Goal: Task Accomplishment & Management: Complete application form

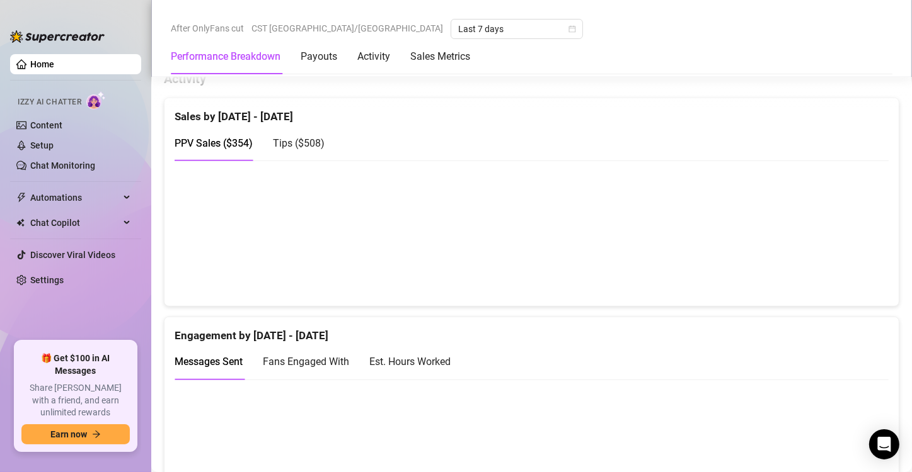
scroll to position [760, 0]
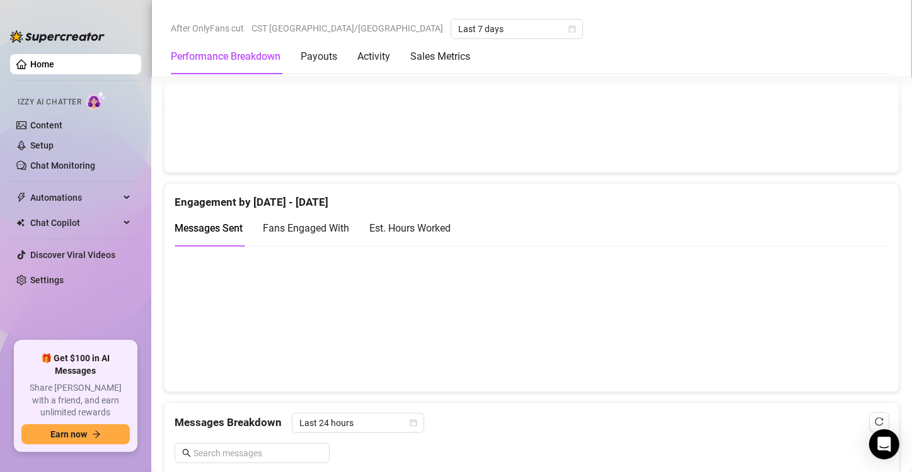
click at [402, 234] on div "Est. Hours Worked" at bounding box center [409, 228] width 81 height 16
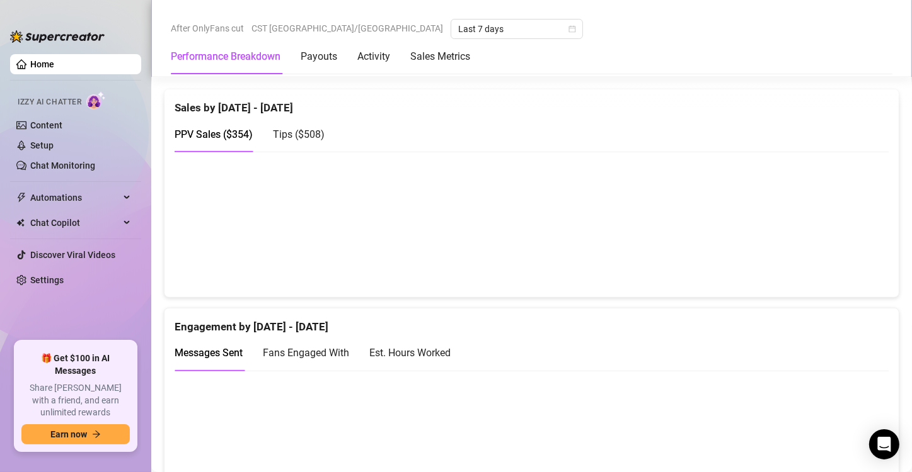
scroll to position [638, 0]
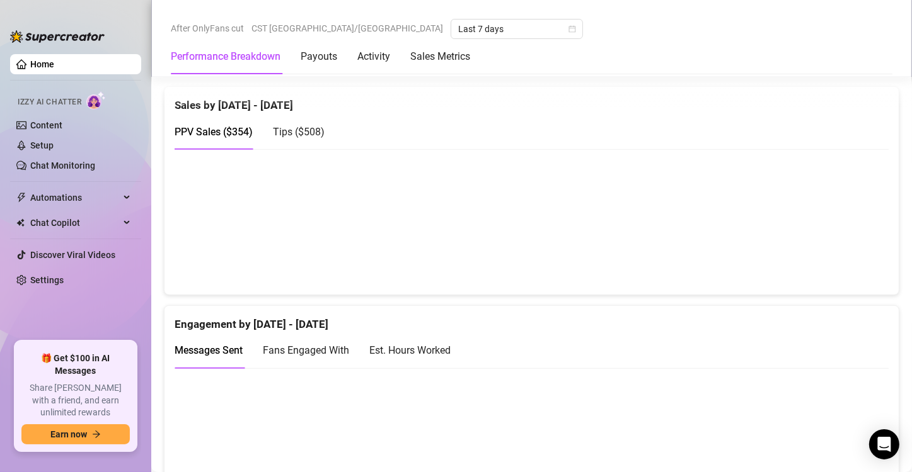
click at [435, 352] on div "Est. Hours Worked" at bounding box center [409, 351] width 81 height 16
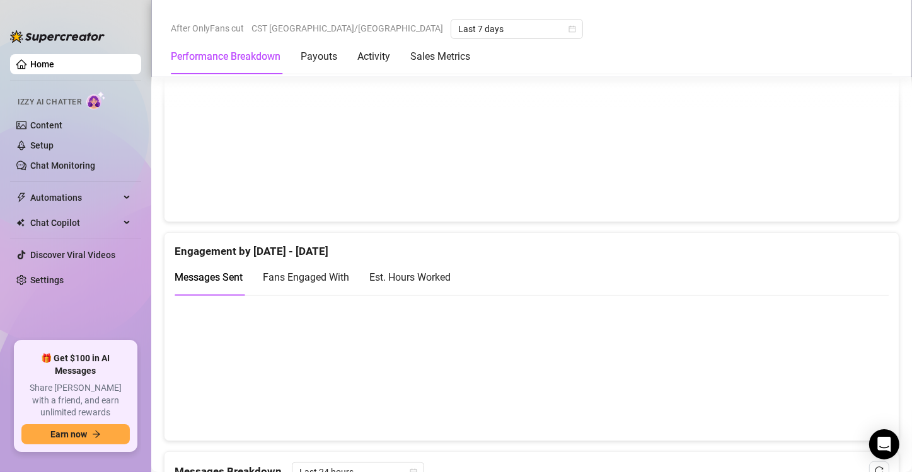
scroll to position [709, 0]
click at [440, 276] on div "Est. Hours Worked" at bounding box center [409, 279] width 81 height 16
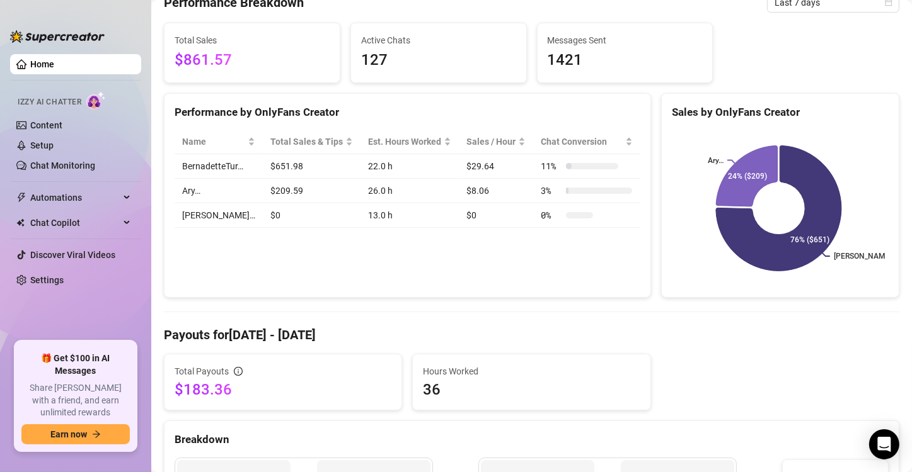
scroll to position [78, 0]
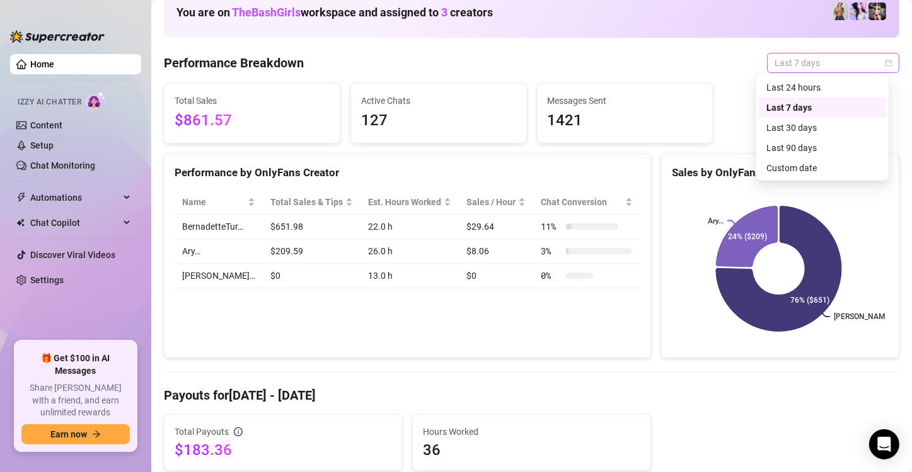
click at [796, 62] on span "Last 7 days" at bounding box center [832, 63] width 117 height 19
click at [793, 169] on div "Custom date" at bounding box center [822, 168] width 112 height 14
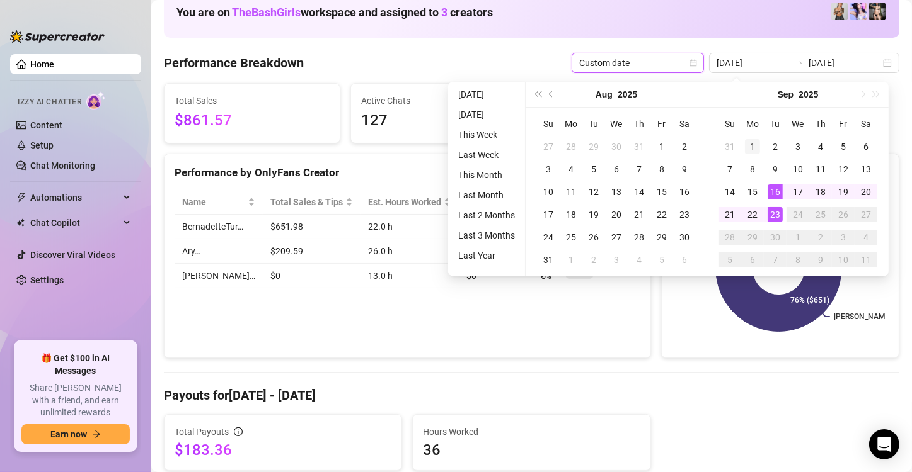
type input "2025-09-01"
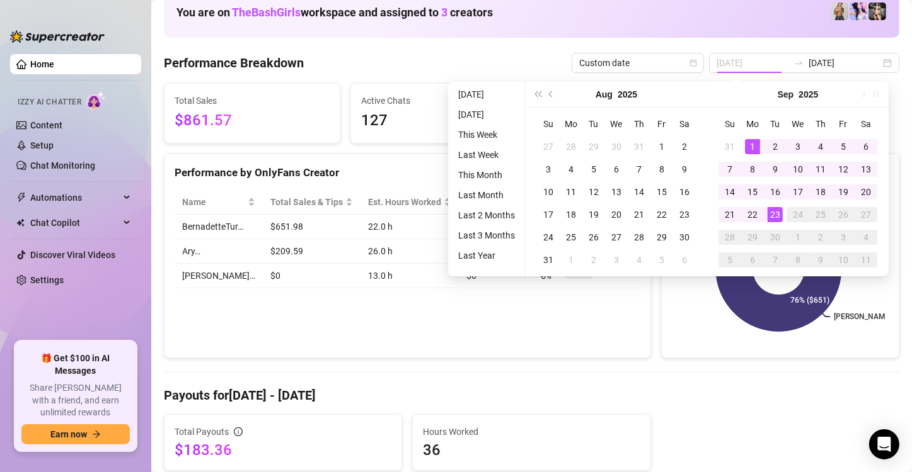
click at [751, 146] on div "1" at bounding box center [752, 146] width 15 height 15
type input "2025-09-23"
click at [768, 215] on div "23" at bounding box center [774, 214] width 15 height 15
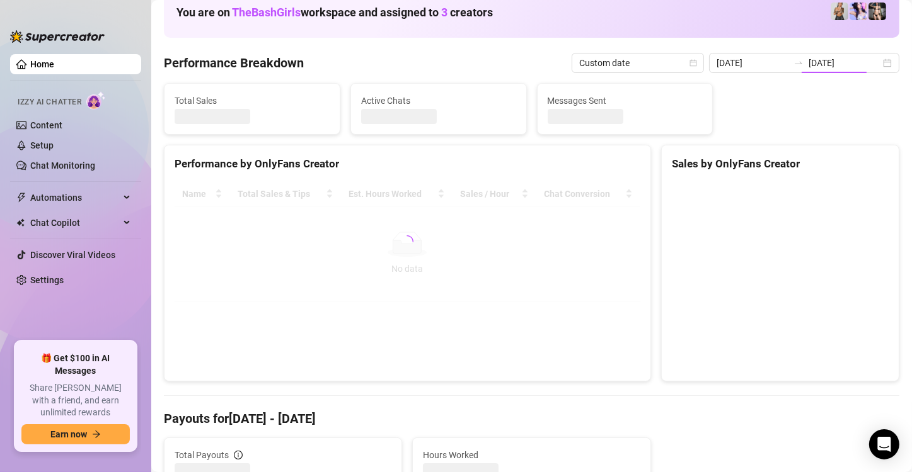
type input "2025-09-01"
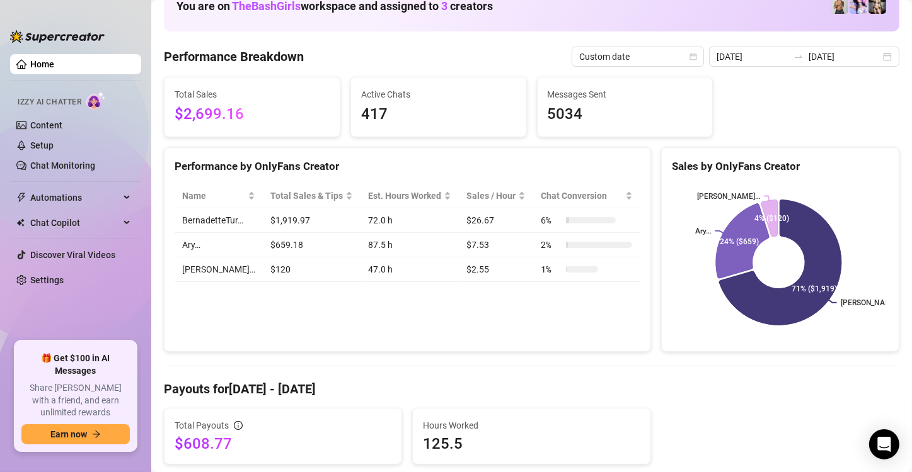
scroll to position [151, 0]
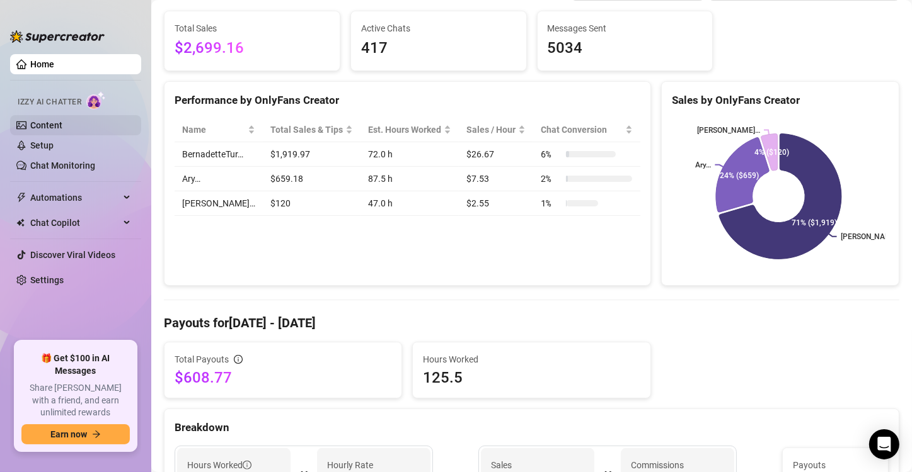
click at [53, 127] on link "Content" at bounding box center [46, 125] width 32 height 10
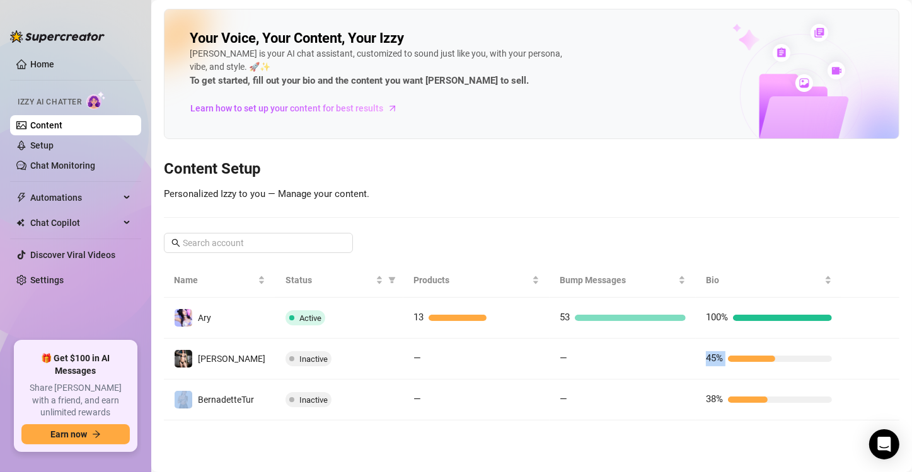
drag, startPoint x: 684, startPoint y: 365, endPoint x: 866, endPoint y: 365, distance: 182.7
click at [866, 365] on tr "Bonnie Inactive — — 45%" at bounding box center [531, 359] width 735 height 41
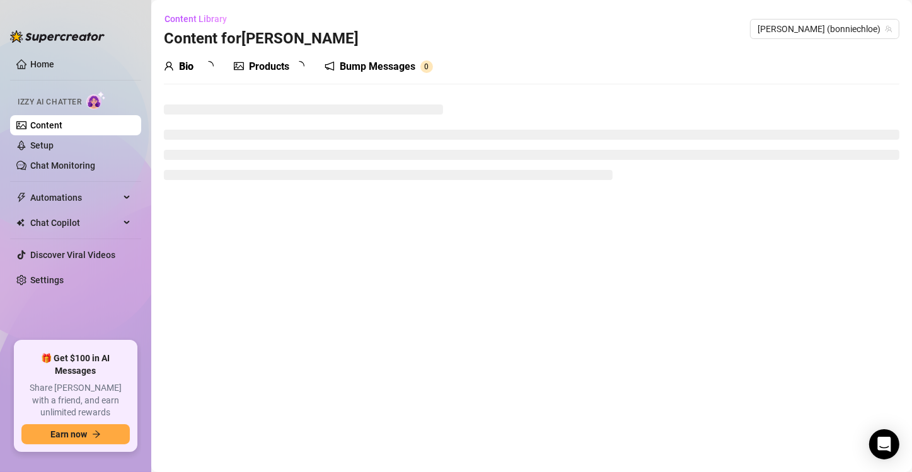
click at [866, 365] on main "Content Library Content for Bonnie Bonnie (bonniechloe) Bio Products Bump Messa…" at bounding box center [531, 236] width 760 height 472
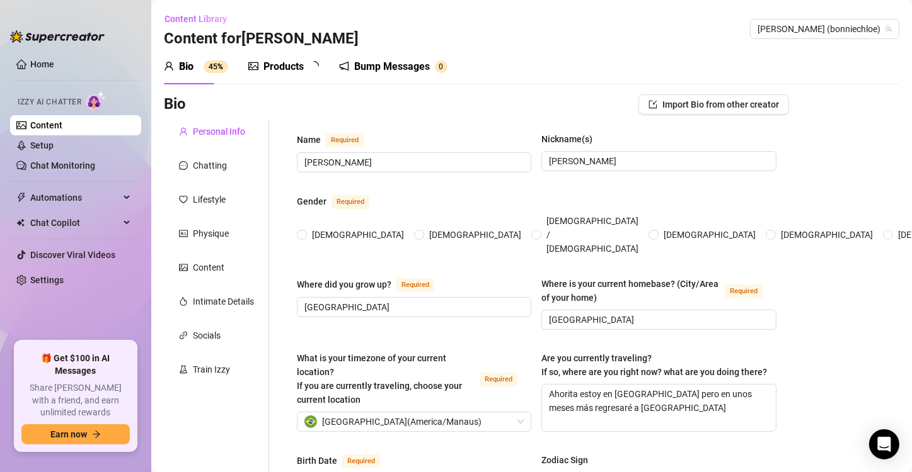
radio input "true"
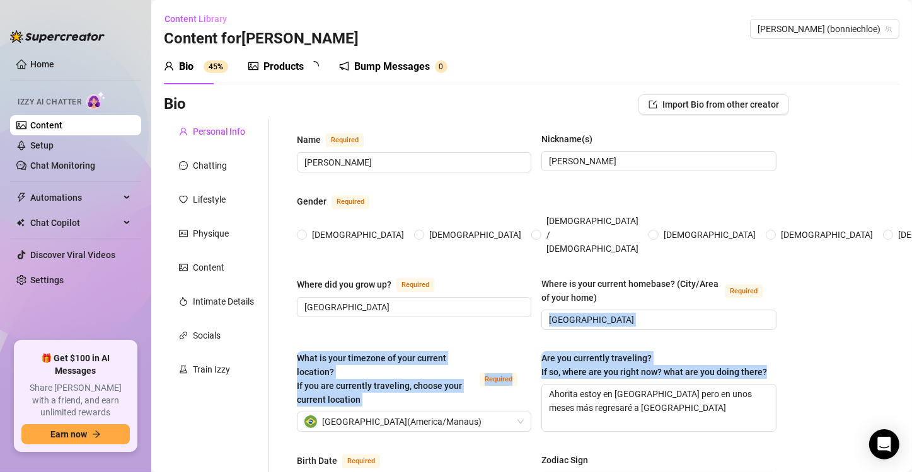
type input "March 22nd, 1999"
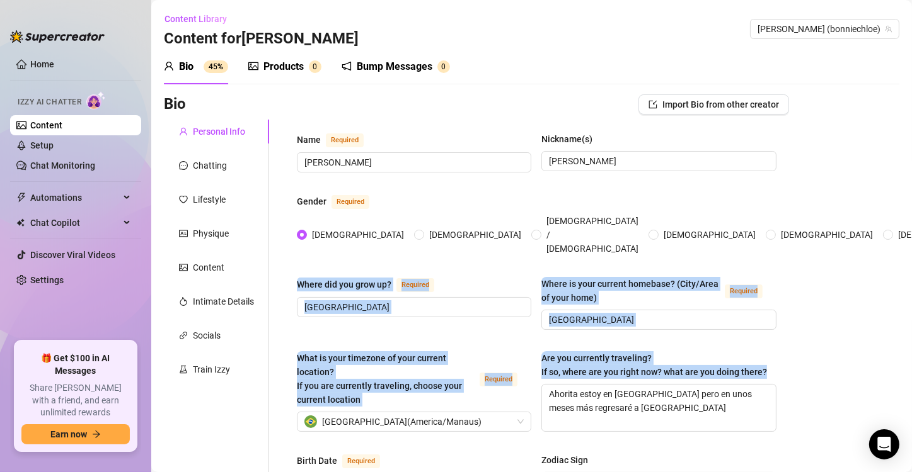
drag, startPoint x: 866, startPoint y: 365, endPoint x: 737, endPoint y: 243, distance: 178.2
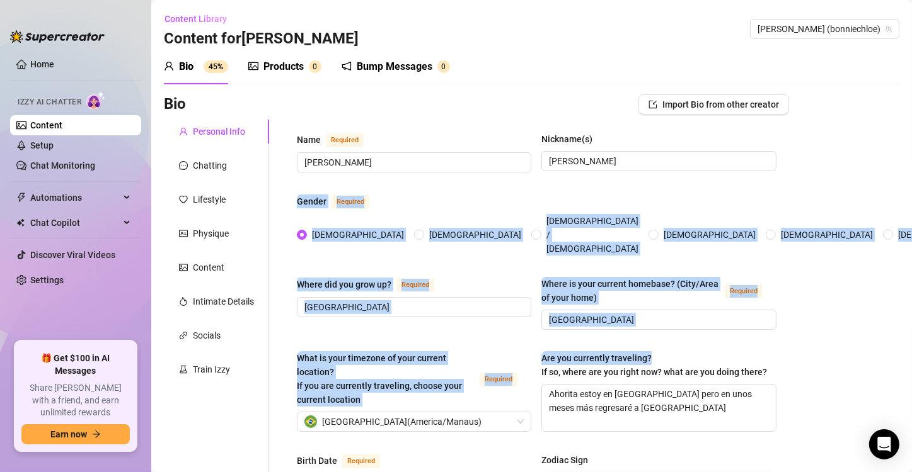
drag, startPoint x: 713, startPoint y: 181, endPoint x: 690, endPoint y: 333, distance: 153.6
click at [690, 352] on div "Are you currently traveling? If so, where are you right now? what are you doing…" at bounding box center [654, 366] width 226 height 28
click at [690, 385] on textarea "Ahorita estoy en Brasil pero en unos meses más regresaré a México" at bounding box center [658, 408] width 233 height 47
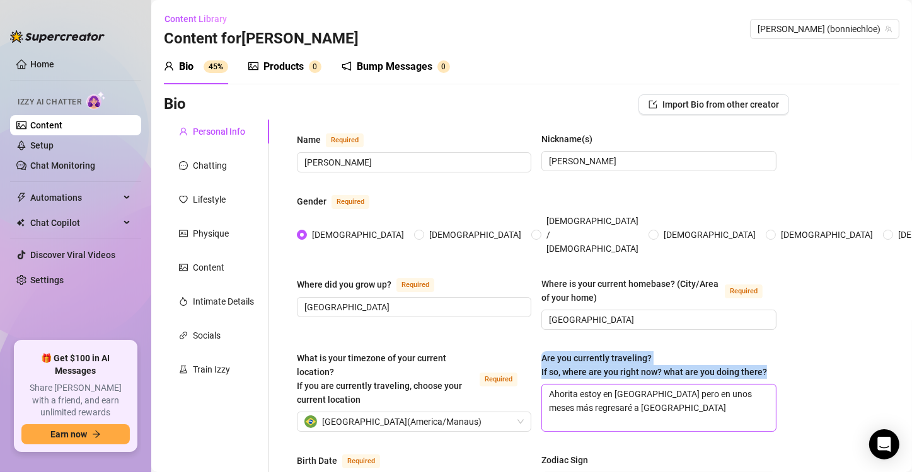
drag, startPoint x: 690, startPoint y: 333, endPoint x: 638, endPoint y: 393, distance: 79.9
click at [638, 393] on div "Are you currently traveling? If so, where are you right now? what are you doing…" at bounding box center [658, 392] width 234 height 81
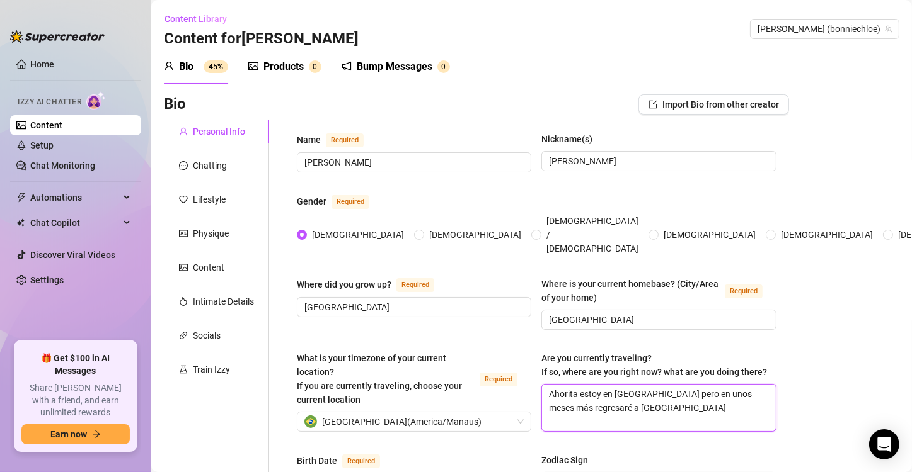
click at [638, 393] on textarea "Ahorita estoy en Brasil pero en unos meses más regresaré a México" at bounding box center [658, 408] width 233 height 47
drag, startPoint x: 638, startPoint y: 393, endPoint x: 639, endPoint y: 401, distance: 7.8
click at [639, 401] on textarea "Ahorita estoy en Brasil pero en unos meses más regresaré a México" at bounding box center [658, 408] width 233 height 47
drag, startPoint x: 639, startPoint y: 401, endPoint x: 621, endPoint y: 336, distance: 67.0
click at [621, 352] on div "Are you currently traveling? If so, where are you right now? what are you doing…" at bounding box center [658, 392] width 234 height 81
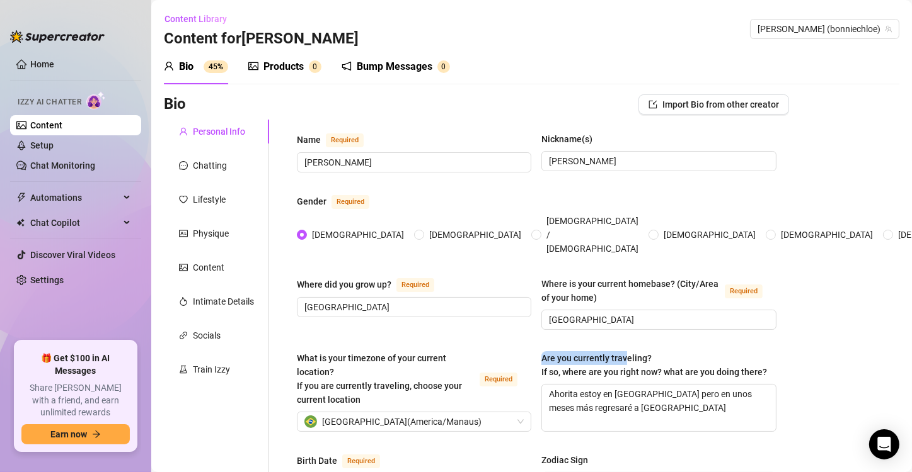
drag, startPoint x: 621, startPoint y: 336, endPoint x: 702, endPoint y: 325, distance: 82.7
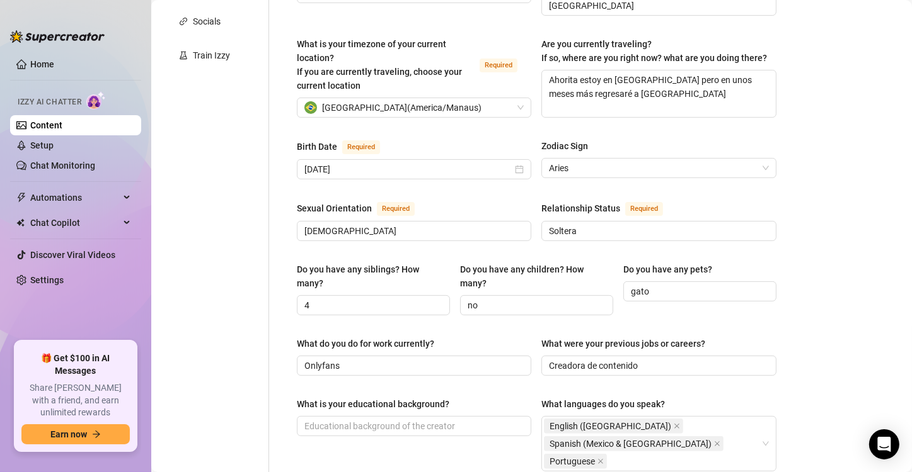
scroll to position [446, 0]
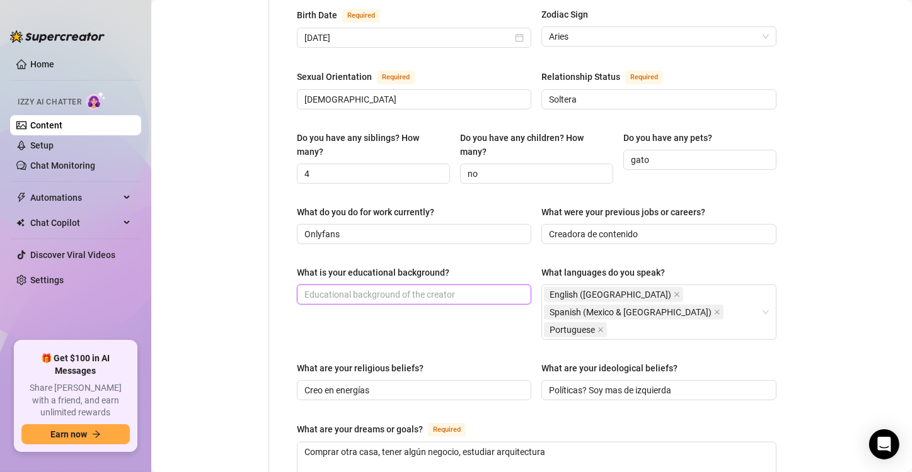
click at [467, 288] on input "What is your educational background?" at bounding box center [412, 295] width 217 height 14
click at [471, 288] on input "What is your educational background?" at bounding box center [412, 295] width 217 height 14
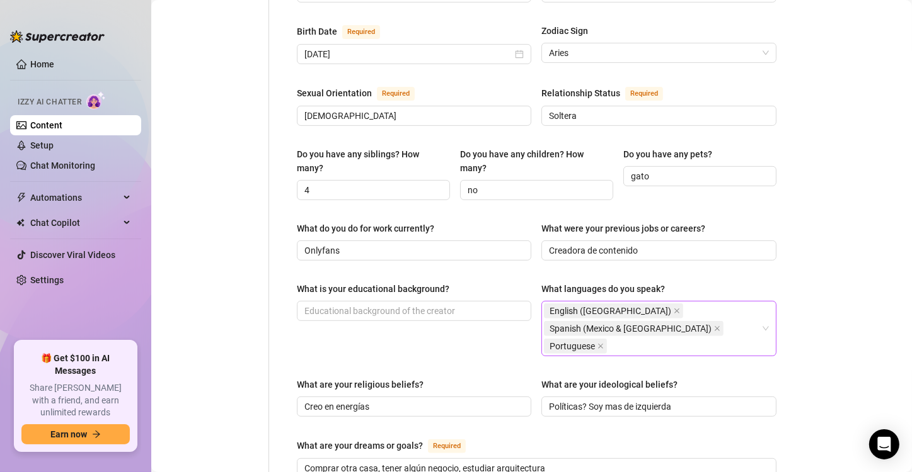
scroll to position [436, 0]
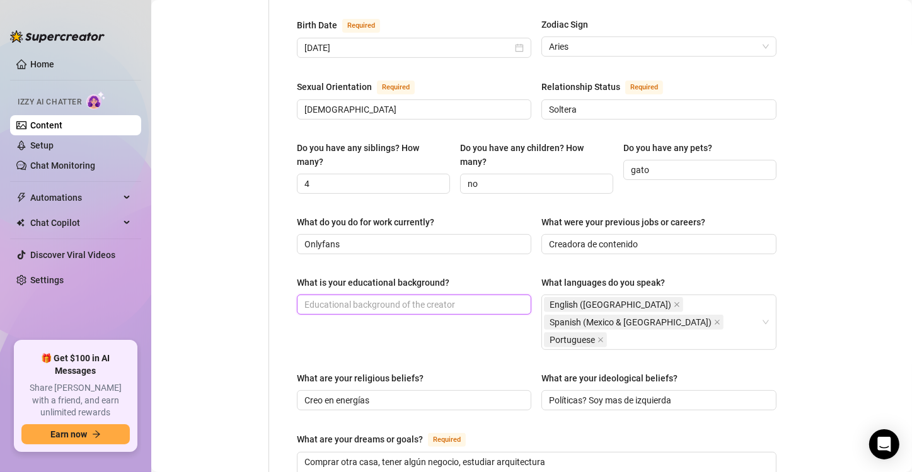
click at [449, 299] on input "What is your educational background?" at bounding box center [412, 305] width 217 height 14
type input "C"
type input "S"
type input "C"
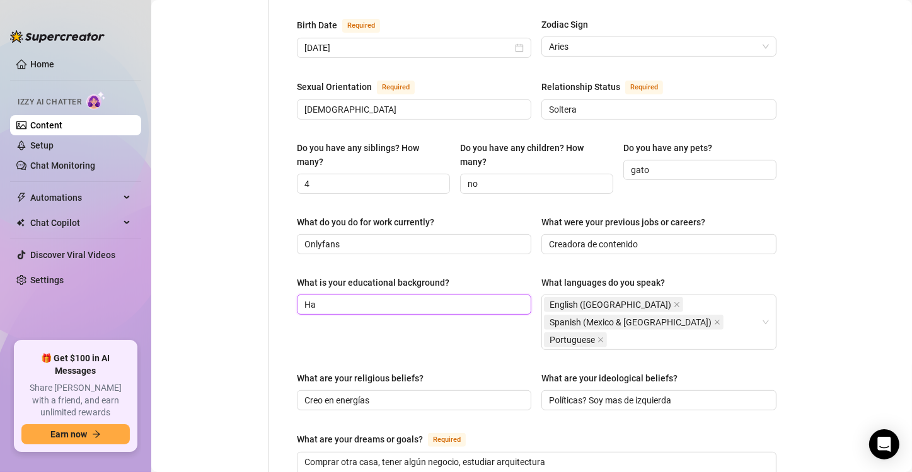
type input "H"
drag, startPoint x: 415, startPoint y: 293, endPoint x: 302, endPoint y: 289, distance: 113.5
click at [302, 295] on span "Soy creadora de contenido" at bounding box center [414, 305] width 234 height 20
type input "Soy creadora de contenido"
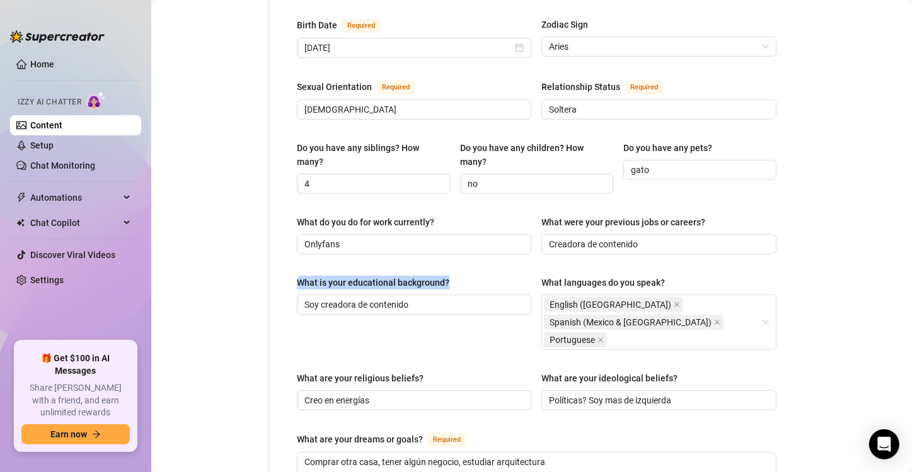
drag, startPoint x: 302, startPoint y: 289, endPoint x: 721, endPoint y: 252, distance: 420.6
click at [721, 252] on div "Name Required Kelly Moreira Nickname(s) Bonnie Gender Required Female Male Non-…" at bounding box center [536, 236] width 479 height 1080
click at [656, 253] on div "What do you do for work currently? Onlyfans What were your previous jobs or car…" at bounding box center [536, 240] width 479 height 50
drag, startPoint x: 654, startPoint y: 232, endPoint x: 516, endPoint y: 228, distance: 138.0
click at [516, 228] on div "What do you do for work currently? Onlyfans What were your previous jobs or car…" at bounding box center [536, 240] width 479 height 50
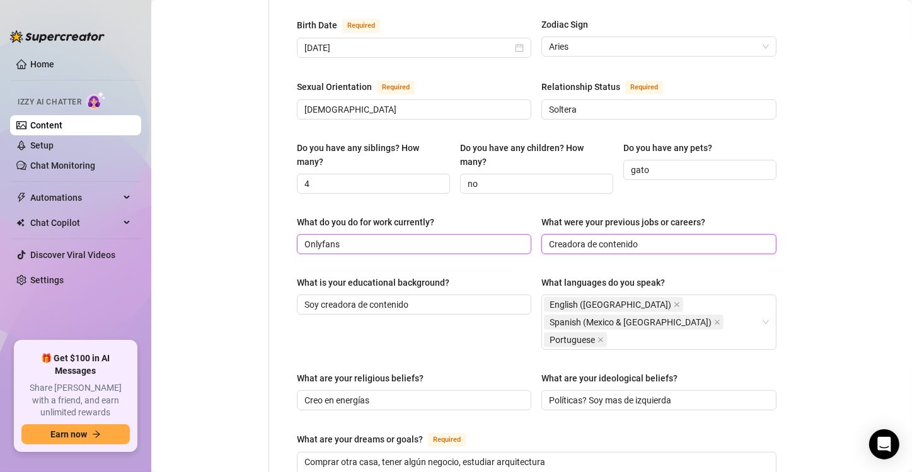
paste input "Soy c"
click at [658, 238] on input "Soy creadora de contenido y modelo" at bounding box center [657, 245] width 217 height 14
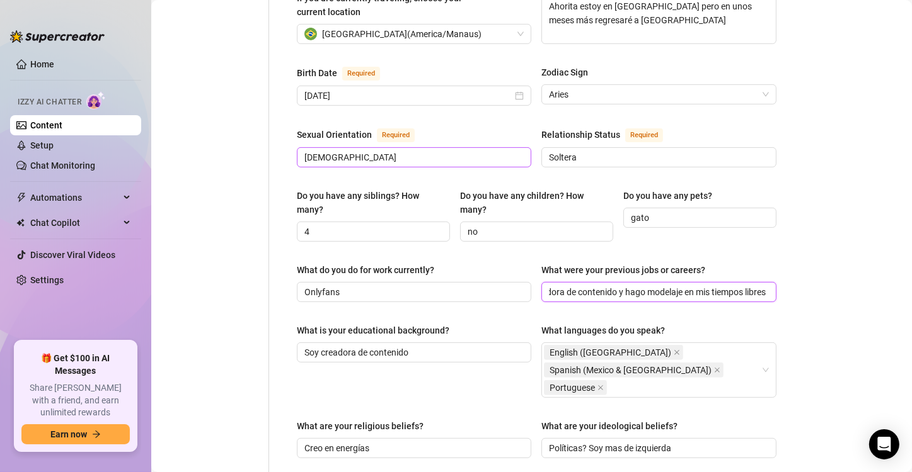
type input "Soy creadora de contenido y hago modelaje en mis tiempos libres"
click at [311, 151] on input "Hetero" at bounding box center [412, 158] width 217 height 14
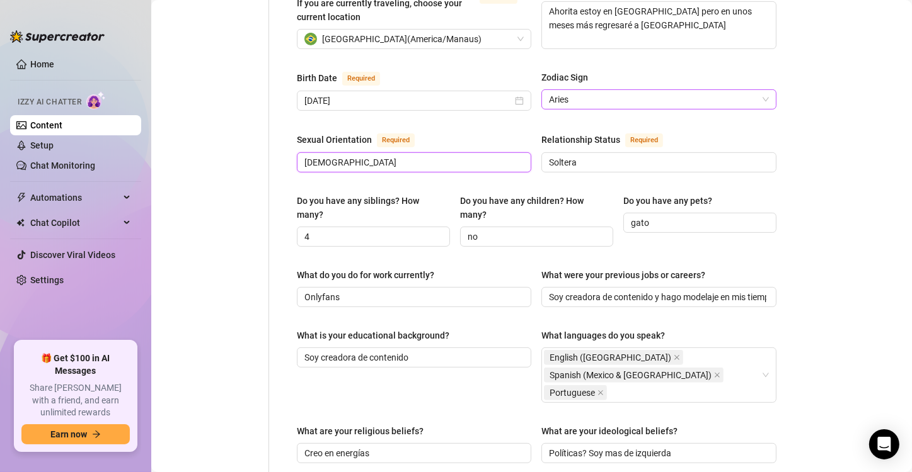
scroll to position [384, 0]
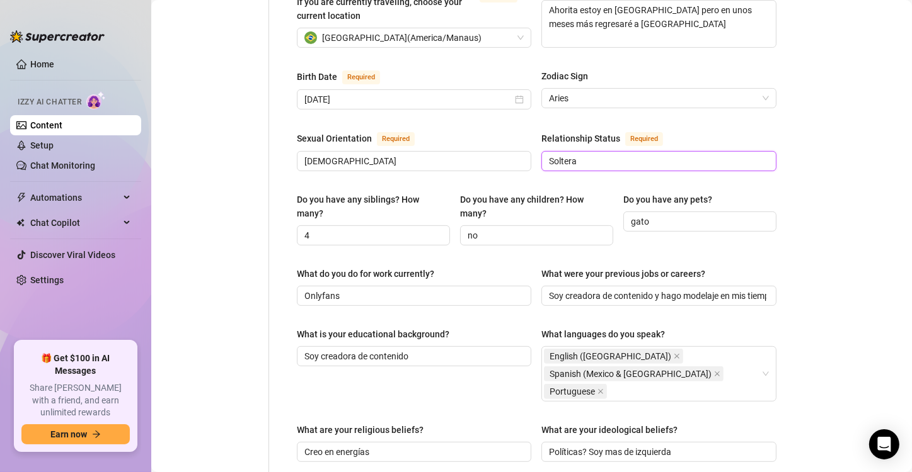
click at [549, 154] on input "Soltera" at bounding box center [657, 161] width 217 height 14
click at [574, 154] on input "Estoy Soltera" at bounding box center [657, 161] width 217 height 14
click at [614, 154] on input "Estoy soltera" at bounding box center [657, 161] width 217 height 14
type input "Estoy soltera esperando a que alguien llegue a mi corazón"
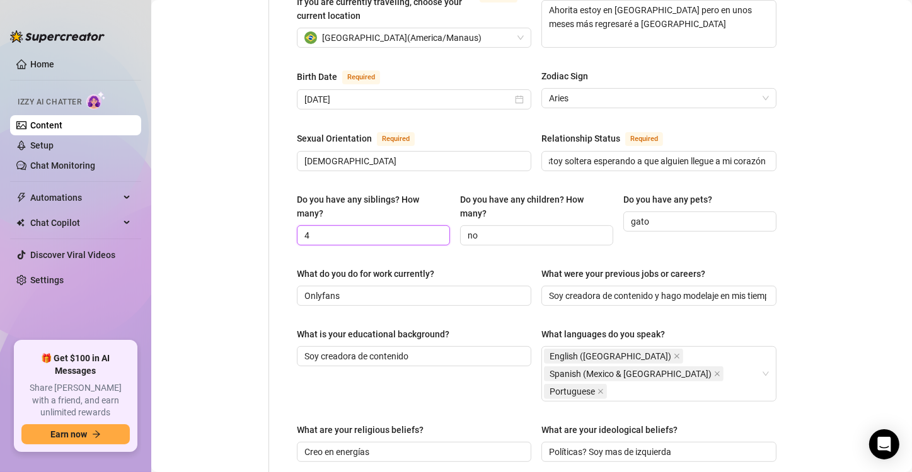
scroll to position [0, 0]
click at [307, 229] on input "4" at bounding box center [371, 236] width 135 height 14
click at [306, 229] on input "tengo 4 hermasno" at bounding box center [371, 236] width 135 height 14
click at [309, 229] on input "si! tengo 4 hermasno" at bounding box center [371, 236] width 135 height 14
click at [387, 229] on input "Si! tengo 4 hermasno" at bounding box center [371, 236] width 135 height 14
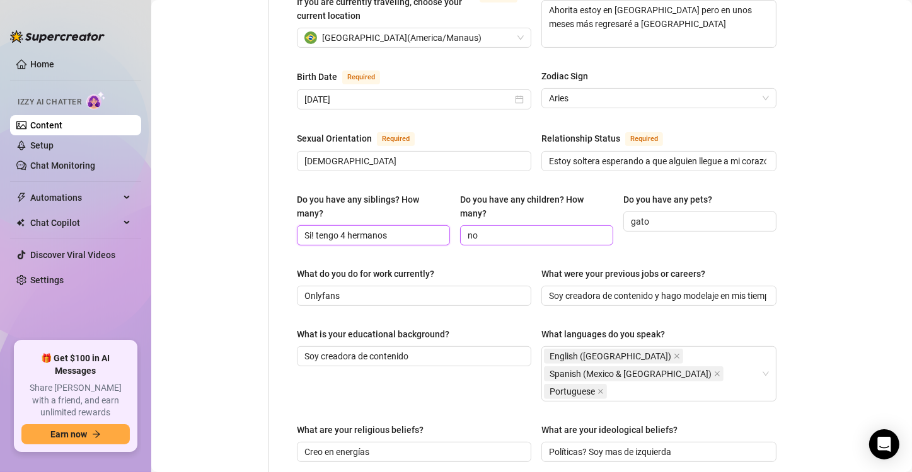
type input "Si! tengo 4 hermanos"
click at [480, 229] on input "no" at bounding box center [534, 236] width 135 height 14
type input "n"
type input "No, no tengo hijos"
click at [631, 215] on input "gato" at bounding box center [698, 222] width 135 height 14
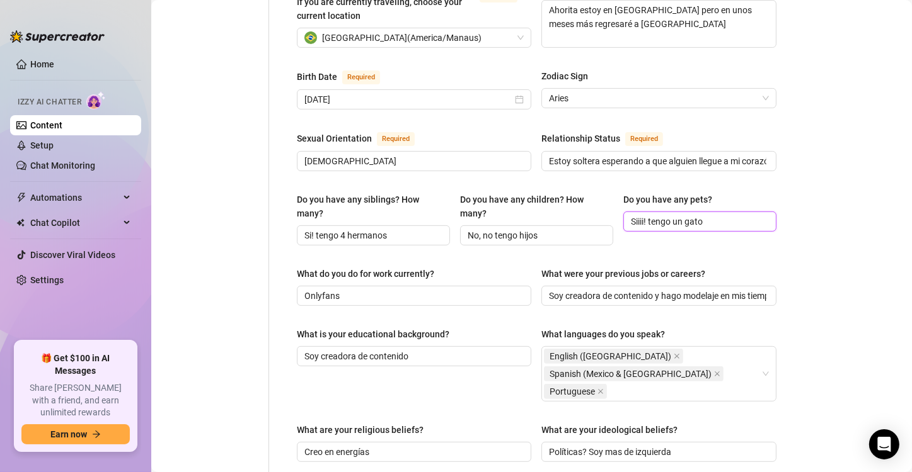
click at [723, 215] on input "Siiii! tengo un gato" at bounding box center [698, 222] width 135 height 14
type input "Siiii! tengo un gato que amo"
click at [306, 289] on input "Onlyfans" at bounding box center [412, 296] width 217 height 14
drag, startPoint x: 362, startPoint y: 286, endPoint x: 287, endPoint y: 283, distance: 75.0
click at [287, 283] on div "Name Required Kelly Moreira Nickname(s) Bonnie Gender Required Female Male Non-…" at bounding box center [536, 287] width 505 height 1105
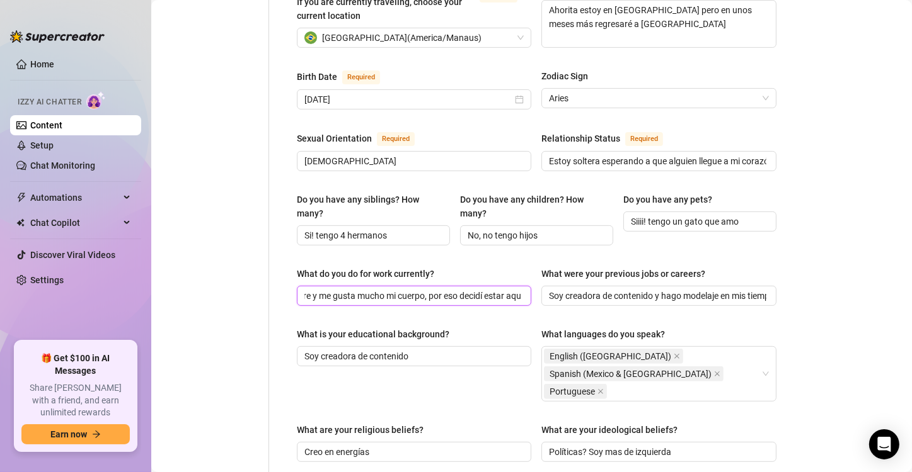
scroll to position [0, 132]
click at [378, 289] on input "Siempre me ha gustado ser libre y me gusta mucho mi cuerpo, por eso decidí esta…" at bounding box center [412, 296] width 217 height 14
drag, startPoint x: 378, startPoint y: 288, endPoint x: 523, endPoint y: 284, distance: 144.9
click at [523, 286] on span "Siempre me ha gustado ser libre y me gusta mucho mi cuerpo, por eso decidí esta…" at bounding box center [414, 296] width 234 height 20
type input "Siempre me ha gustado ser libre y me gusta mucho mi cuerpo, por eso decidí esta…"
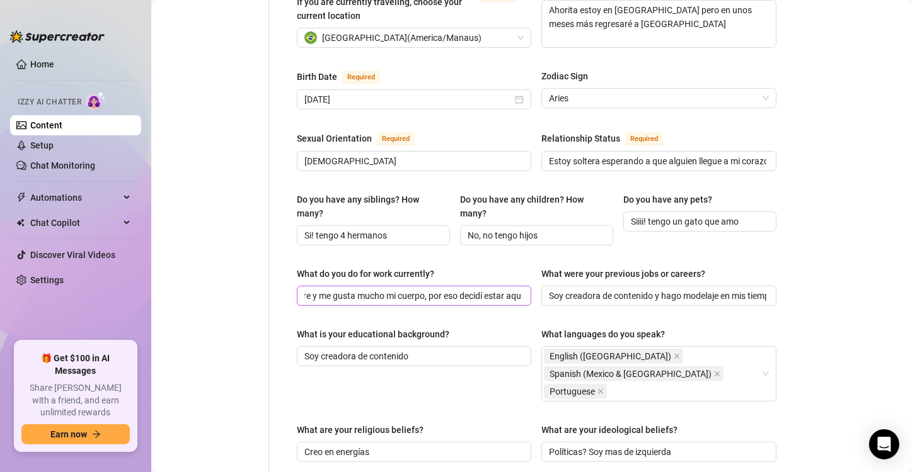
scroll to position [0, 0]
click at [523, 286] on span "Siempre me ha gustado ser libre y me gusta mucho mi cuerpo, por eso decidí esta…" at bounding box center [414, 296] width 234 height 20
drag, startPoint x: 516, startPoint y: 285, endPoint x: 181, endPoint y: 252, distance: 336.7
click at [181, 252] on div "Personal Info Chatting Lifestyle Physique Content Intimate Details Socials Trai…" at bounding box center [476, 287] width 625 height 1105
click at [426, 289] on input "Ahora me dedico a Onlyfans" at bounding box center [412, 296] width 217 height 14
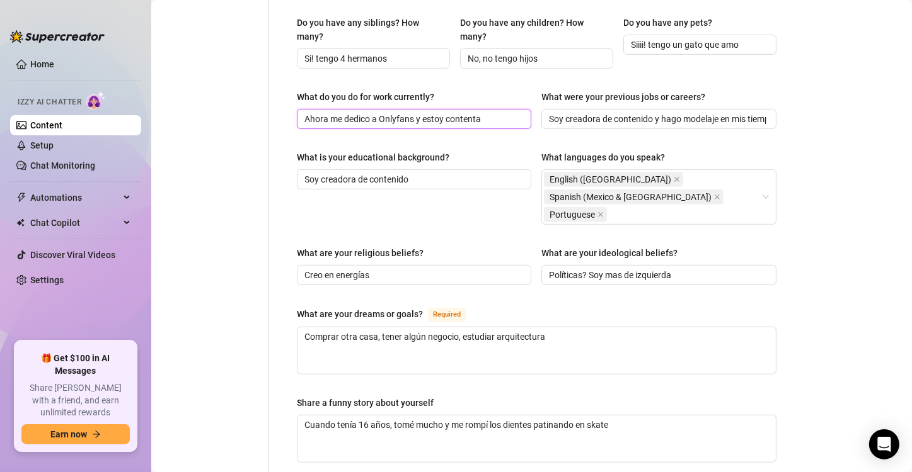
scroll to position [567, 0]
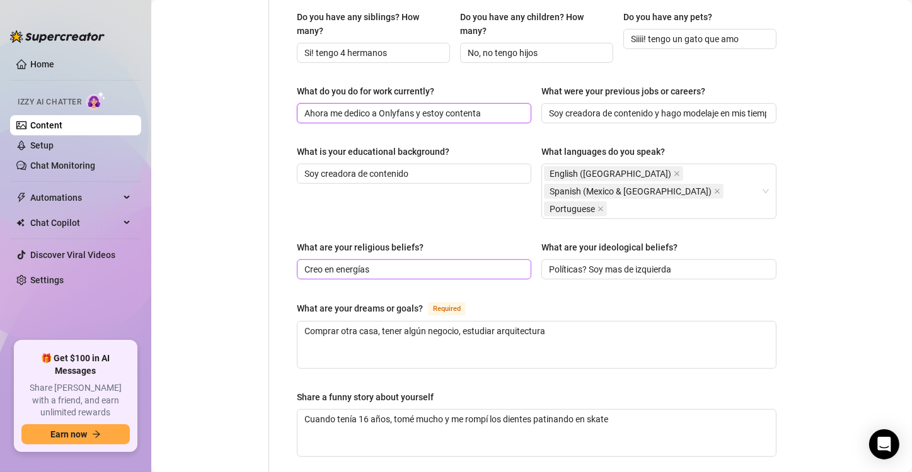
type input "Ahora me dedico a Onlyfans y estoy contenta"
click at [383, 263] on input "Creo en energías" at bounding box center [412, 270] width 217 height 14
click at [394, 263] on input "Creo en energías" at bounding box center [412, 270] width 217 height 14
click at [305, 263] on input "Creo en energías del universo" at bounding box center [412, 270] width 217 height 14
type input "Creo en energías del universo"
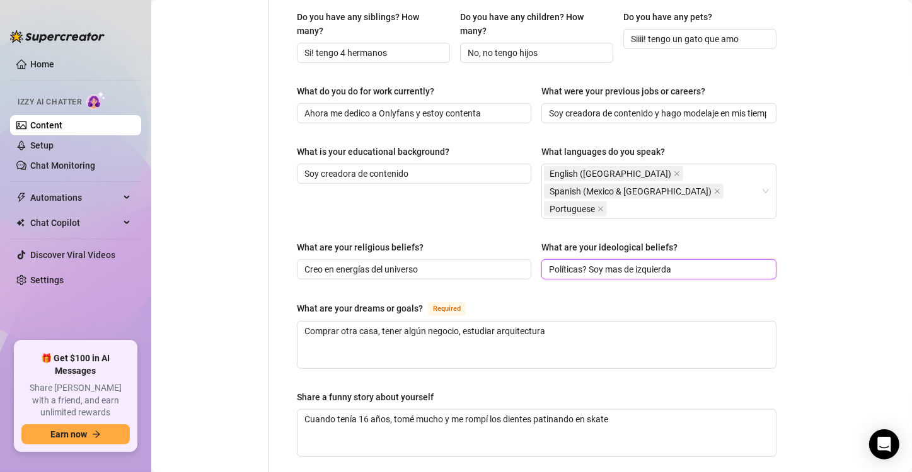
click at [689, 263] on input "Políticas? Soy mas de izquierda" at bounding box center [657, 270] width 217 height 14
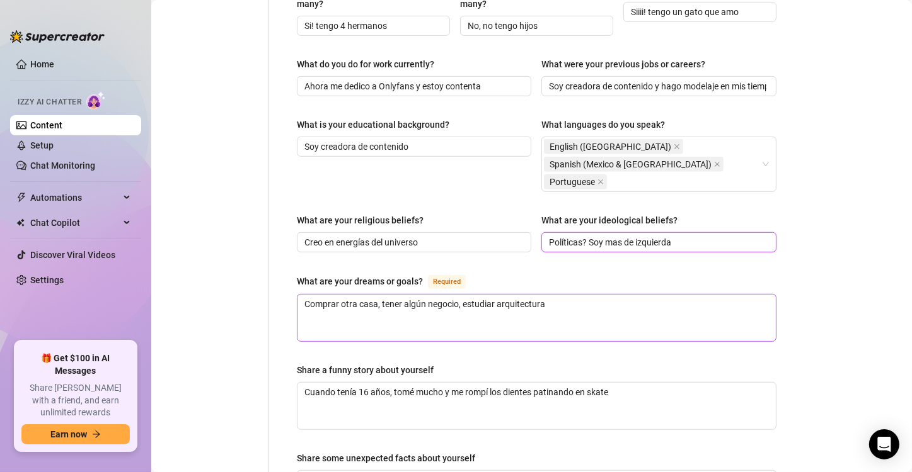
scroll to position [597, 0]
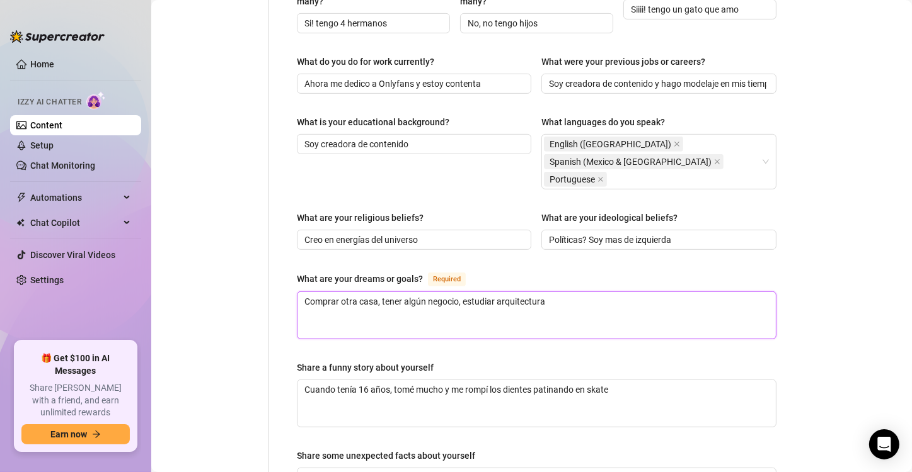
click at [302, 292] on textarea "Comprar otra casa, tener algún negocio, estudiar arquitectura" at bounding box center [536, 315] width 478 height 47
type textarea "qComprar otra casa, tener algún negocio, estudiar arquitectura"
type textarea "qUComprar otra casa, tener algún negocio, estudiar arquitectura"
type textarea "qComprar otra casa, tener algún negocio, estudiar arquitectura"
type textarea "Comprar otra casa, tener algún negocio, estudiar arquitectura"
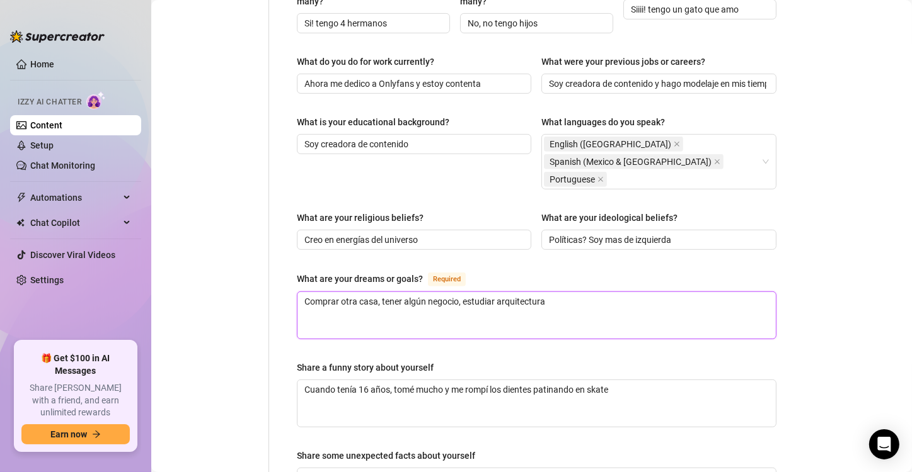
type textarea "QComprar otra casa, tener algún negocio, estudiar arquitectura"
type textarea "QuComprar otra casa, tener algún negocio, estudiar arquitectura"
type textarea "QuiComprar otra casa, tener algún negocio, estudiar arquitectura"
type textarea "QuisComprar otra casa, tener algún negocio, estudiar arquitectura"
type textarea "QuiseComprar otra casa, tener algún negocio, estudiar arquitectura"
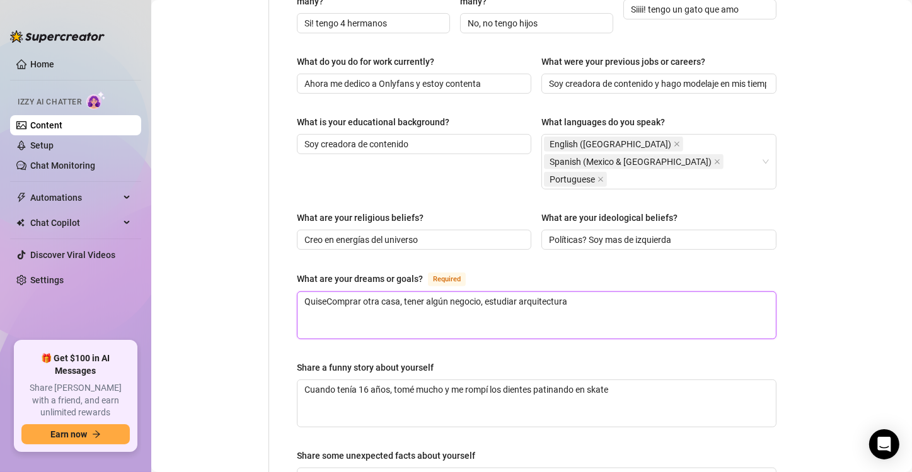
type textarea "QuisComprar otra casa, tener algún negocio, estudiar arquitectura"
type textarea "QuisiComprar otra casa, tener algún negocio, estudiar arquitectura"
type textarea "QuisieComprar otra casa, tener algún negocio, estudiar arquitectura"
type textarea "QuisierComprar otra casa, tener algún negocio, estudiar arquitectura"
type textarea "QuisieraComprar otra casa, tener algún negocio, estudiar arquitectura"
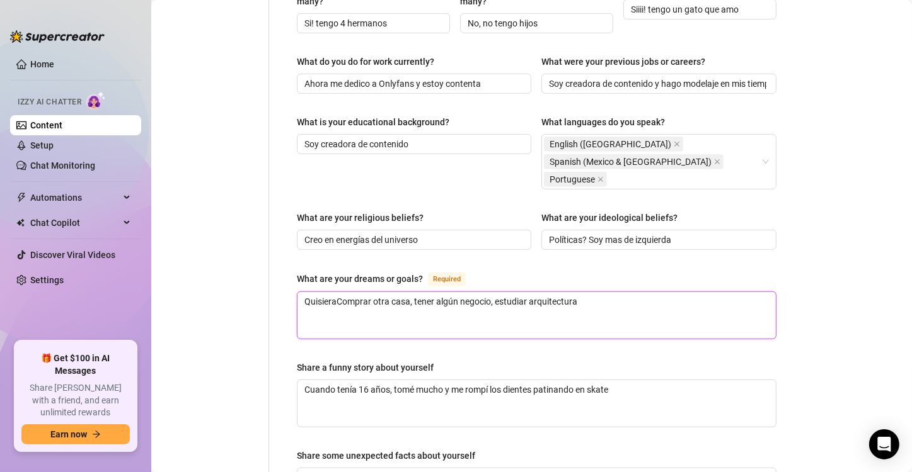
type textarea "Quisiera Comprar otra casa, tener algún negocio, estudiar arquitectura"
type textarea "Quisiera omprar otra casa, tener algún negocio, estudiar arquitectura"
type textarea "Quisiera comprar otra casa, tener algún negocio, estudiar arquitectura"
click at [498, 292] on textarea "Quisiera comprar otra casa, tener algún negocio, estudiar arquitectura" at bounding box center [536, 315] width 478 height 47
type textarea "Quisiera comprar otra casa, tener algún negocio estudiar arquitectura"
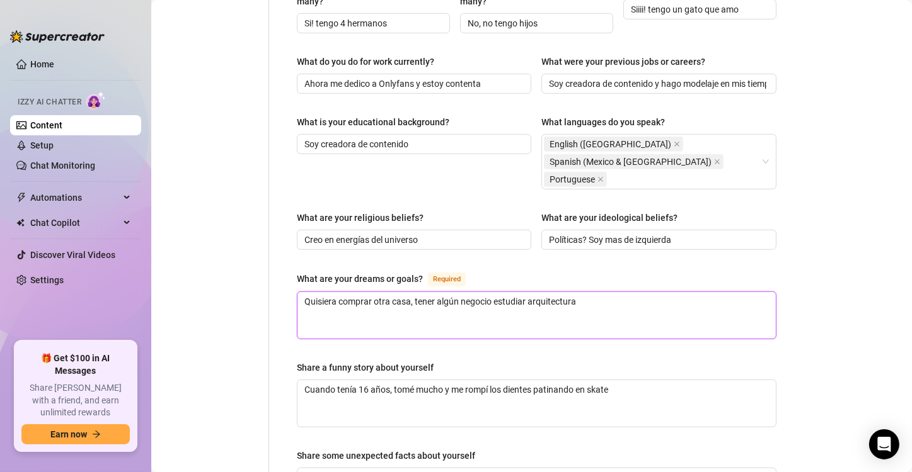
type textarea "Quisiera comprar otra casa, tener algún negocio estudiar arquitectura"
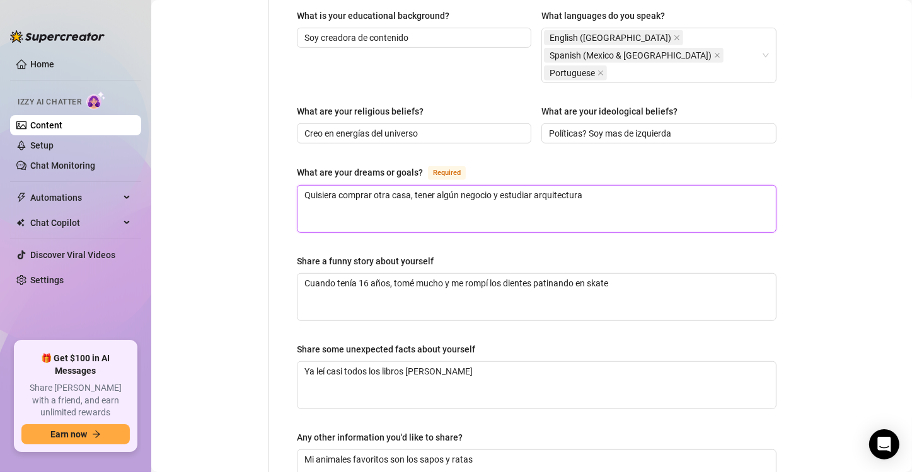
scroll to position [706, 0]
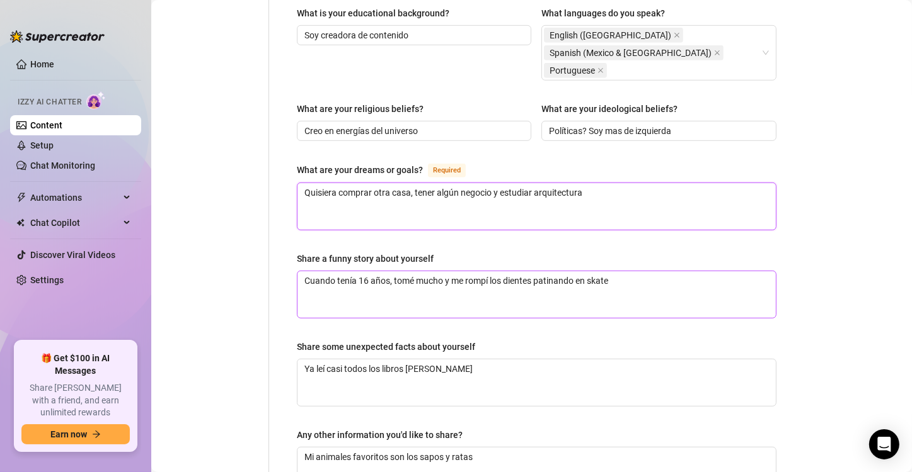
type textarea "Quisiera comprar otra casa, tener algún negocio y estudiar arquitectura"
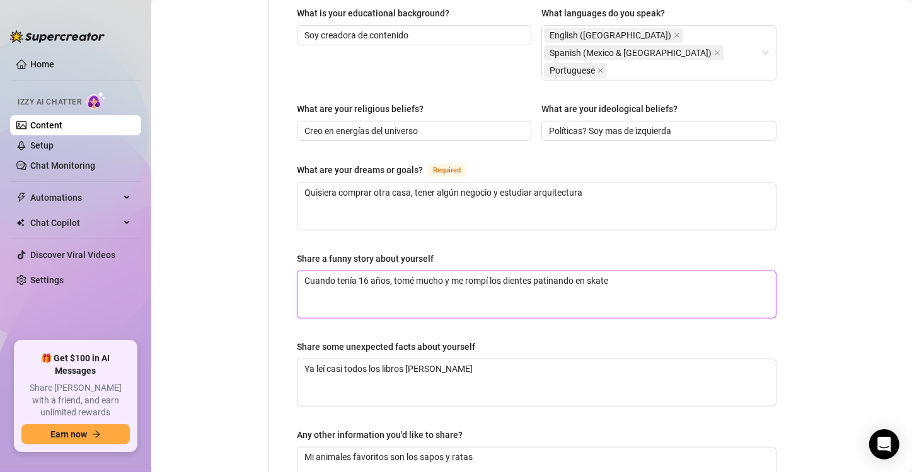
click at [639, 277] on textarea "Cuando tenía 16 años, tomé mucho y me rompí los dientes patinando en skate" at bounding box center [536, 295] width 478 height 47
type textarea "Cuando tenía 16 años, tomé mucho y me rompí los dientes patinando en skate,"
type textarea "Cuando tenía 16 años, tomé mucho y me rompí los dientes patinando en skate, j"
type textarea "Cuando tenía 16 años, tomé mucho y me rompí los dientes patinando en skate, ja"
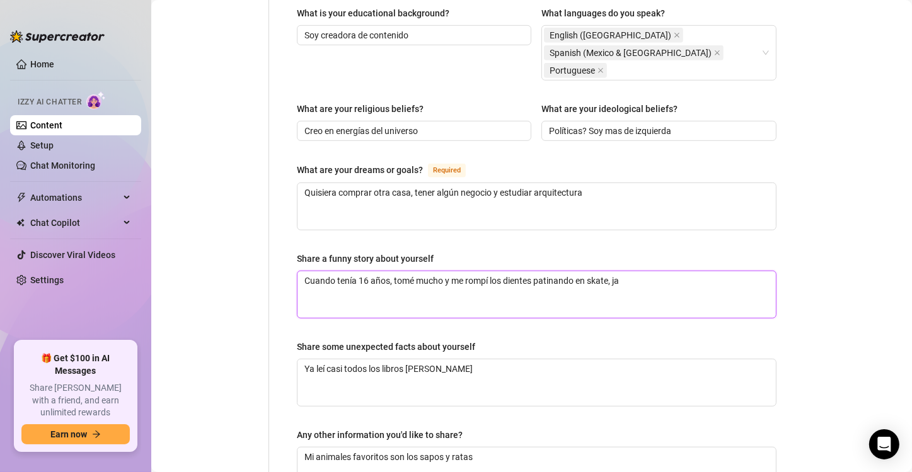
type textarea "Cuando tenía 16 años, tomé mucho y me rompí los dientes patinando en skate, jaj"
type textarea "Cuando tenía 16 años, tomé mucho y me rompí los dientes patinando en skate, jaja"
type textarea "Cuando tenía 16 años, tomé mucho y me rompí los dientes patinando en skate, jaj…"
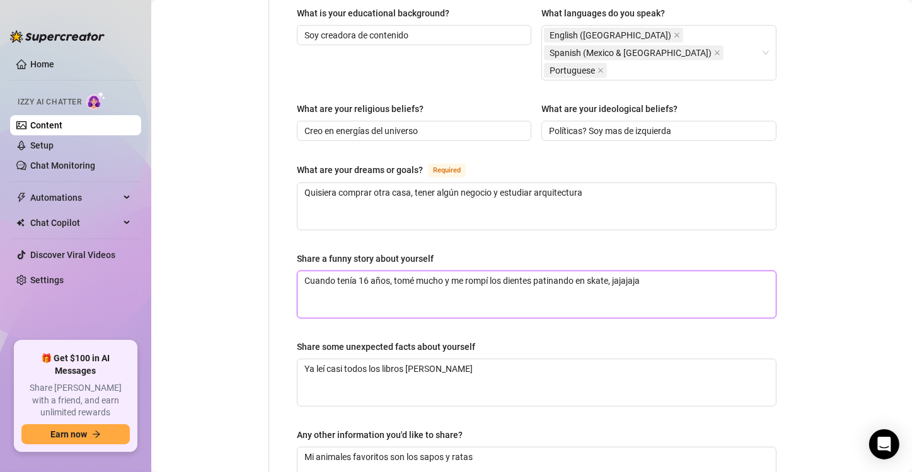
drag, startPoint x: 639, startPoint y: 277, endPoint x: 552, endPoint y: 340, distance: 106.9
type textarea "Cuando tenía 16 años, tomé mucho y me rompí los dientes patinando en skate, jaj…"
click at [552, 340] on div "Share some unexpected facts about yourself" at bounding box center [536, 349] width 479 height 19
drag, startPoint x: 552, startPoint y: 340, endPoint x: 532, endPoint y: 365, distance: 31.8
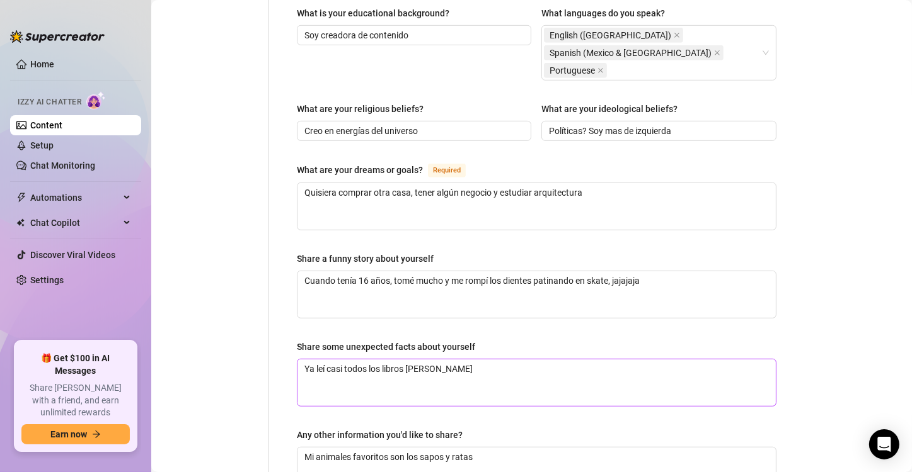
click at [532, 365] on div "Share some unexpected facts about yourself Ya leí casi todos los libros de Niet…" at bounding box center [536, 373] width 479 height 67
drag, startPoint x: 532, startPoint y: 365, endPoint x: 524, endPoint y: 272, distance: 93.0
drag, startPoint x: 524, startPoint y: 272, endPoint x: 488, endPoint y: 367, distance: 100.9
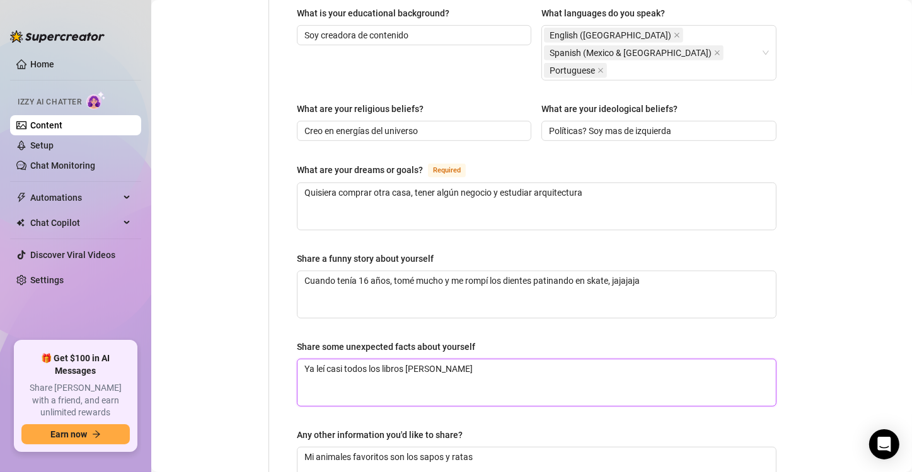
click at [488, 367] on textarea "Ya leí casi todos los libros de Nietzsche" at bounding box center [536, 383] width 478 height 47
drag, startPoint x: 488, startPoint y: 367, endPoint x: 472, endPoint y: 262, distance: 105.9
drag, startPoint x: 472, startPoint y: 262, endPoint x: 528, endPoint y: 353, distance: 106.6
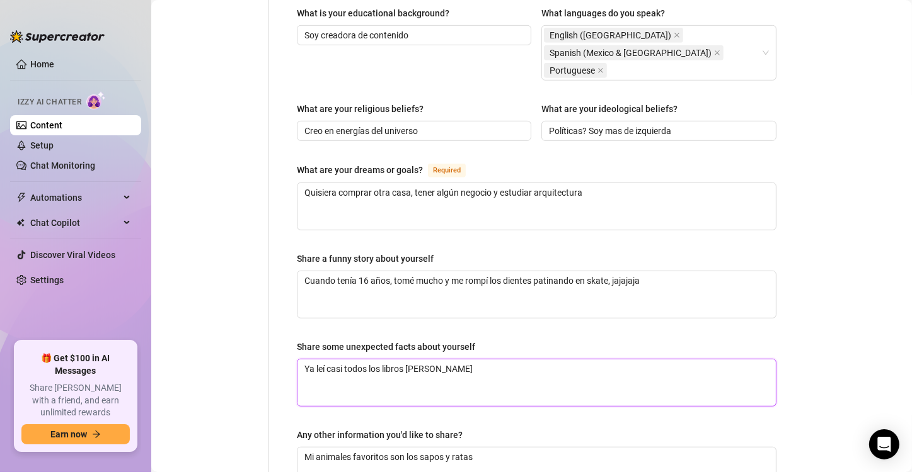
click at [530, 360] on textarea "Ya leí casi todos los libros de Nietzsche" at bounding box center [536, 383] width 478 height 47
click at [533, 347] on div "Share some unexpected facts about yourself" at bounding box center [536, 349] width 479 height 19
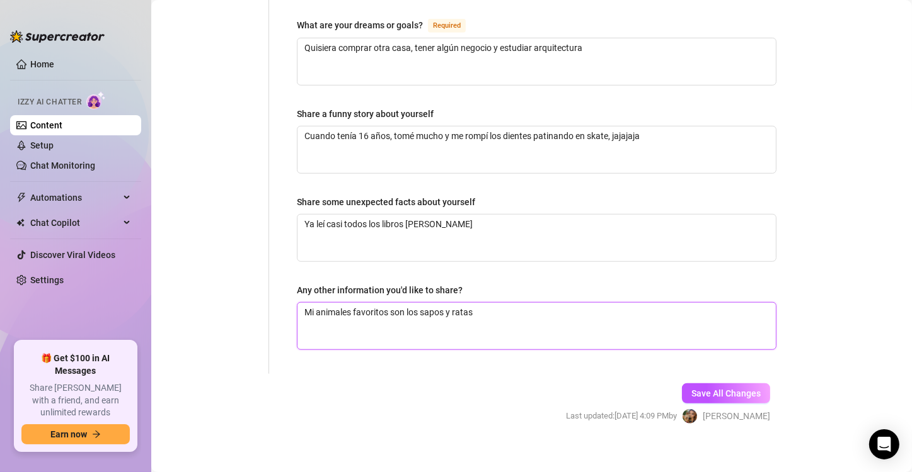
click at [492, 303] on textarea "Mi animales favoritos son los sapos y ratas" at bounding box center [536, 326] width 478 height 47
type textarea "Mi animales favoritos son los sapos y ratas,"
type textarea "Mi animales favoritos son los sapos y ratas, m"
type textarea "Mi animales favoritos son los sapos y ratas, me"
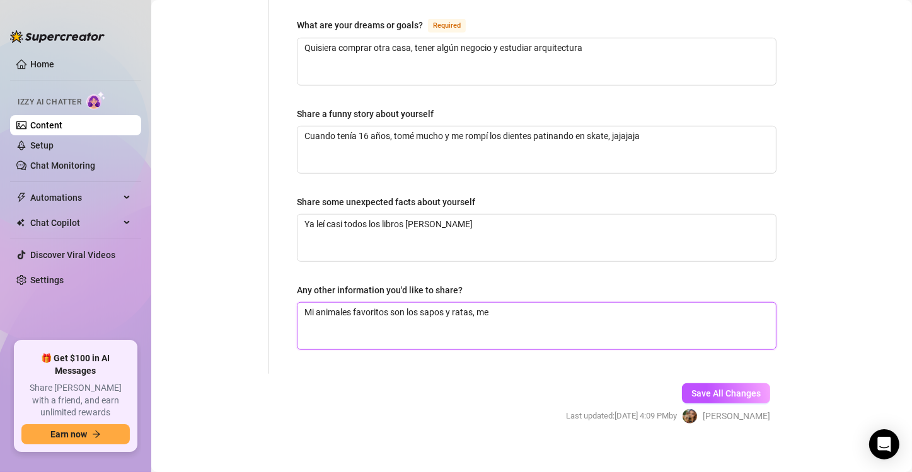
type textarea "Mi animales favoritos son los sapos y ratas, me"
type textarea "Mi animales favoritos son los sapos y ratas, me e"
type textarea "Mi animales favoritos son los sapos y ratas, me en"
type textarea "Mi animales favoritos son los sapos y ratas, me enc"
type textarea "Mi animales favoritos son los sapos y ratas, me enca"
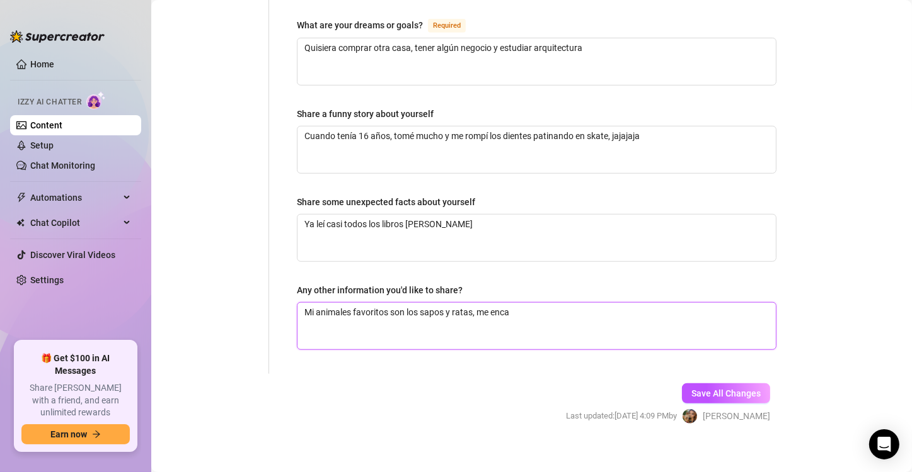
type textarea "Mi animales favoritos son los sapos y ratas, me encan"
type textarea "Mi animales favoritos son los sapos y ratas, me encant"
type textarea "Mi animales favoritos son los sapos y ratas, me encanta"
type textarea "Mi animales favoritos son los sapos y ratas, me encantan"
drag, startPoint x: 492, startPoint y: 300, endPoint x: 728, endPoint y: 375, distance: 247.3
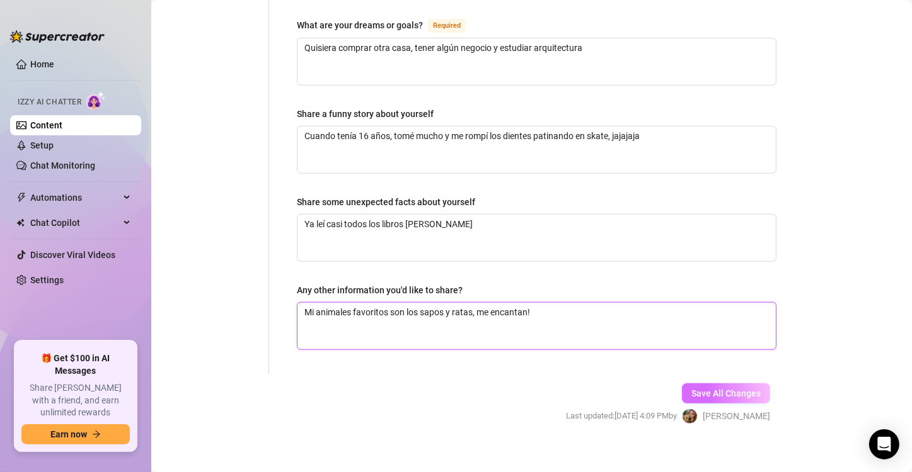
type textarea "Mi animales favoritos son los sapos y ratas, me encantan!"
click at [728, 384] on button "Save All Changes" at bounding box center [726, 394] width 88 height 20
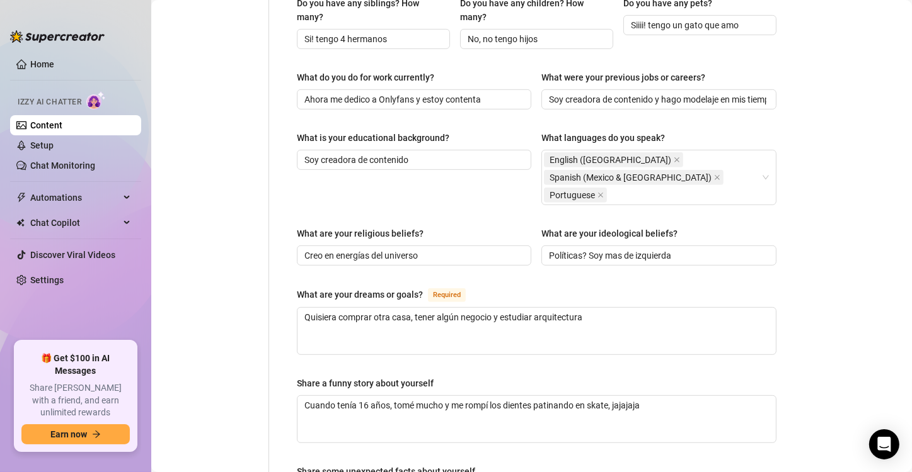
scroll to position [0, 0]
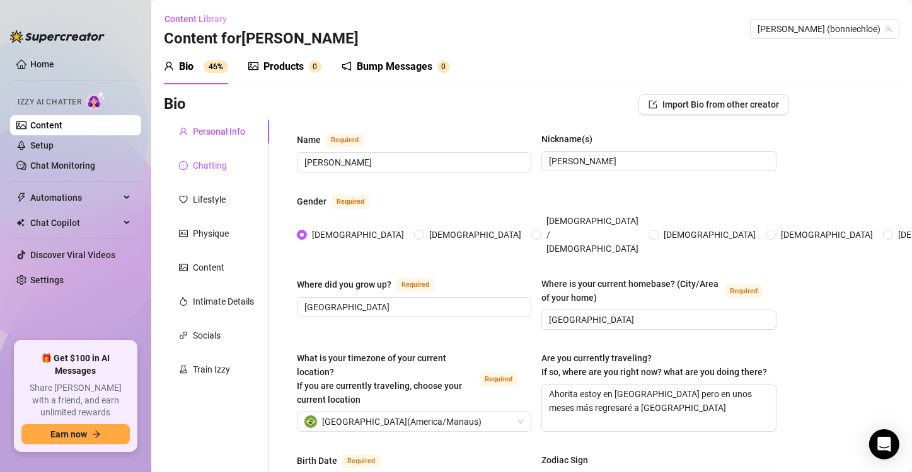
click at [217, 171] on div "Chatting" at bounding box center [210, 166] width 34 height 14
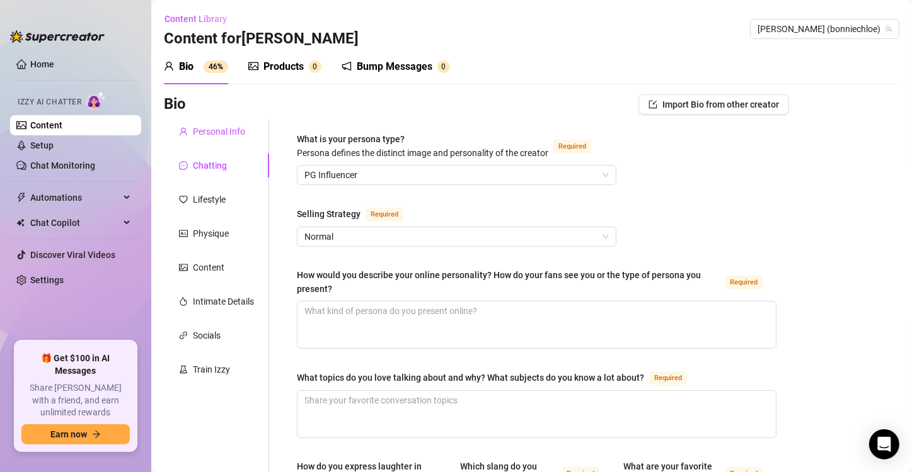
click at [224, 132] on div "Personal Info" at bounding box center [219, 132] width 52 height 14
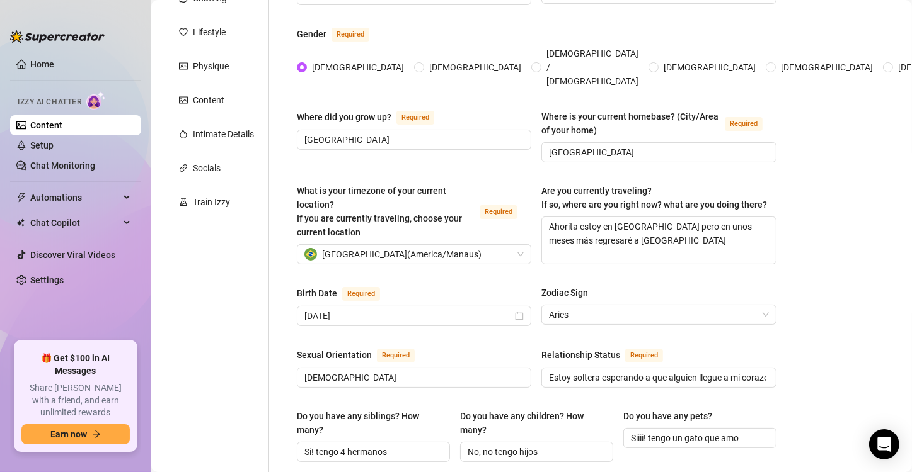
scroll to position [169, 0]
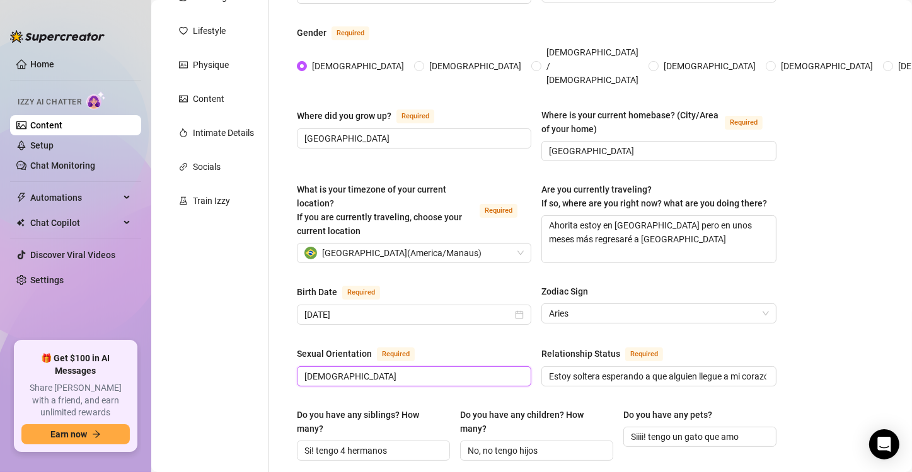
click at [305, 370] on input "Hetero" at bounding box center [412, 377] width 217 height 14
click at [483, 326] on div "Birth Date Required March 22nd, 1999 Zodiac Sign Aries" at bounding box center [536, 311] width 479 height 52
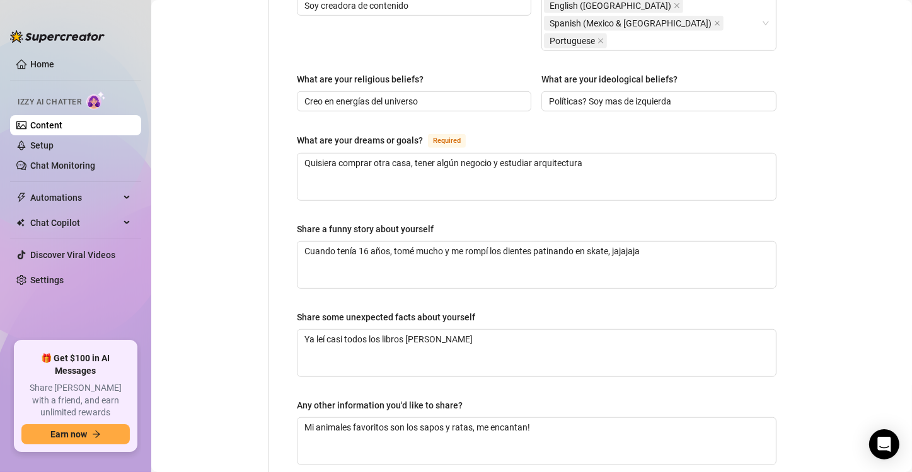
scroll to position [850, 0]
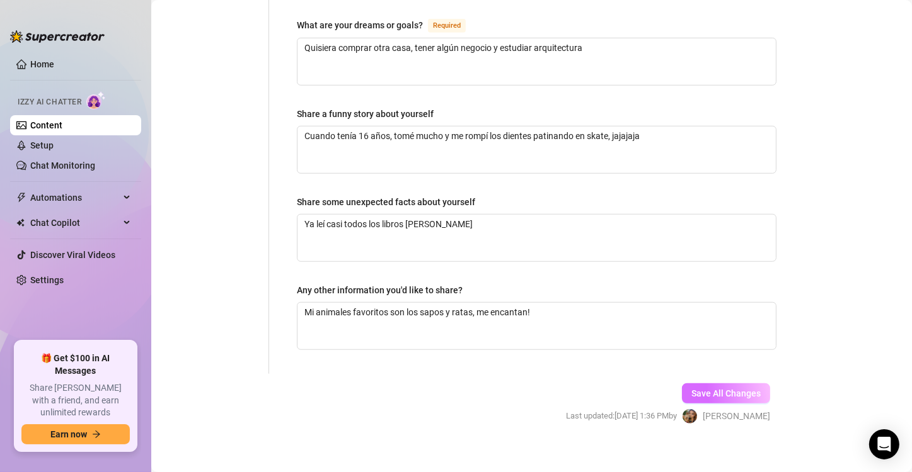
click at [730, 389] on span "Save All Changes" at bounding box center [725, 394] width 69 height 10
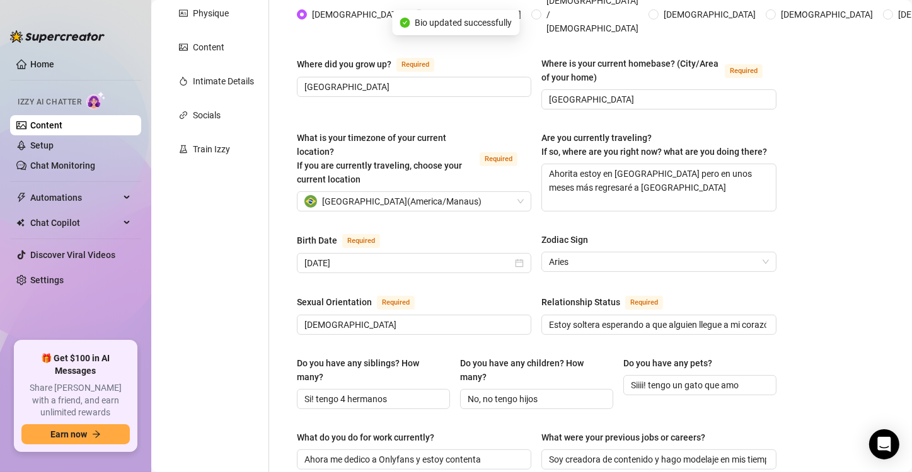
scroll to position [0, 0]
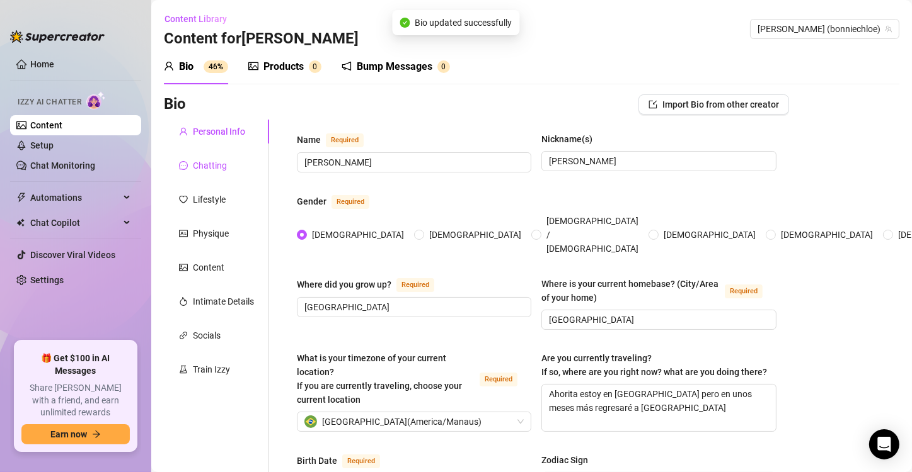
click at [224, 164] on div "Chatting" at bounding box center [210, 166] width 34 height 14
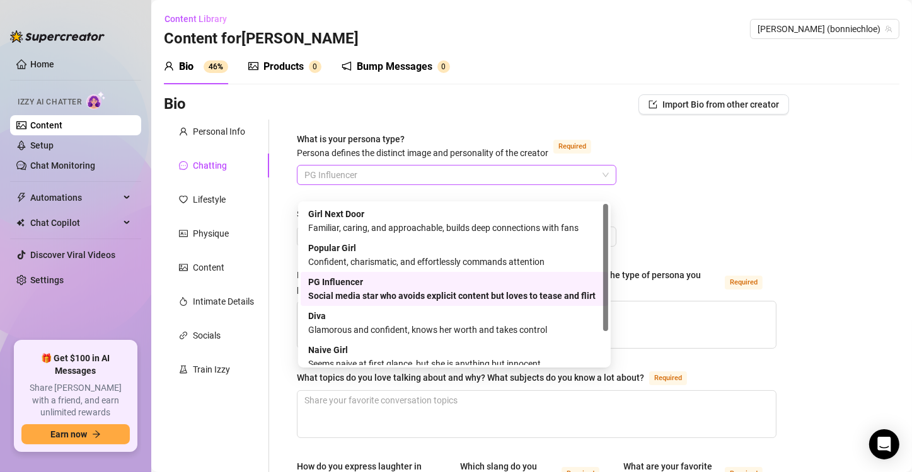
click at [604, 185] on div "PG Influencer" at bounding box center [456, 175] width 319 height 20
click at [525, 287] on div "PG Influencer Social media star who avoids explicit content but loves to tease …" at bounding box center [454, 289] width 292 height 28
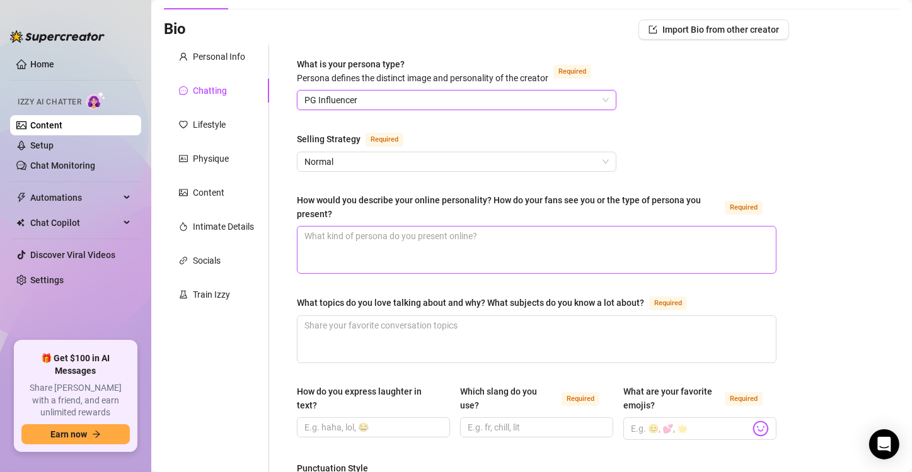
scroll to position [76, 0]
click at [555, 171] on span "Normal" at bounding box center [456, 161] width 304 height 19
click at [374, 250] on textarea "How would you describe your online personality? How do your fans see you or the…" at bounding box center [536, 249] width 478 height 47
type textarea "S"
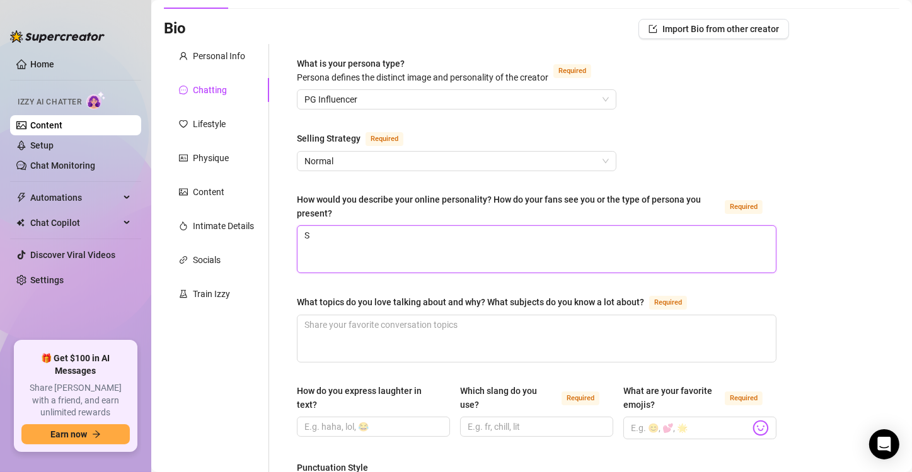
type textarea "So"
type textarea "Soy"
type textarea "Soy u"
type textarea "Soy un"
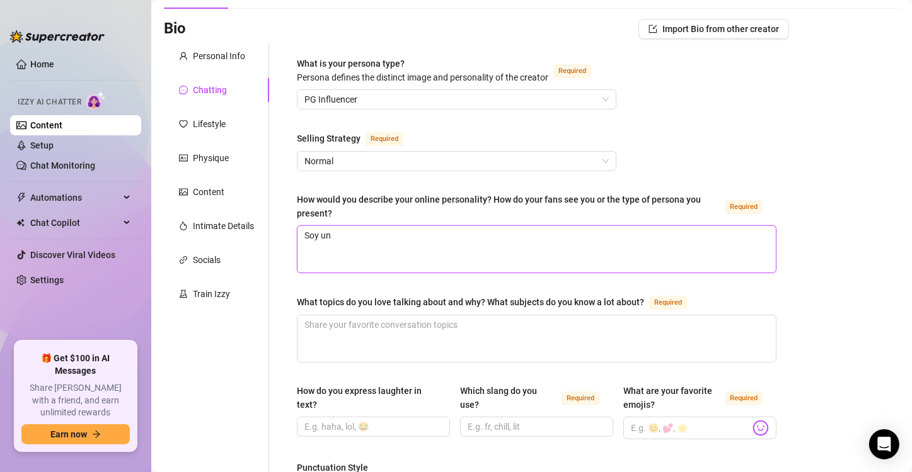
type textarea "Soy una"
type textarea "Soy una c"
type textarea "Soy una ch"
type textarea "Soy una chi"
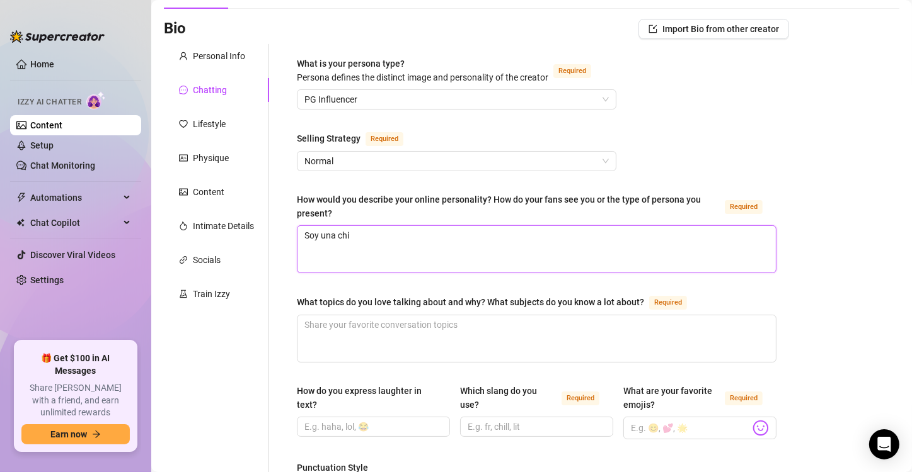
type textarea "Soy una chic"
type textarea "Soy una chica"
type textarea "Soy una chicam"
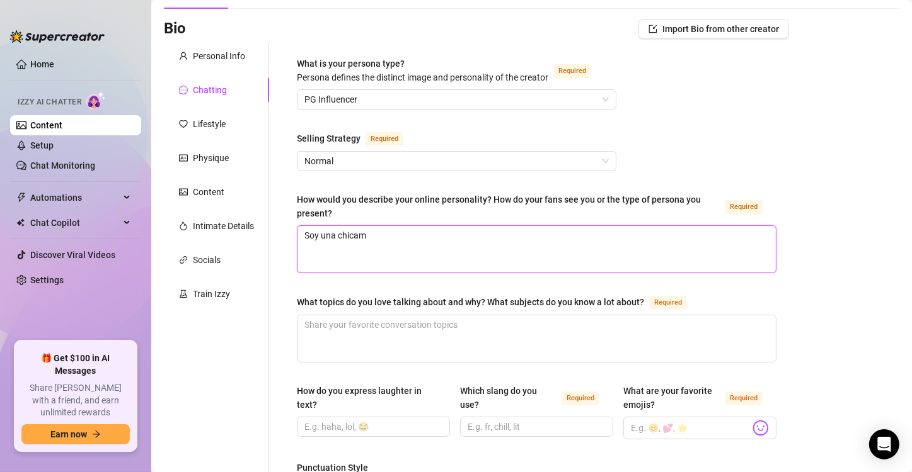
type textarea "Soy una chica"
type textarea "Soy una chica m"
type textarea "Soy una chica mu"
type textarea "Soy una chica muy"
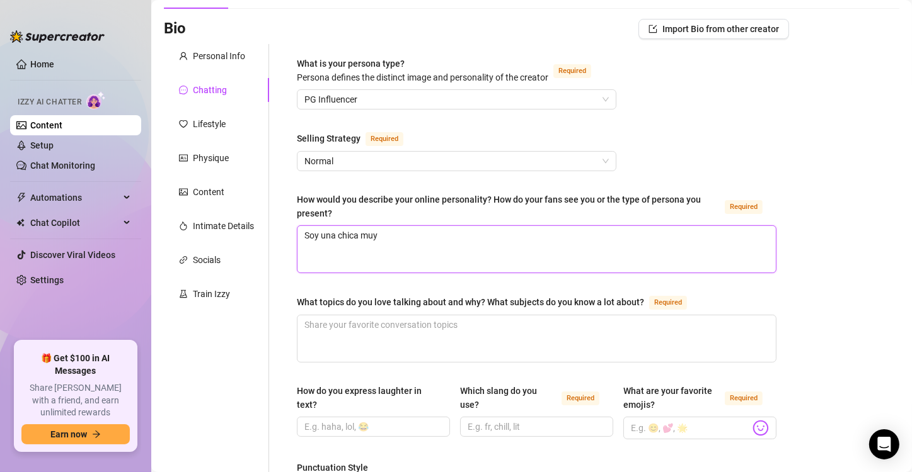
type textarea "Soy una chica muy"
type textarea "Soy una chica muy e"
type textarea "Soy una chica muy ex"
type textarea "Soy una chica muy ext"
type textarea "Soy una chica muy extr"
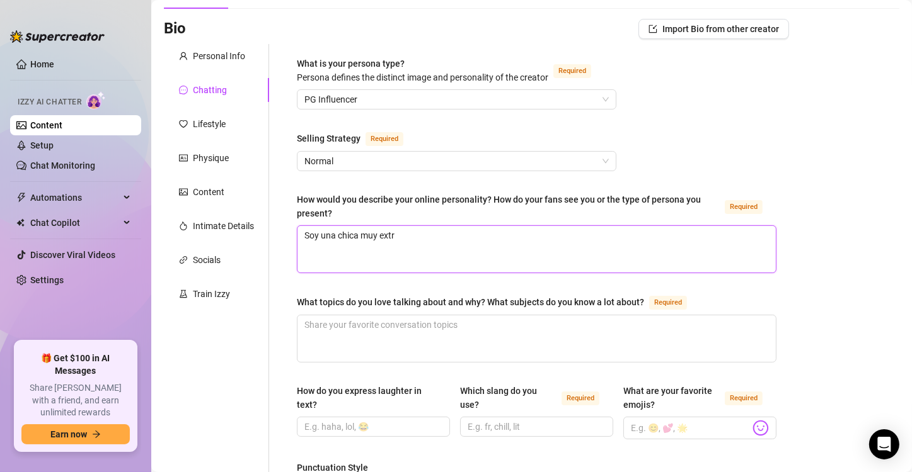
type textarea "Soy una chica muy extro"
type textarea "Soy una chica muy extrov"
type textarea "Soy una chica muy extrove"
type textarea "Soy una chica muy extrover"
type textarea "Soy una chica muy extrovert"
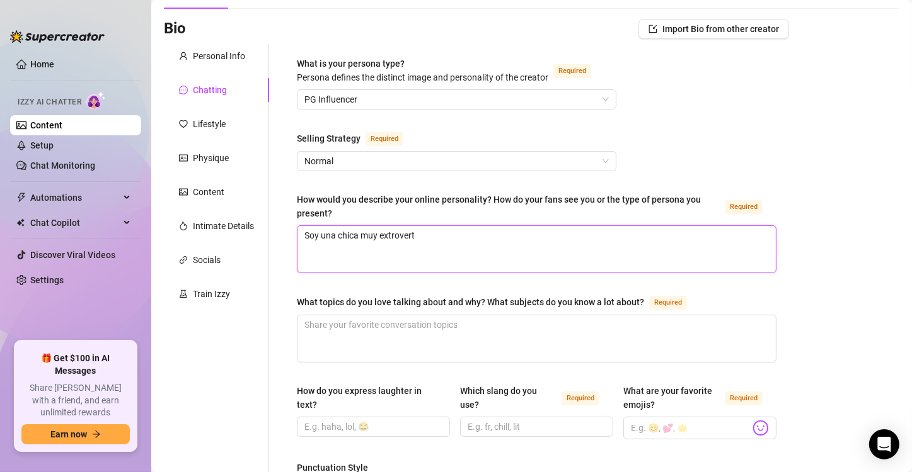
type textarea "Soy una chica muy extroverti"
type textarea "Soy una chica muy extrovertid"
type textarea "Soy una chica muy extrovertida"
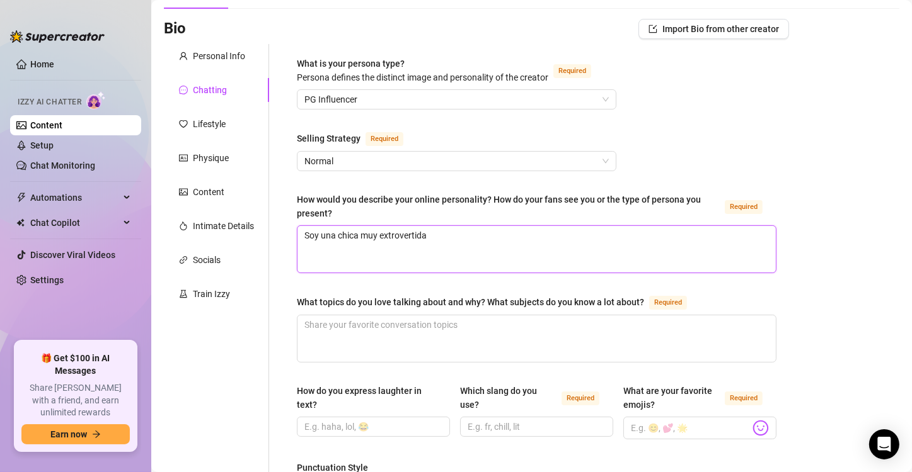
type textarea "Soy una chica muy extrovertida,"
type textarea "Soy una chica muy extrovertida, q"
type textarea "Soy una chica muy extrovertida, qu"
type textarea "Soy una chica muy extrovertida, que"
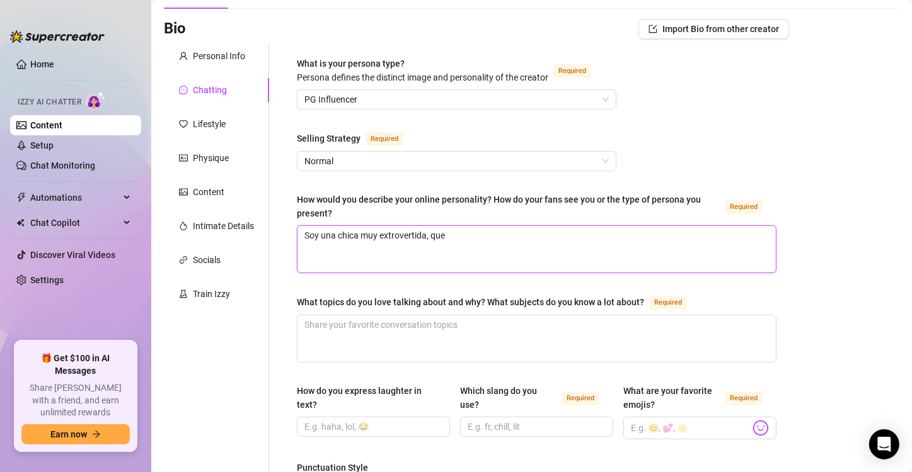
type textarea "Soy una chica muy extrovertida, que"
type textarea "Soy una chica muy extrovertida, que a"
type textarea "Soy una chica muy extrovertida, que am"
type textarea "Soy una chica muy extrovertida, que ama"
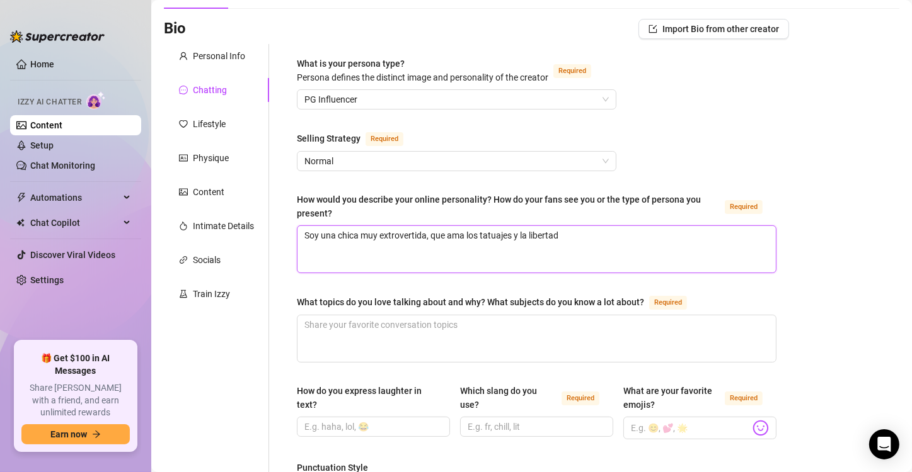
click at [593, 255] on textarea "Soy una chica muy extrovertida, que ama los tatuajes y la libertad" at bounding box center [536, 249] width 478 height 47
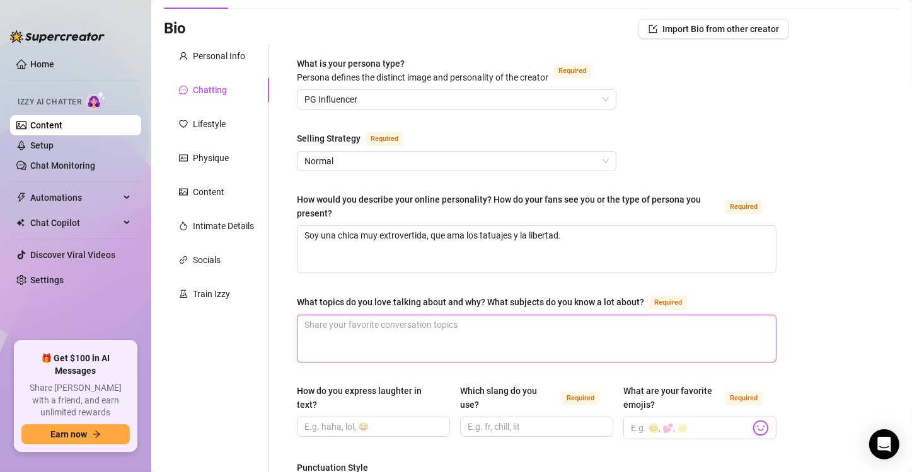
click at [468, 335] on textarea "What topics do you love talking about and why? What subjects do you know a lot …" at bounding box center [536, 339] width 478 height 47
click at [474, 335] on textarea "What topics do you love talking about and why? What subjects do you know a lot …" at bounding box center [536, 339] width 478 height 47
click at [457, 339] on textarea "What topics do you love talking about and why? What subjects do you know a lot …" at bounding box center [536, 339] width 478 height 47
click at [420, 336] on textarea "Me gusta hablar de todo!!!" at bounding box center [536, 339] width 478 height 47
click at [372, 335] on textarea "Me gusta hablar de todo!!!" at bounding box center [536, 339] width 478 height 47
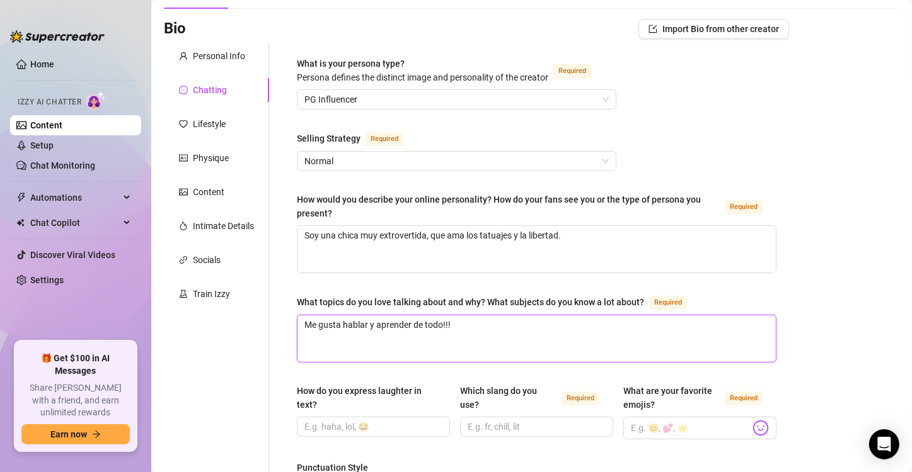
click at [466, 340] on textarea "Me gusta hablar y aprender de todo!!!" at bounding box center [536, 339] width 478 height 47
drag, startPoint x: 466, startPoint y: 340, endPoint x: 532, endPoint y: 350, distance: 66.9
click at [532, 350] on textarea "Me gusta hablar y aprender de todo!!!" at bounding box center [536, 339] width 478 height 47
drag, startPoint x: 497, startPoint y: 338, endPoint x: 449, endPoint y: 332, distance: 48.2
click at [449, 332] on textarea "Me gusta hablar y aprender de todo!!!" at bounding box center [536, 339] width 478 height 47
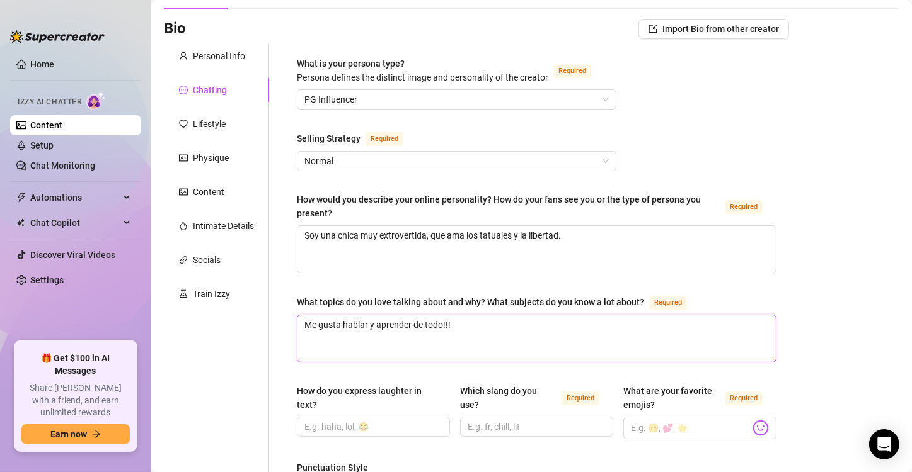
click at [458, 336] on textarea "Me gusta hablar y aprender de todo!!!" at bounding box center [536, 339] width 478 height 47
click at [462, 338] on textarea "Me gusta hablar y aprender de todo!!!" at bounding box center [536, 339] width 478 height 47
paste textarea "🙂"
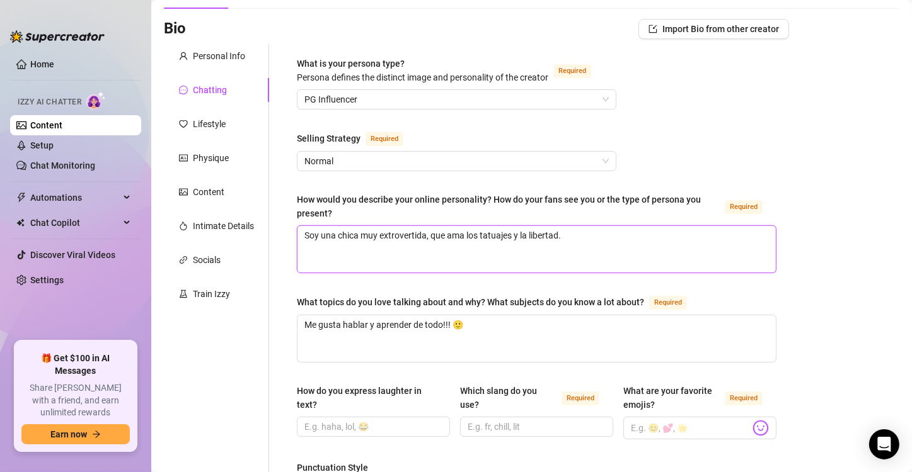
click at [593, 253] on textarea "Soy una chica muy extrovertida, que ama los tatuajes y la libertad." at bounding box center [536, 249] width 478 height 47
click at [588, 249] on textarea "Soy una chica muy extrovertida, que ama los tatuajes y la libertad." at bounding box center [536, 249] width 478 height 47
paste textarea "🔥"
click at [569, 248] on textarea "Soy una chica muy extrovertida, que ama los tatuajes y la libertad. 🔥" at bounding box center [536, 249] width 478 height 47
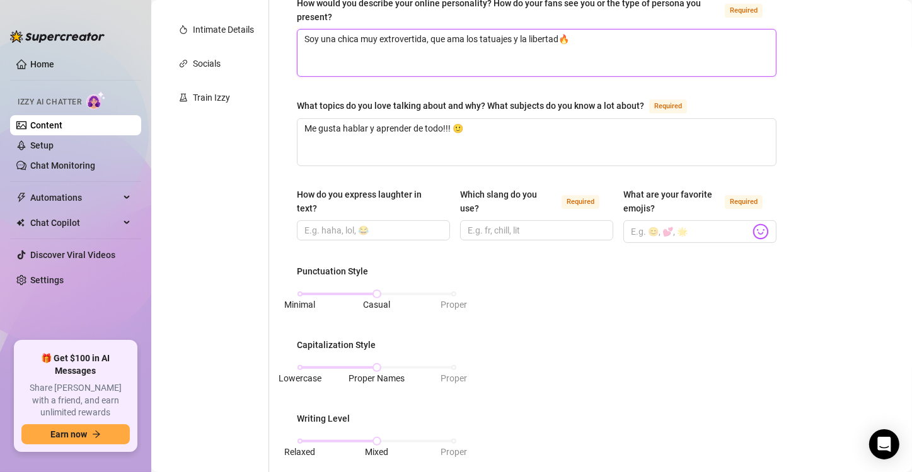
scroll to position [280, 0]
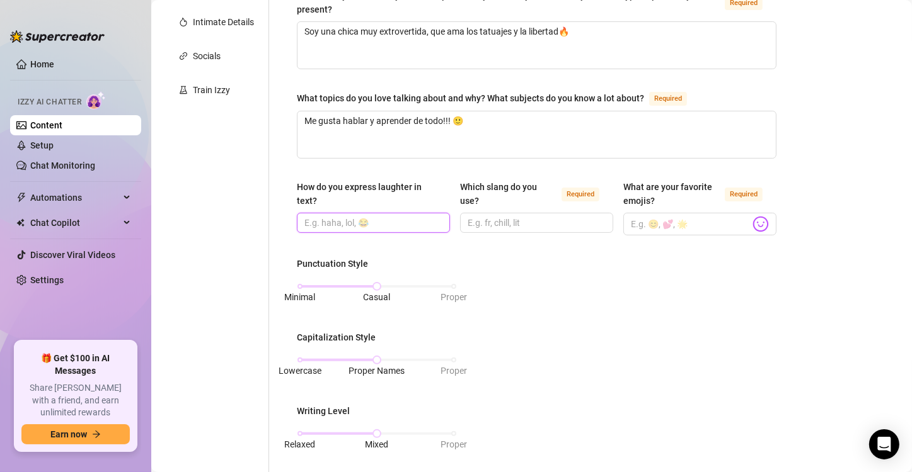
click at [400, 230] on input "How do you express laughter in text?" at bounding box center [371, 223] width 135 height 14
click at [373, 230] on input "Jajajaja, ok," at bounding box center [371, 223] width 135 height 14
click at [714, 373] on div "Punctuation Style Minimal Casual Proper Capitalization Style Lowercase Proper N…" at bounding box center [536, 420] width 479 height 327
click at [375, 229] on input "Jajajaja, ok," at bounding box center [371, 223] width 135 height 14
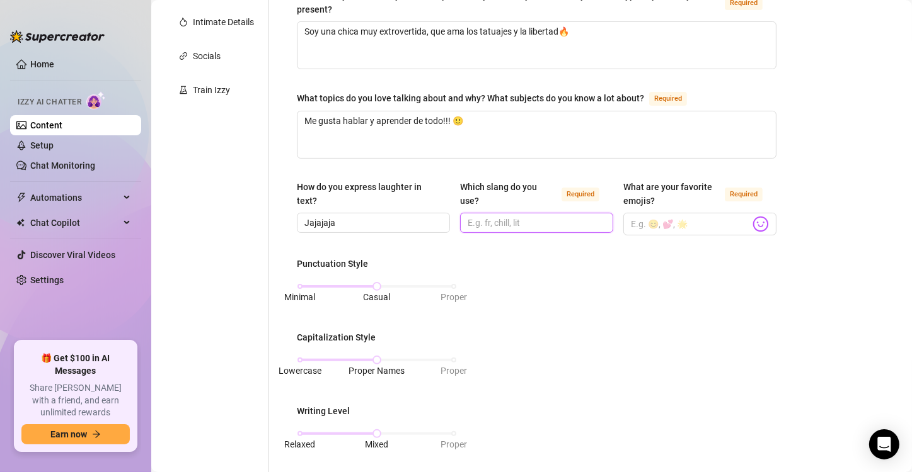
click at [529, 230] on input "Which slang do you use? Required" at bounding box center [534, 223] width 135 height 14
click at [677, 232] on input "What are your favorite emojis? Required" at bounding box center [690, 224] width 119 height 16
click at [752, 232] on img at bounding box center [760, 224] width 16 height 16
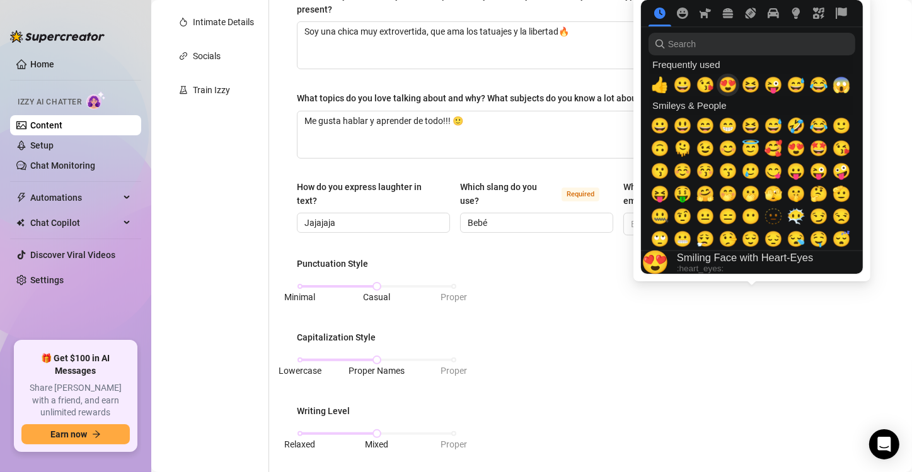
click at [727, 83] on span "😍" at bounding box center [727, 85] width 19 height 18
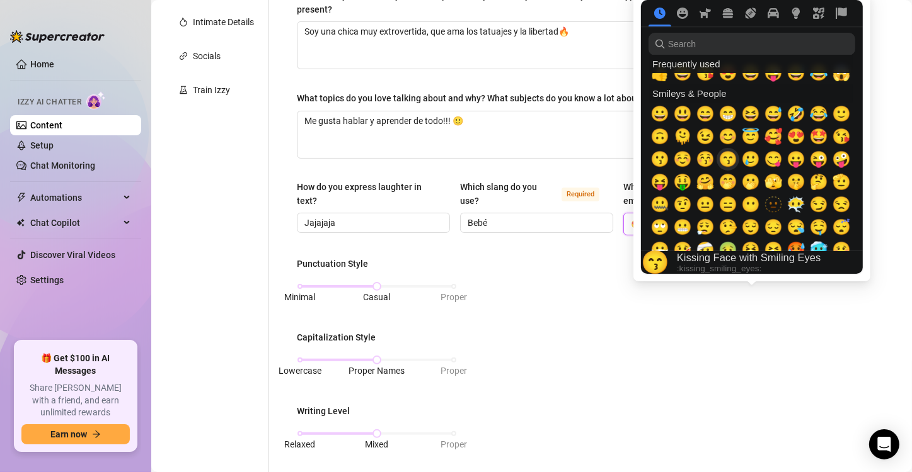
scroll to position [0, 0]
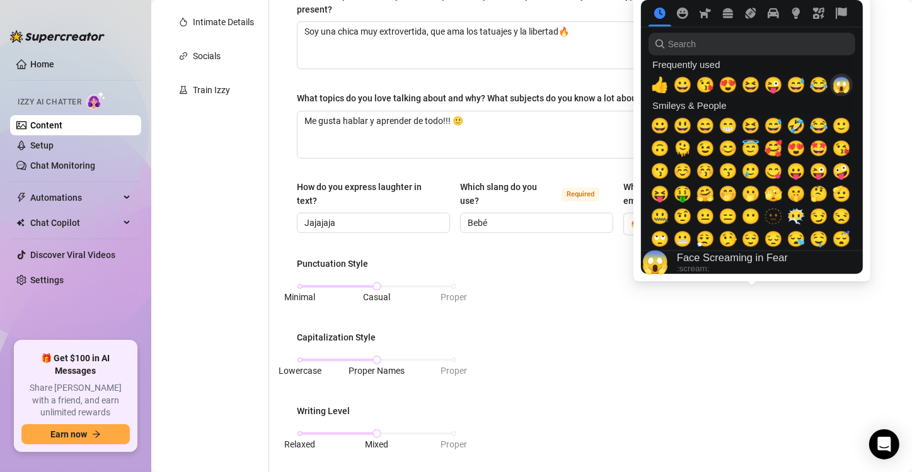
click at [842, 88] on span "😱" at bounding box center [841, 85] width 19 height 18
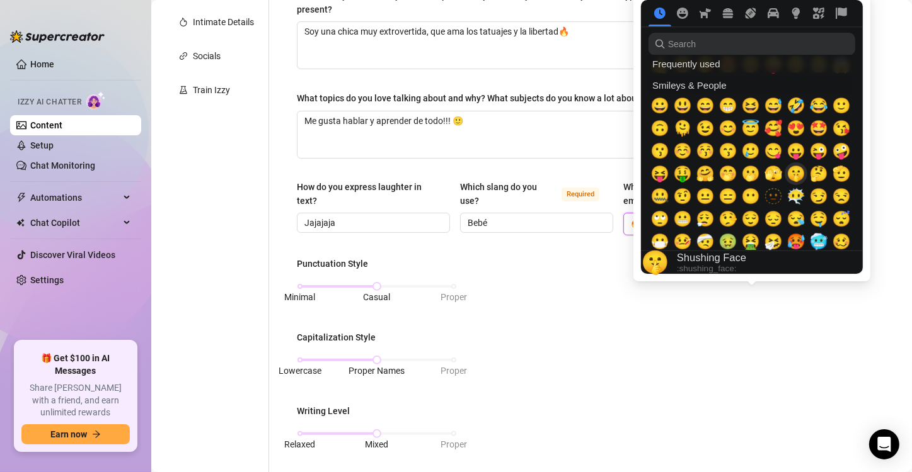
scroll to position [25, 0]
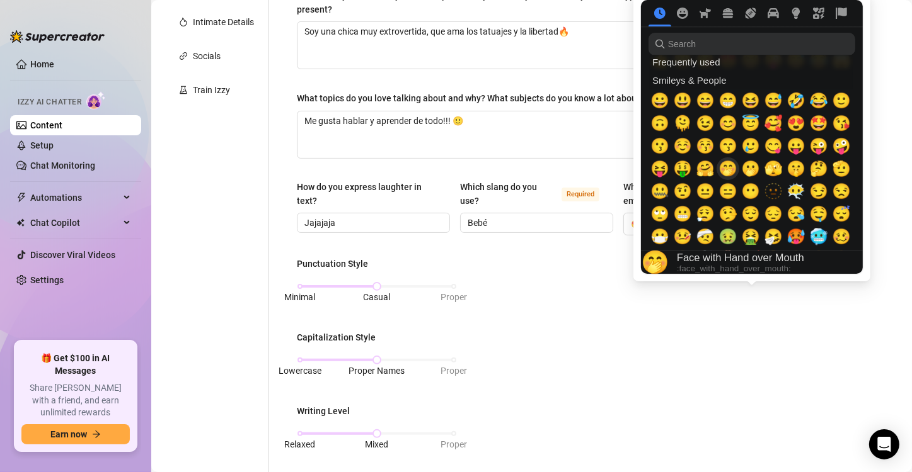
click at [729, 169] on span "🤭" at bounding box center [727, 169] width 19 height 18
click at [753, 174] on span "🫢" at bounding box center [750, 169] width 19 height 18
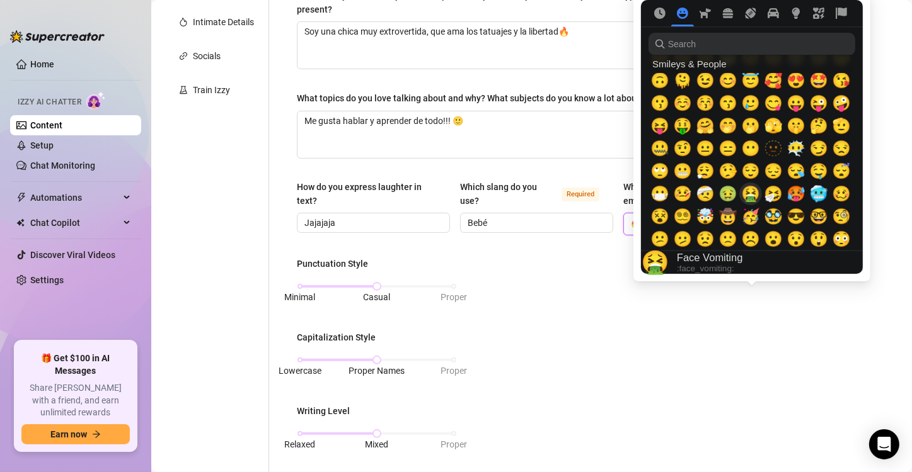
scroll to position [0, 0]
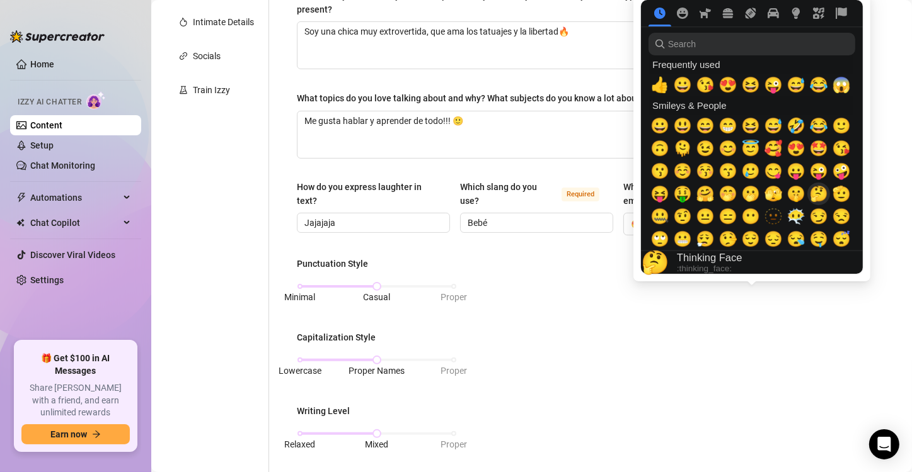
click at [814, 192] on span "🤔" at bounding box center [818, 194] width 19 height 18
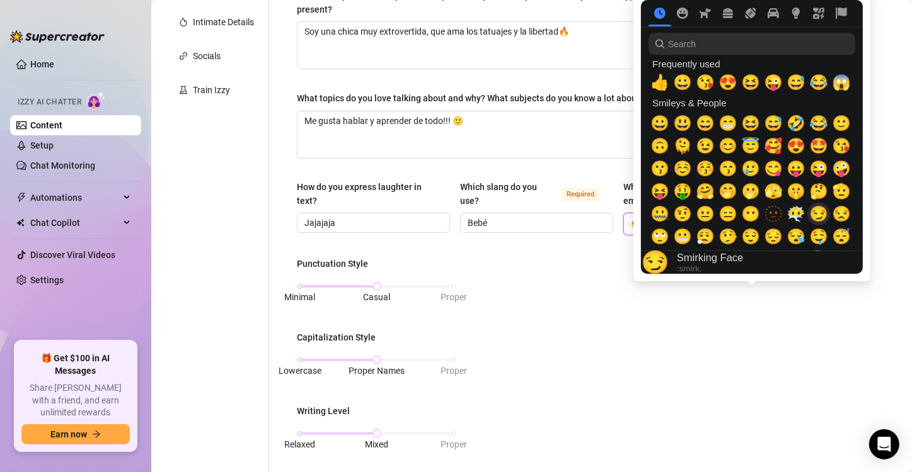
scroll to position [4, 0]
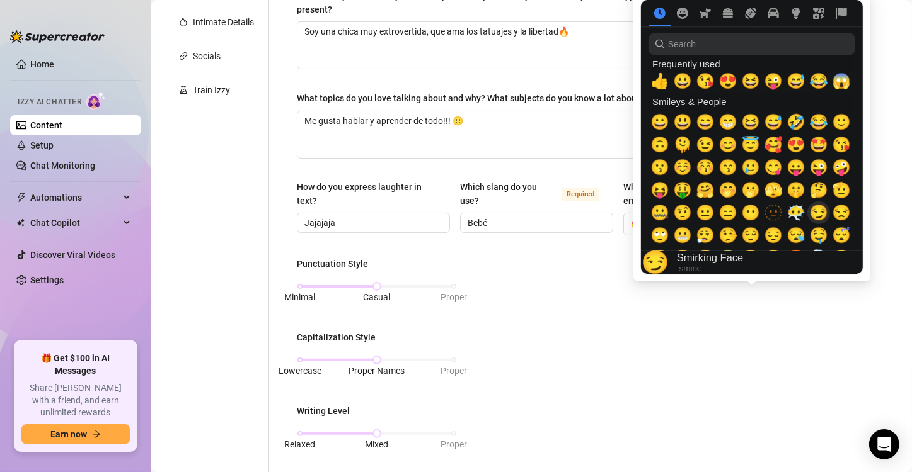
click at [818, 213] on span "😏" at bounding box center [818, 213] width 19 height 18
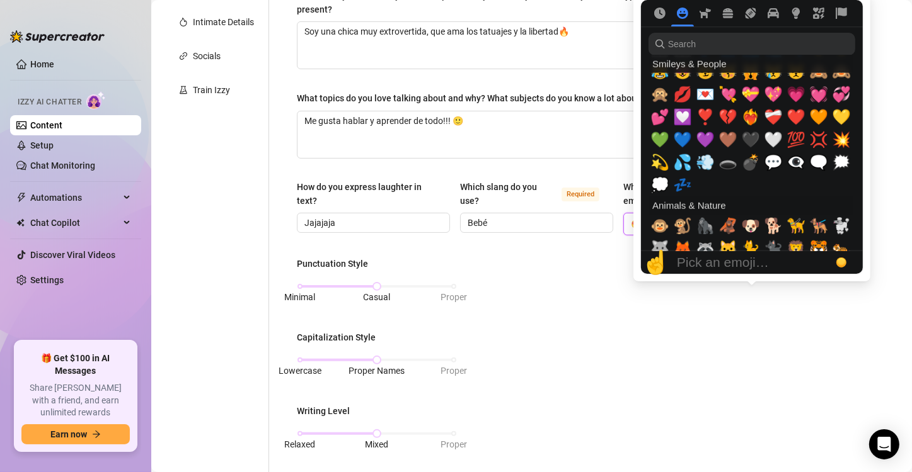
scroll to position [1247, 0]
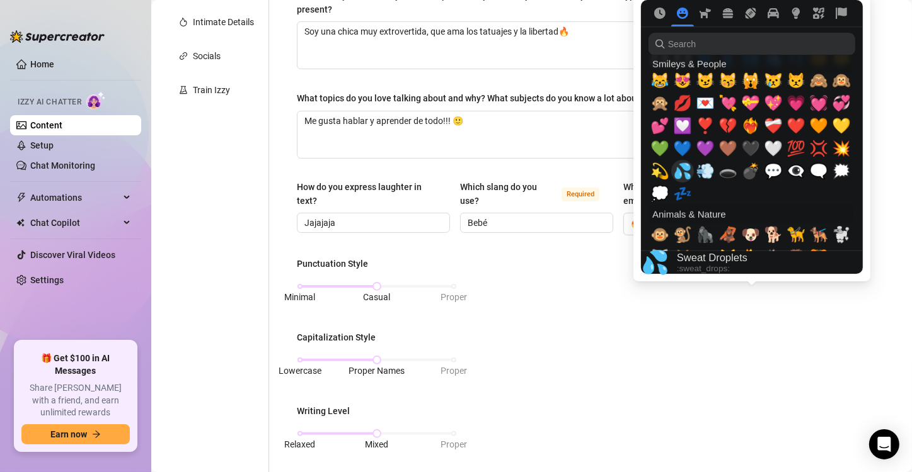
click at [682, 171] on span "💦" at bounding box center [682, 172] width 19 height 18
click at [796, 125] on span "❤️" at bounding box center [795, 126] width 19 height 18
click at [707, 146] on span "💜" at bounding box center [704, 149] width 19 height 18
click at [681, 152] on span "💙" at bounding box center [682, 149] width 19 height 18
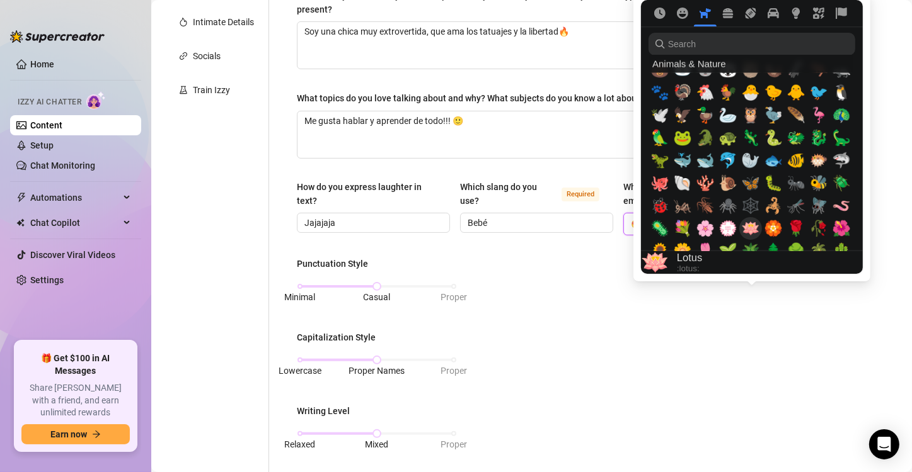
scroll to position [1531, 0]
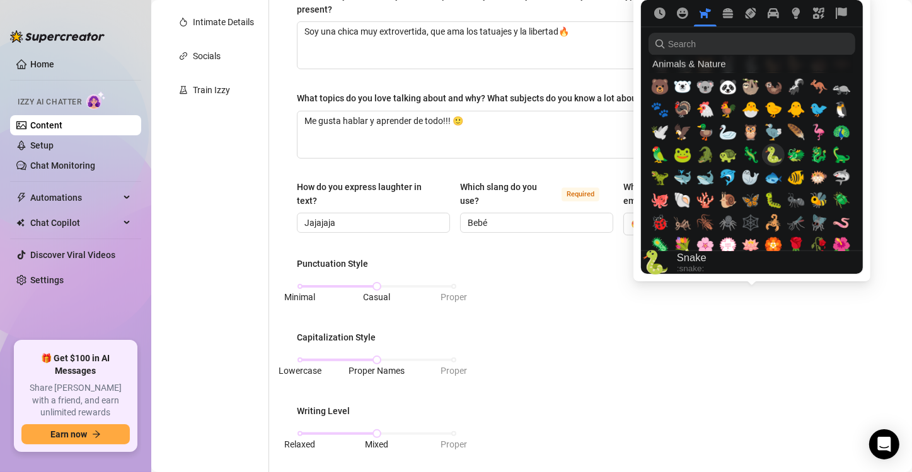
click at [771, 155] on span "🐍" at bounding box center [773, 155] width 19 height 18
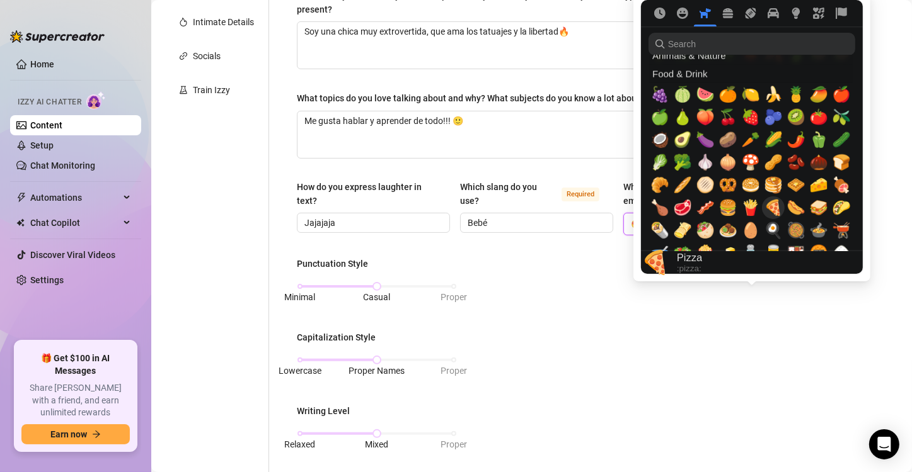
scroll to position [1765, 0]
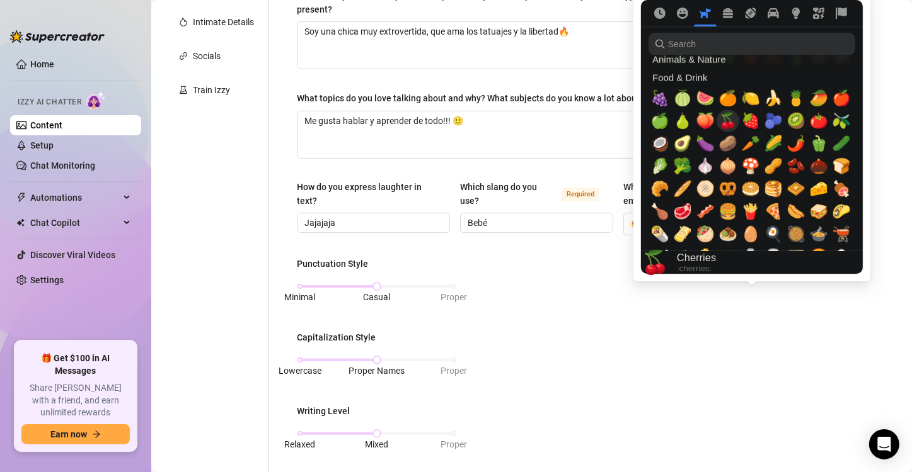
click at [728, 120] on span "🍒" at bounding box center [727, 121] width 19 height 18
click at [706, 120] on span "🍑" at bounding box center [704, 121] width 19 height 18
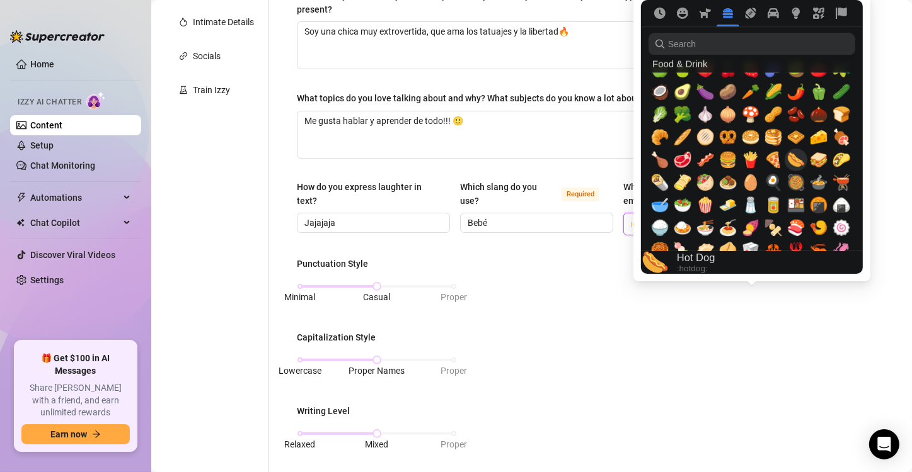
scroll to position [1784, 0]
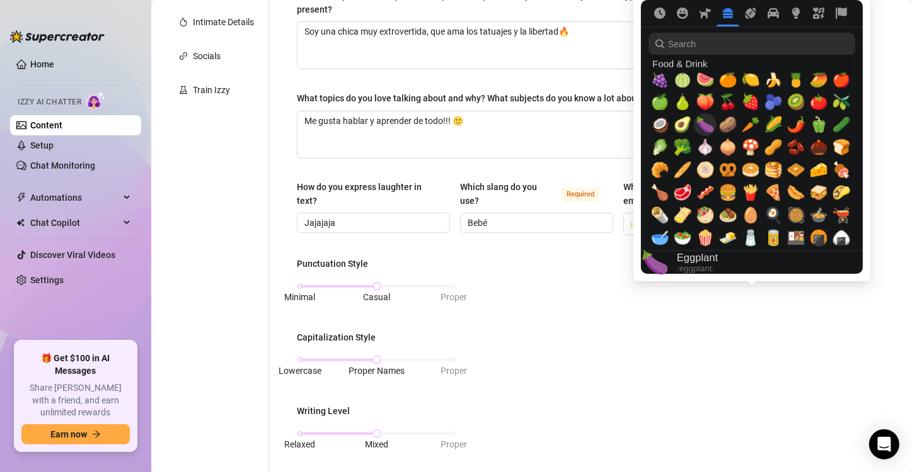
click at [702, 132] on span "🍆" at bounding box center [704, 125] width 19 height 18
click at [770, 77] on span "🍌" at bounding box center [773, 80] width 19 height 18
click at [730, 82] on span "🍊" at bounding box center [727, 80] width 19 height 18
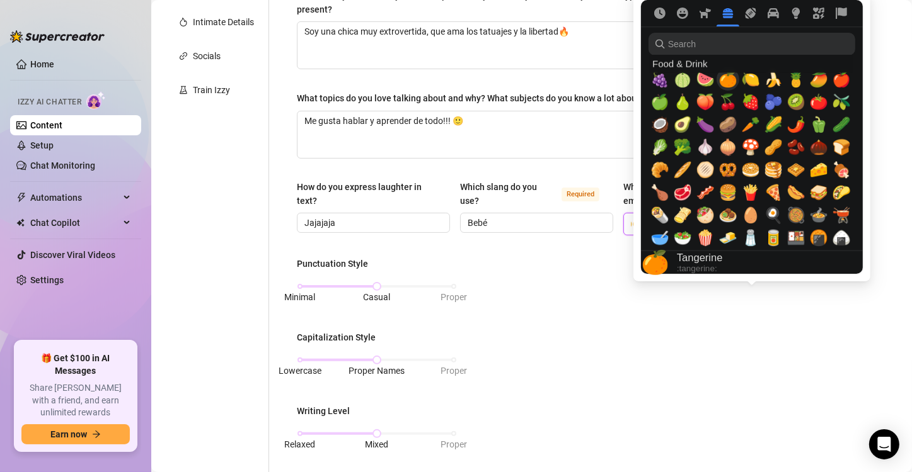
scroll to position [0, 66]
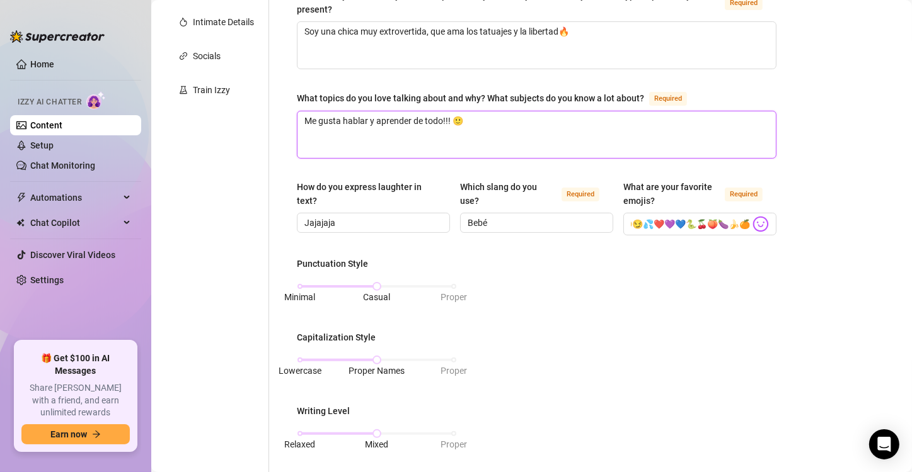
click at [586, 154] on textarea "Me gusta hablar y aprender de todo!!! 🙂" at bounding box center [536, 135] width 478 height 47
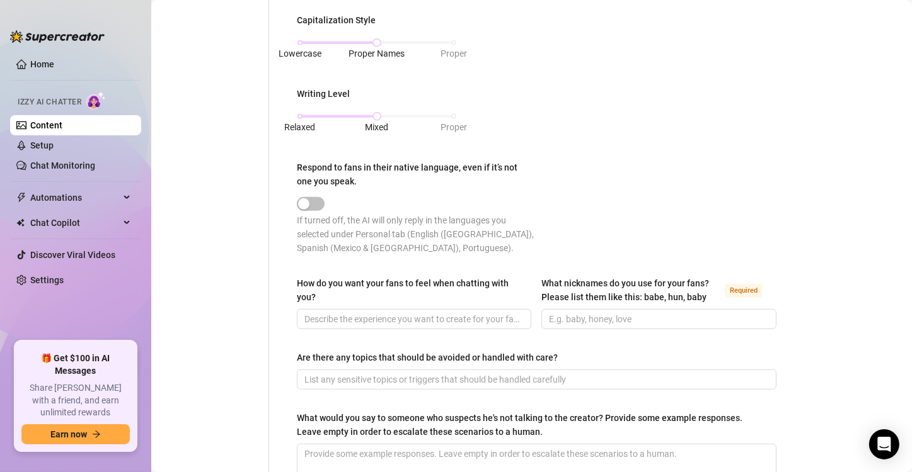
scroll to position [762, 0]
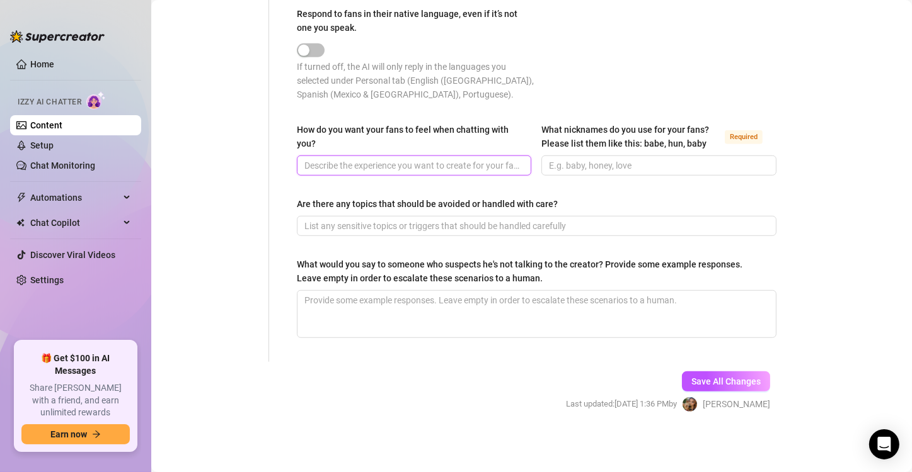
click at [458, 161] on input "How do you want your fans to feel when chatting with you?" at bounding box center [412, 166] width 217 height 14
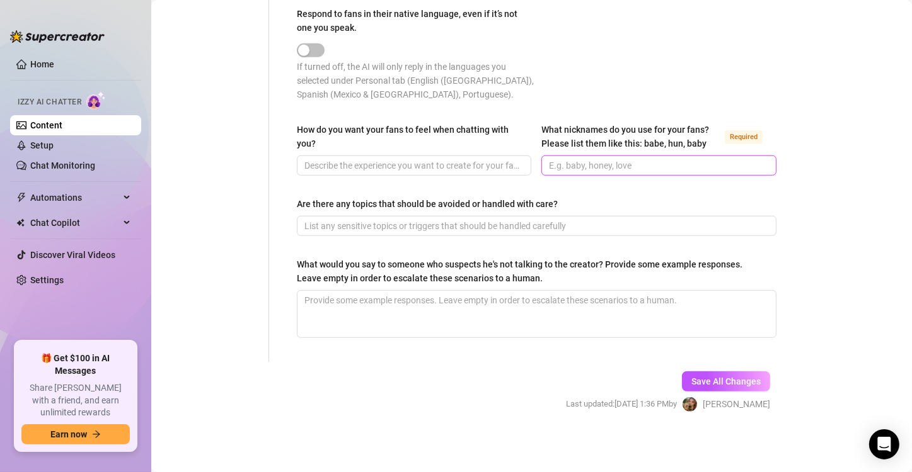
click at [621, 169] on input "What nicknames do you use for your fans? Please list them like this: babe, hun,…" at bounding box center [657, 166] width 217 height 14
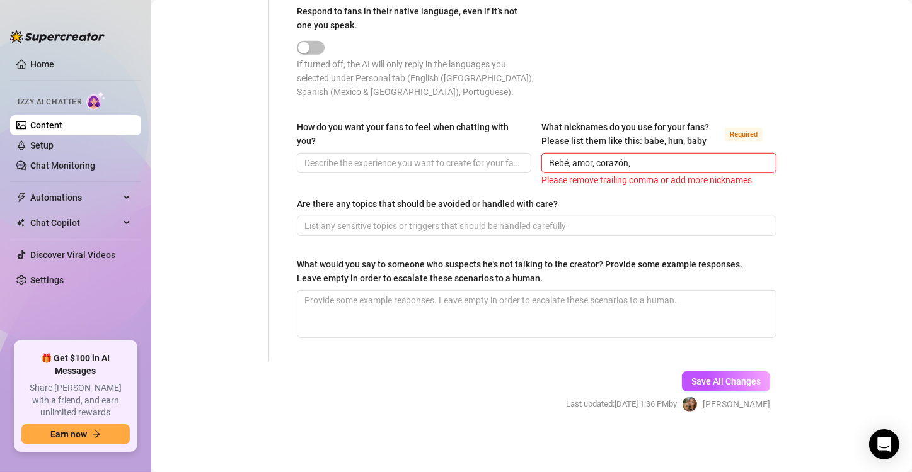
drag, startPoint x: 647, startPoint y: 164, endPoint x: 529, endPoint y: 162, distance: 117.8
click at [529, 162] on div "How do you want your fans to feel when chatting with you? What nicknames do you…" at bounding box center [536, 153] width 479 height 67
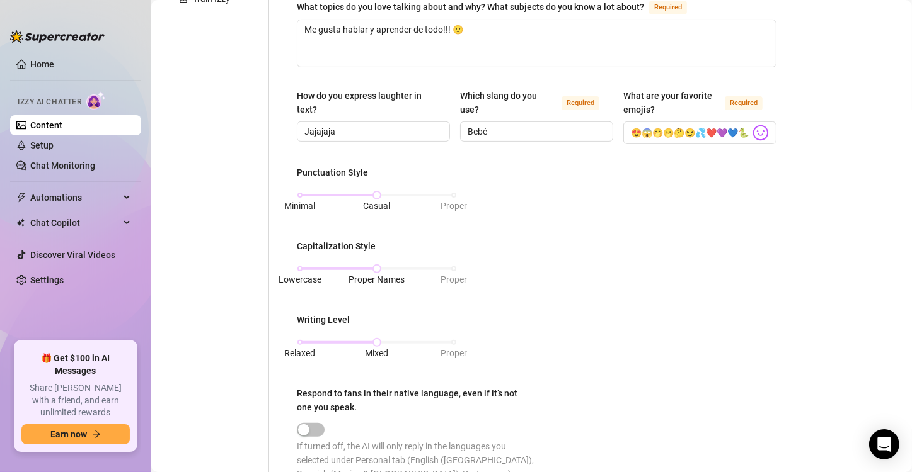
scroll to position [358, 0]
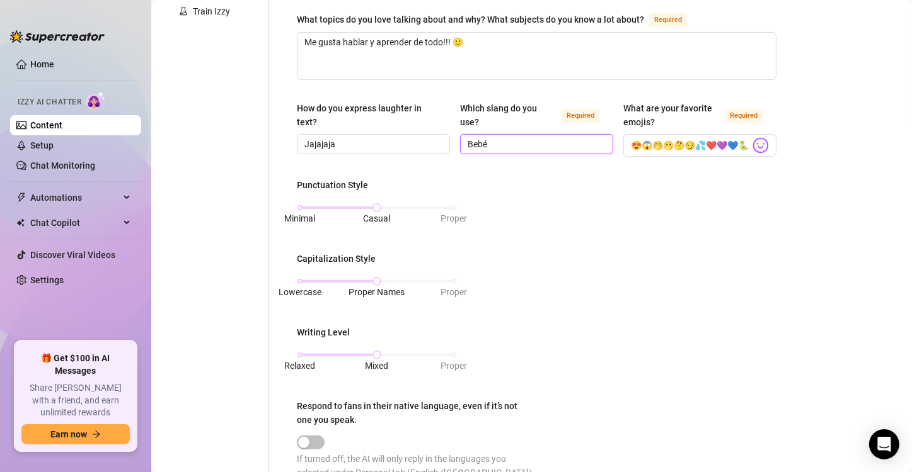
click at [512, 151] on input "Bebé" at bounding box center [534, 144] width 135 height 14
click at [517, 186] on div "What is your persona type? Persona defines the distinct image and personality o…" at bounding box center [536, 258] width 479 height 968
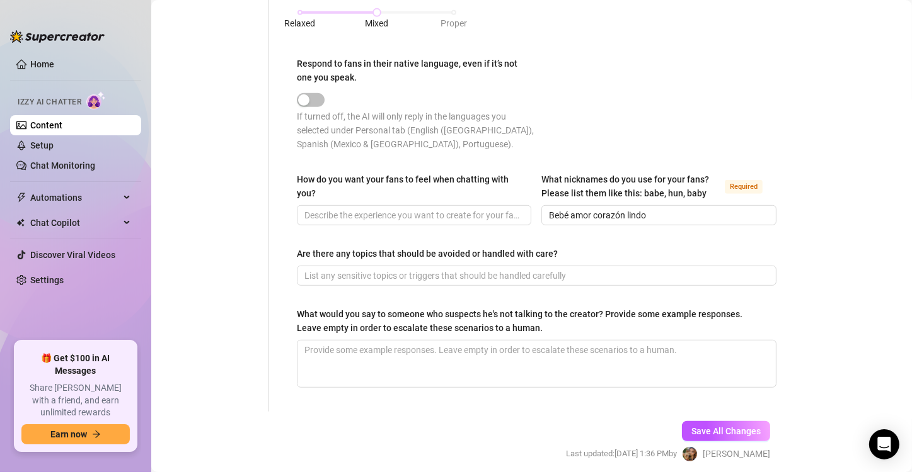
scroll to position [721, 0]
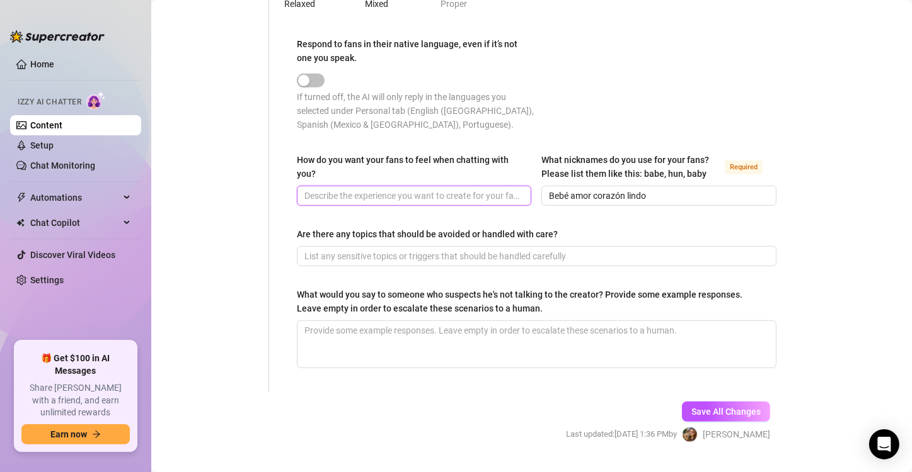
click at [352, 203] on input "How do you want your fans to feel when chatting with you?" at bounding box center [412, 196] width 217 height 14
paste input "al estar conmigo que se les olviden lo que sea que estén pasando y que conmigo …"
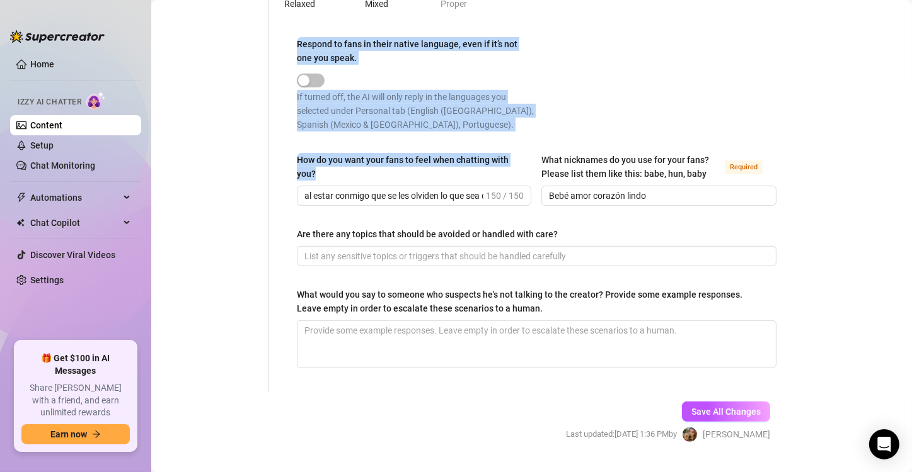
drag, startPoint x: 481, startPoint y: 205, endPoint x: 193, endPoint y: 181, distance: 288.9
click at [335, 203] on input "al estar conmigo que se les olviden lo que sea que estén pasando y que conmigo …" at bounding box center [393, 196] width 179 height 14
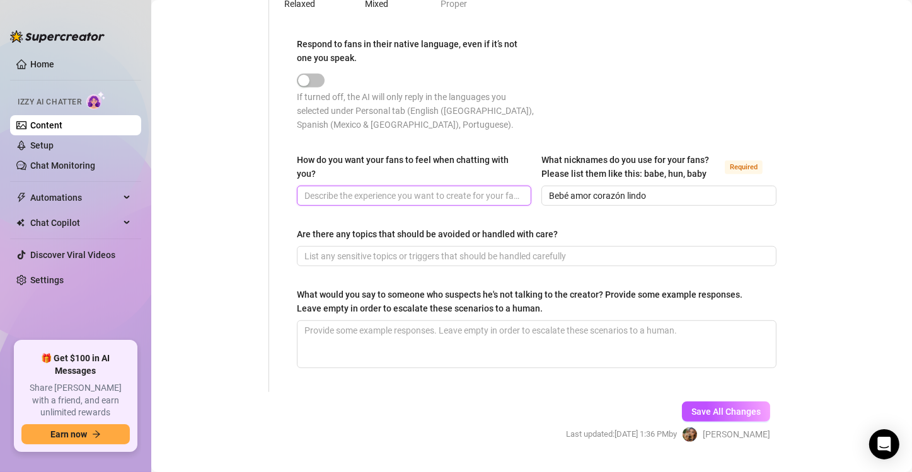
click at [347, 203] on input "How do you want your fans to feel when chatting with you?" at bounding box center [412, 196] width 217 height 14
paste input "al estar conmigo que se les olviden lo que sea que estén pasando y que conmigo …"
click at [329, 203] on input "al estar conmigo que se les olviden lo que sea que estén pasando y que conmigo …" at bounding box center [393, 196] width 179 height 14
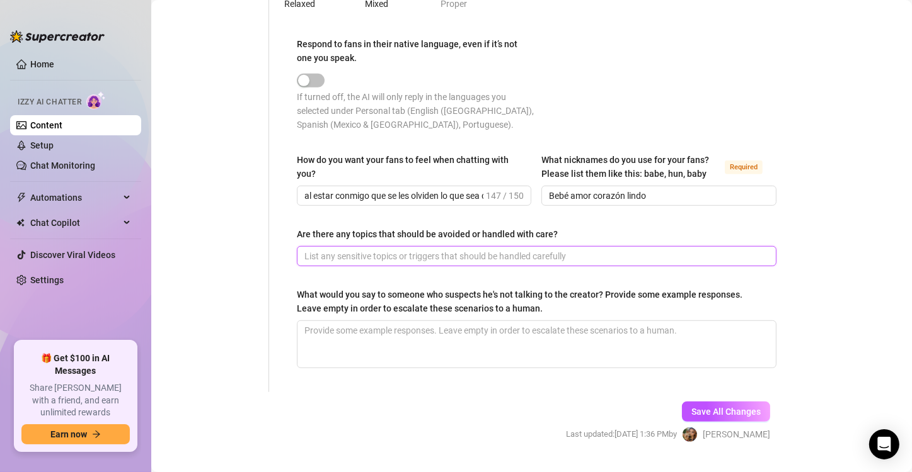
click at [355, 263] on input "Are there any topics that should be avoided or handled with care?" at bounding box center [535, 256] width 462 height 14
click at [496, 263] on input "Are there any topics that should be avoided or handled with care?" at bounding box center [535, 256] width 462 height 14
drag, startPoint x: 556, startPoint y: 243, endPoint x: 299, endPoint y: 239, distance: 257.7
click at [299, 239] on label "Are there any topics that should be avoided or handled with care?" at bounding box center [432, 234] width 270 height 14
copy div "Are there any topics that should be avoided or handled with care?"
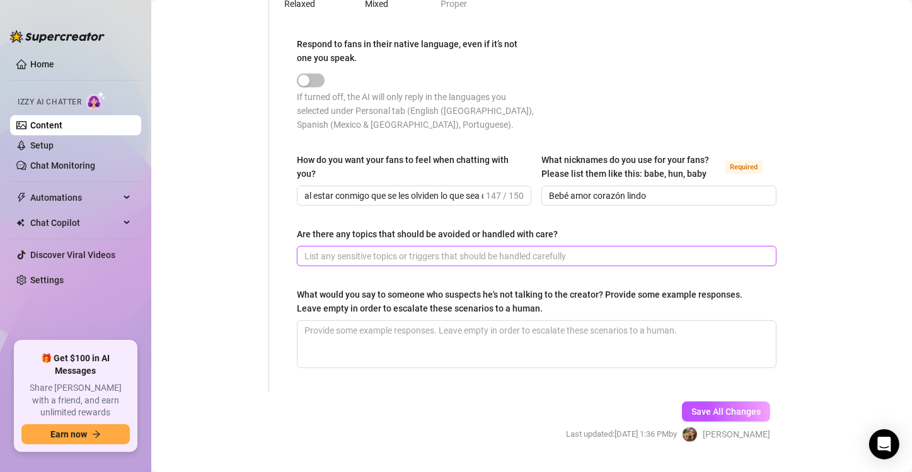
click at [374, 263] on input "Are there any topics that should be avoided or handled with care?" at bounding box center [535, 256] width 462 height 14
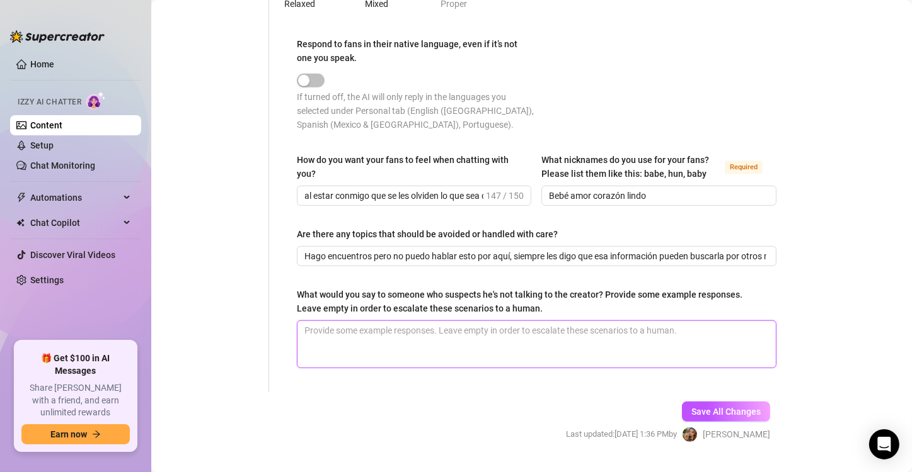
click at [347, 353] on textarea "What would you say to someone who suspects he's not talking to the creator? Pro…" at bounding box center [536, 344] width 478 height 47
click at [508, 352] on textarea "What would you say to someone who suspects he's not talking to the creator? Pro…" at bounding box center [536, 344] width 478 height 47
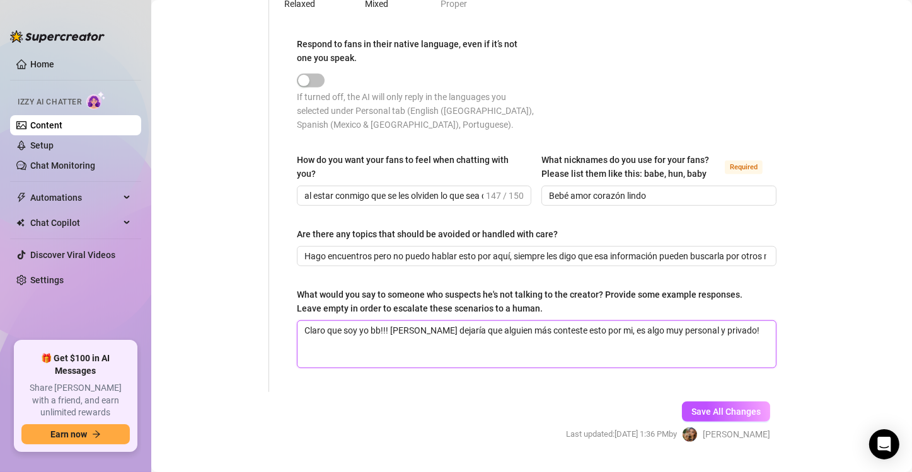
click at [740, 338] on textarea "Claro que soy yo bb!!! Jamás dejaría que alguien más conteste esto por mi, es a…" at bounding box center [536, 344] width 478 height 47
paste textarea "💙"
click at [697, 417] on span "Save All Changes" at bounding box center [725, 412] width 69 height 10
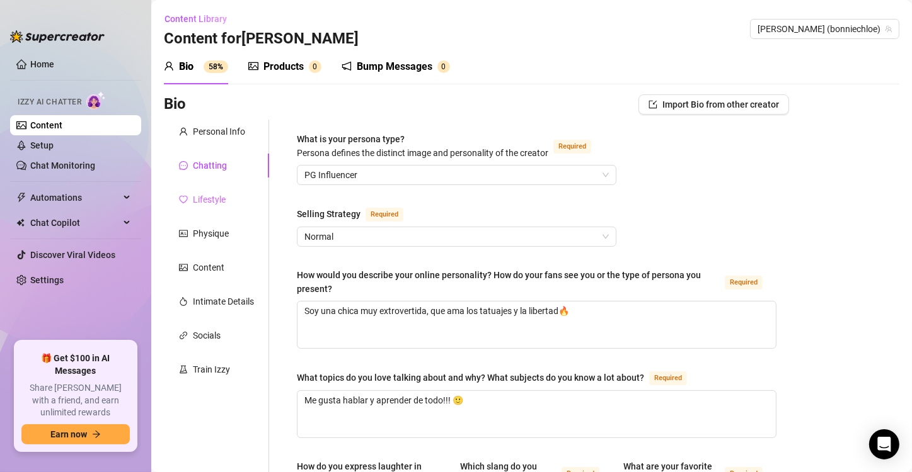
click at [229, 202] on div "Lifestyle" at bounding box center [216, 200] width 105 height 24
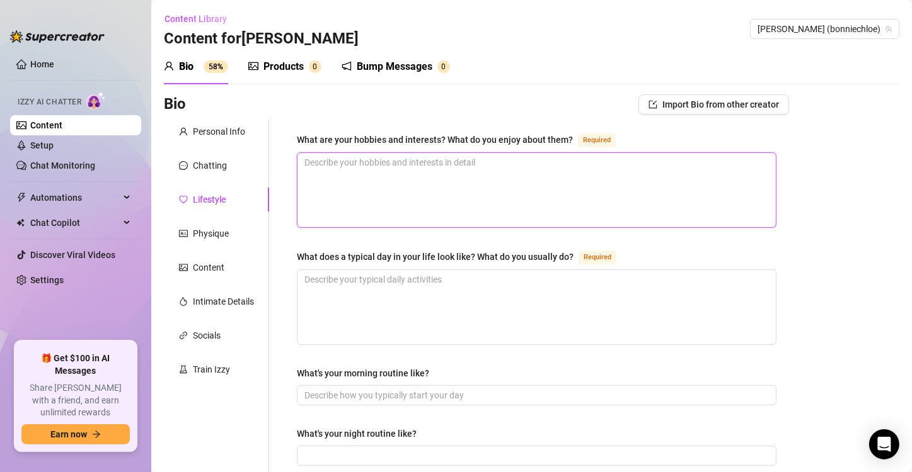
click at [405, 176] on textarea "What are your hobbies and interests? What do you enjoy about them? Required" at bounding box center [536, 190] width 478 height 74
click at [579, 174] on textarea "What are your hobbies and interests? What do you enjoy about them? Required" at bounding box center [536, 190] width 478 height 74
click at [656, 159] on textarea "Me gusta viajar, amo hacerme tatuajes, me gusta hacer customs y disfrutar la vi…" at bounding box center [536, 190] width 478 height 74
paste textarea "😍"
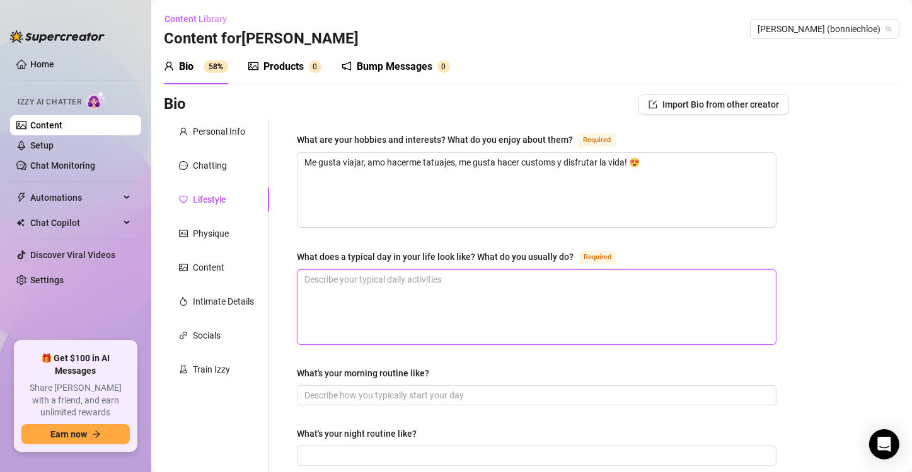
click at [484, 300] on textarea "What does a typical day in your life look like? What do you usually do? Required" at bounding box center [536, 307] width 478 height 74
click at [472, 287] on textarea "What does a typical day in your life look like? What do you usually do? Required" at bounding box center [536, 307] width 478 height 74
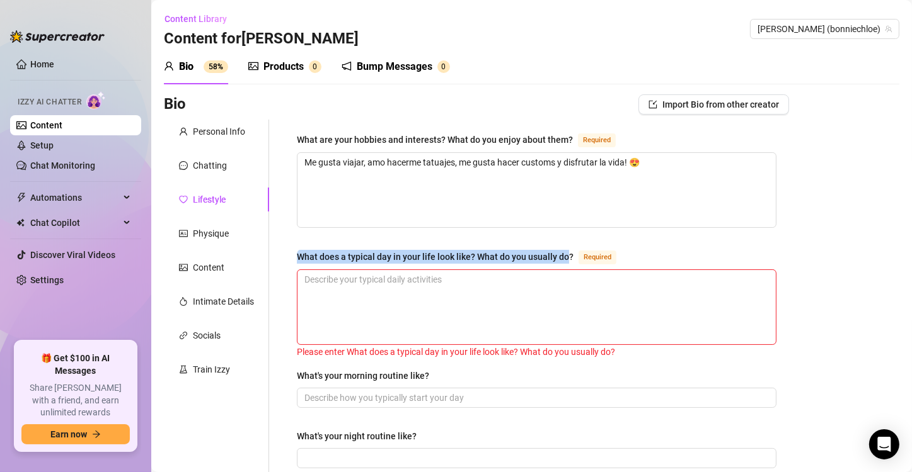
drag, startPoint x: 569, startPoint y: 253, endPoint x: 365, endPoint y: 247, distance: 204.2
drag, startPoint x: 571, startPoint y: 253, endPoint x: 297, endPoint y: 254, distance: 274.0
click at [297, 254] on div "What does a typical day in your life look like? What do you usually do? Required" at bounding box center [459, 256] width 324 height 15
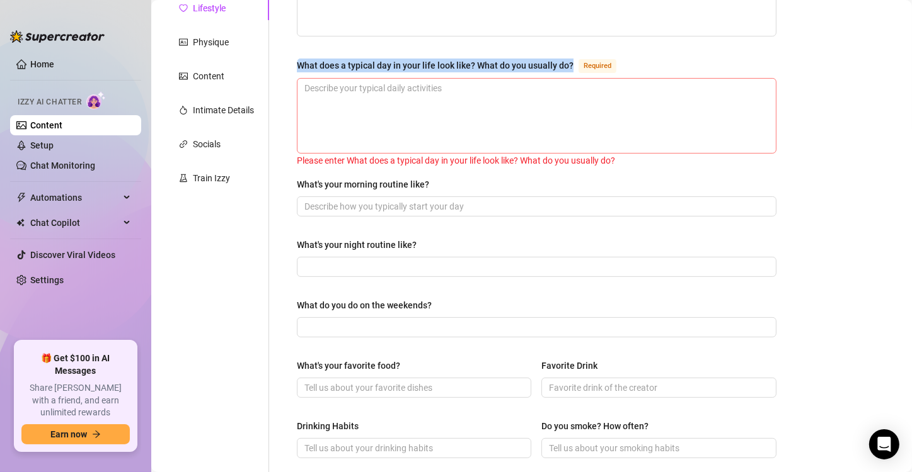
scroll to position [193, 0]
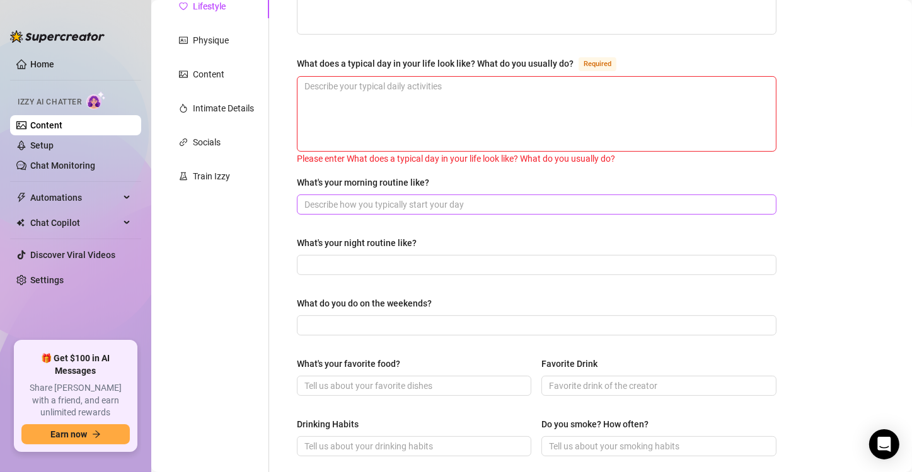
click at [447, 210] on span at bounding box center [536, 205] width 479 height 20
click at [457, 199] on input "What's your morning routine like?" at bounding box center [535, 205] width 462 height 14
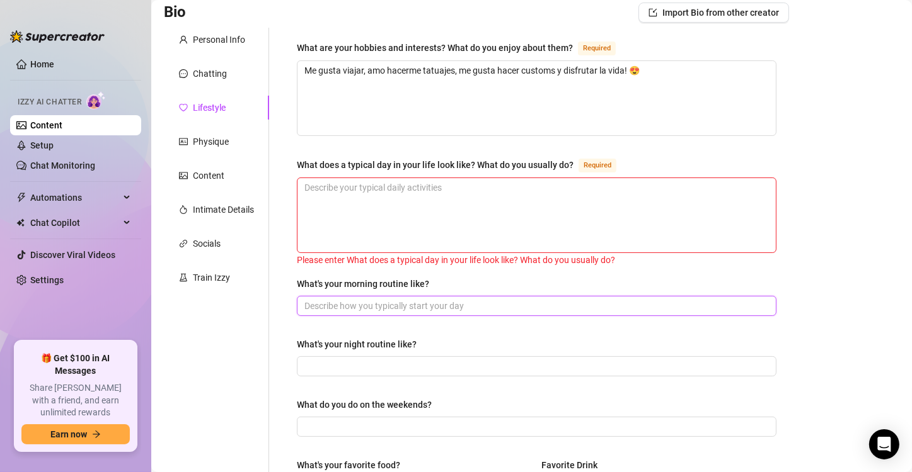
scroll to position [91, 0]
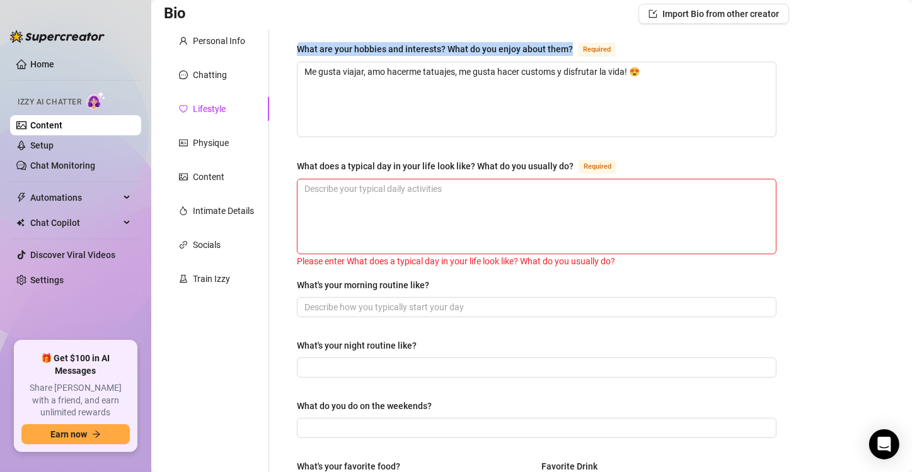
drag, startPoint x: 569, startPoint y: 45, endPoint x: 287, endPoint y: 49, distance: 282.9
click at [287, 49] on div "What are your hobbies and interests? What do you enjoy about them? Required Me …" at bounding box center [536, 455] width 505 height 852
copy div "What are your hobbies and interests? What do you enjoy about them?"
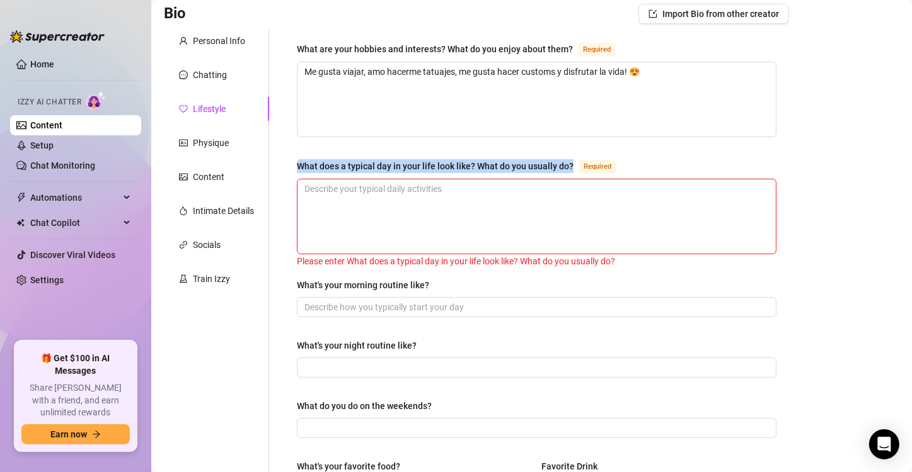
drag, startPoint x: 575, startPoint y: 164, endPoint x: 300, endPoint y: 166, distance: 274.7
click at [300, 166] on div "What does a typical day in your life look like? What do you usually do? Required" at bounding box center [459, 166] width 324 height 15
copy div "What does a typical day in your life look like? What do you usually do?"
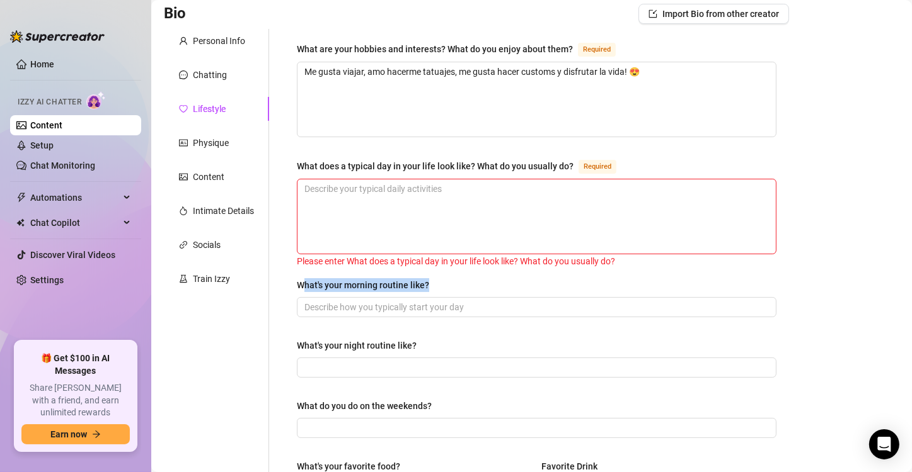
drag, startPoint x: 432, startPoint y: 278, endPoint x: 303, endPoint y: 277, distance: 128.5
click at [303, 278] on label "What's your morning routine like?" at bounding box center [367, 285] width 141 height 14
click at [303, 278] on div "What's your morning routine like?" at bounding box center [363, 285] width 132 height 14
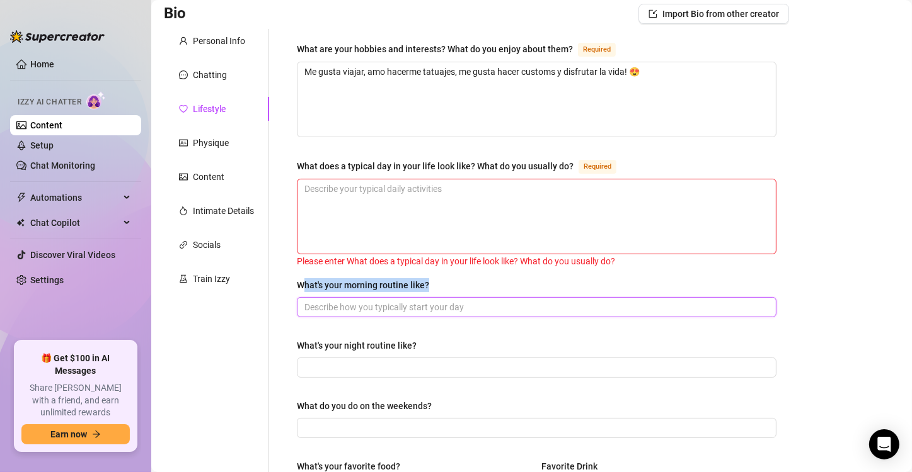
click at [304, 300] on input "What's your morning routine like?" at bounding box center [535, 307] width 462 height 14
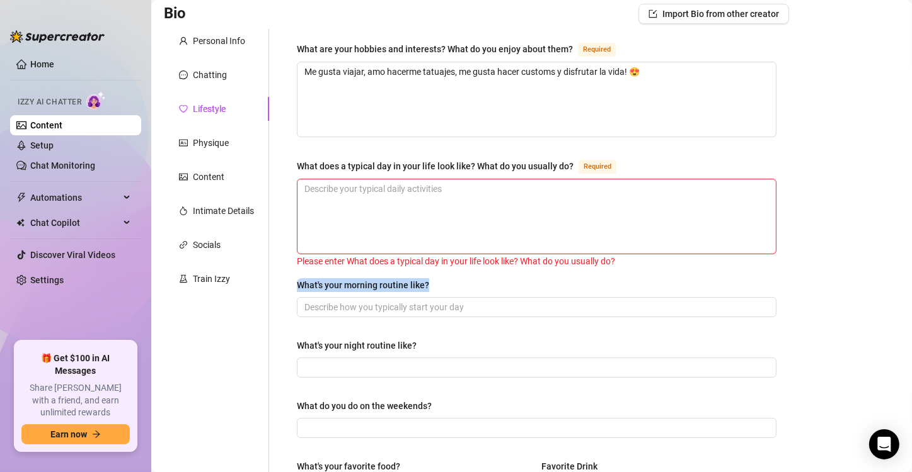
drag, startPoint x: 444, startPoint y: 286, endPoint x: 299, endPoint y: 289, distance: 144.9
click at [299, 289] on div "What's your morning routine like?" at bounding box center [536, 287] width 479 height 19
copy div "What's your morning routine like?"
drag, startPoint x: 435, startPoint y: 341, endPoint x: 290, endPoint y: 339, distance: 145.5
click at [290, 339] on div "What are your hobbies and interests? What do you enjoy about them? Required Me …" at bounding box center [536, 455] width 505 height 852
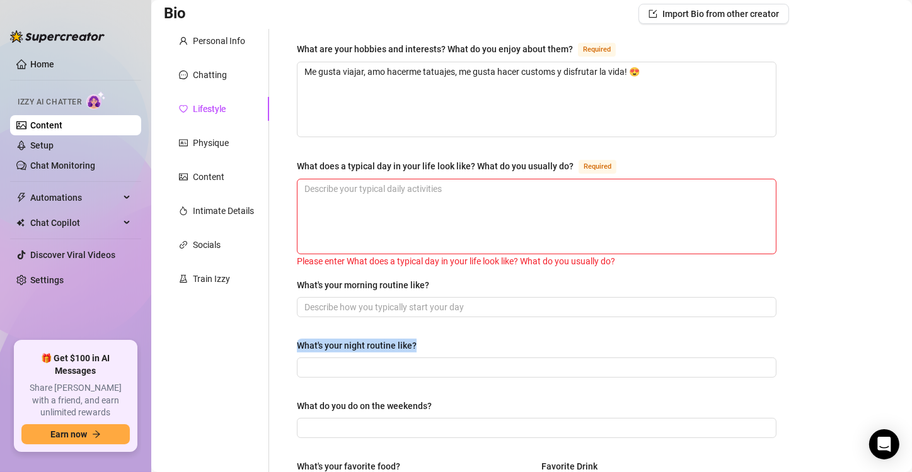
copy div "What's your night routine like?"
drag, startPoint x: 453, startPoint y: 401, endPoint x: 294, endPoint y: 402, distance: 159.4
click at [294, 402] on div "What are your hobbies and interests? What do you enjoy about them? Required Me …" at bounding box center [536, 455] width 505 height 852
copy div "What do you do on the weekends?"
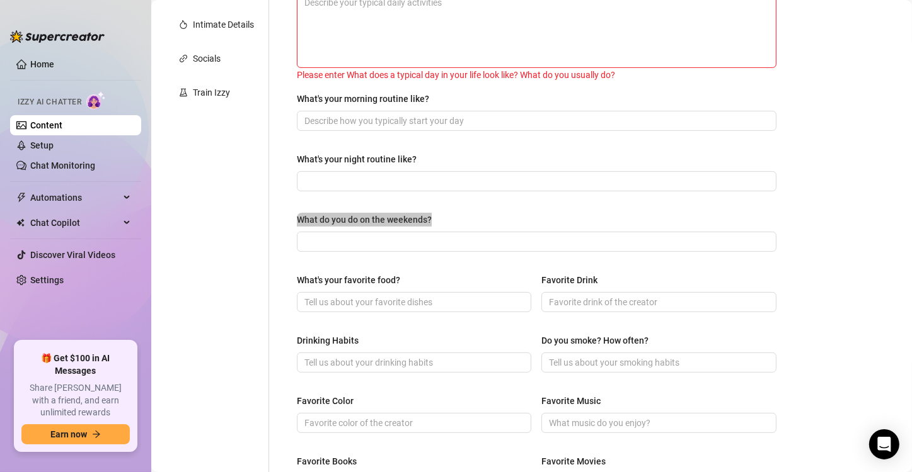
scroll to position [291, 0]
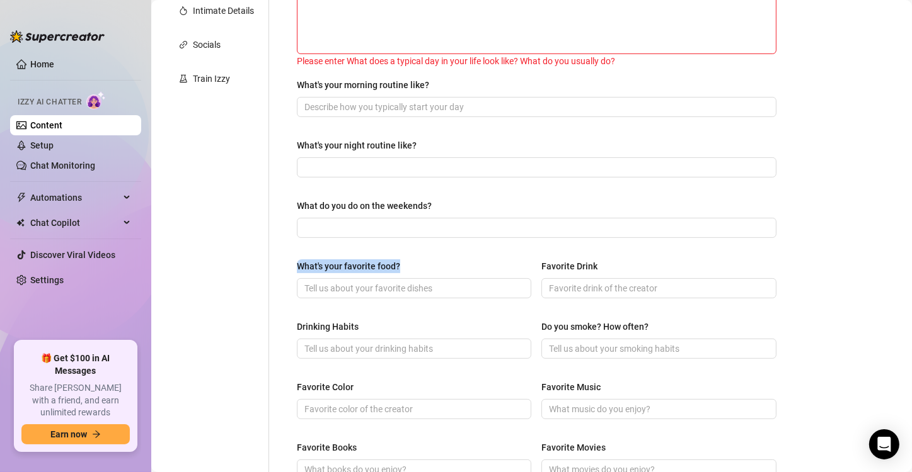
drag, startPoint x: 415, startPoint y: 267, endPoint x: 272, endPoint y: 262, distance: 143.1
click at [272, 262] on div "What are your hobbies and interests? What do you enjoy about them? Required Me …" at bounding box center [529, 255] width 520 height 852
copy div "What's your favorite food?"
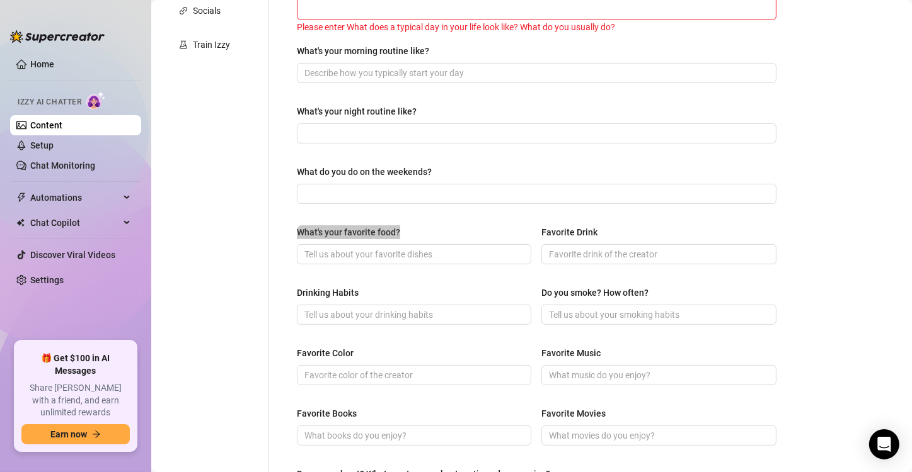
scroll to position [325, 0]
drag, startPoint x: 606, startPoint y: 235, endPoint x: 526, endPoint y: 229, distance: 80.2
click at [526, 229] on div "What's your favorite food? Favorite Drink" at bounding box center [536, 251] width 479 height 50
copy div "Favorite Drink"
drag, startPoint x: 394, startPoint y: 287, endPoint x: 290, endPoint y: 290, distance: 103.3
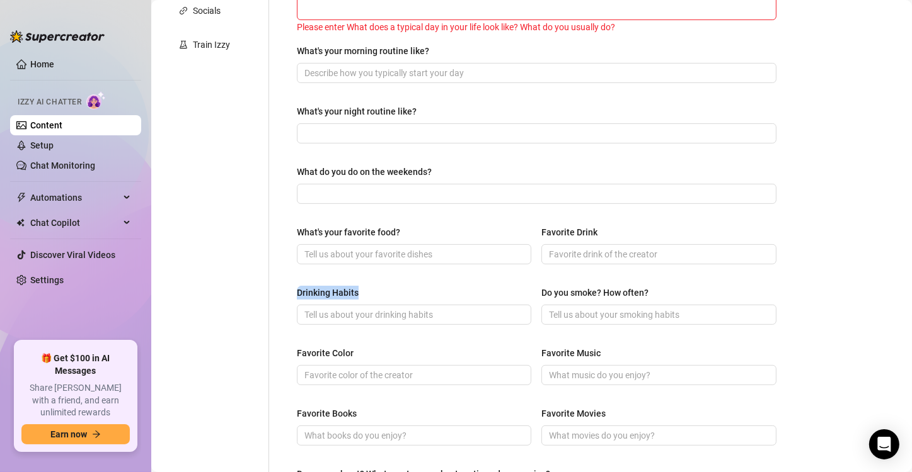
click at [290, 290] on div "What are your hobbies and interests? What do you enjoy about them? Required Me …" at bounding box center [536, 221] width 505 height 852
copy div "Drinking Habits"
drag, startPoint x: 654, startPoint y: 289, endPoint x: 527, endPoint y: 290, distance: 126.6
click at [527, 290] on div "Drinking Habits Do you smoke? How often?" at bounding box center [536, 311] width 479 height 50
copy div "Do you smoke? How often?"
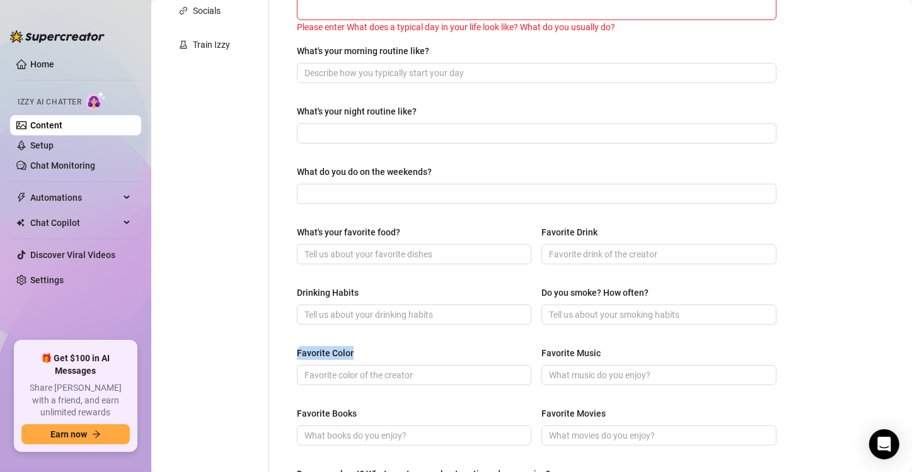
drag, startPoint x: 360, startPoint y: 354, endPoint x: 300, endPoint y: 351, distance: 59.3
click at [300, 351] on label "Favorite Color" at bounding box center [330, 353] width 66 height 14
drag, startPoint x: 598, startPoint y: 350, endPoint x: 537, endPoint y: 349, distance: 60.5
click at [541, 349] on label "Favorite Music" at bounding box center [575, 353] width 68 height 14
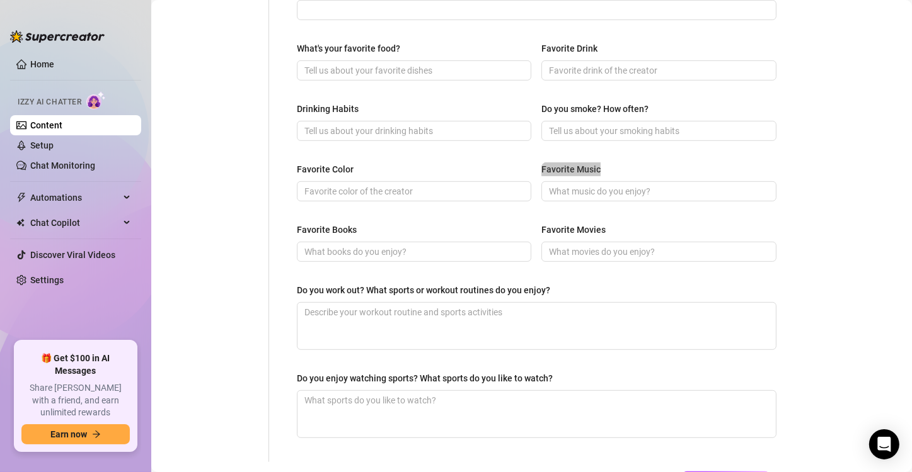
scroll to position [509, 0]
drag, startPoint x: 358, startPoint y: 227, endPoint x: 297, endPoint y: 224, distance: 61.8
click at [297, 224] on div "What are your hobbies and interests? What do you enjoy about them? Required Me …" at bounding box center [536, 37] width 505 height 852
drag, startPoint x: 598, startPoint y: 224, endPoint x: 538, endPoint y: 229, distance: 60.7
click at [541, 229] on div "Favorite Movies" at bounding box center [573, 230] width 64 height 14
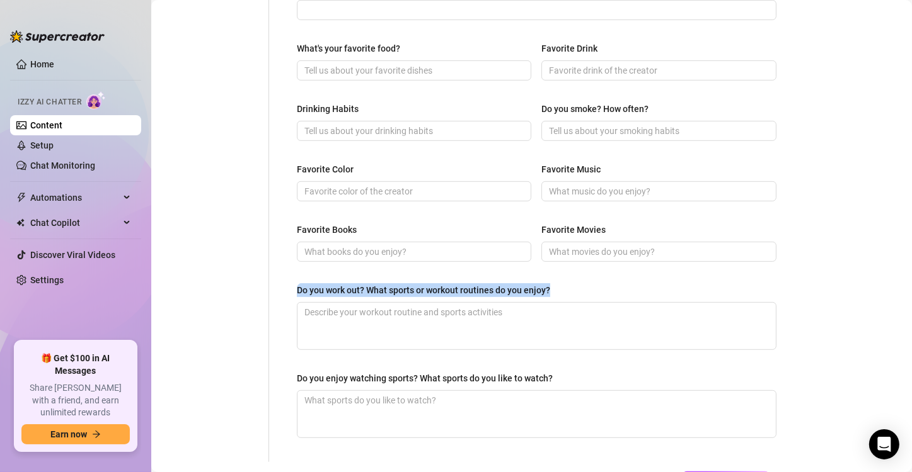
drag, startPoint x: 553, startPoint y: 286, endPoint x: 299, endPoint y: 295, distance: 254.0
click at [299, 295] on label "Do you work out? What sports or workout routines do you enjoy?" at bounding box center [428, 290] width 262 height 14
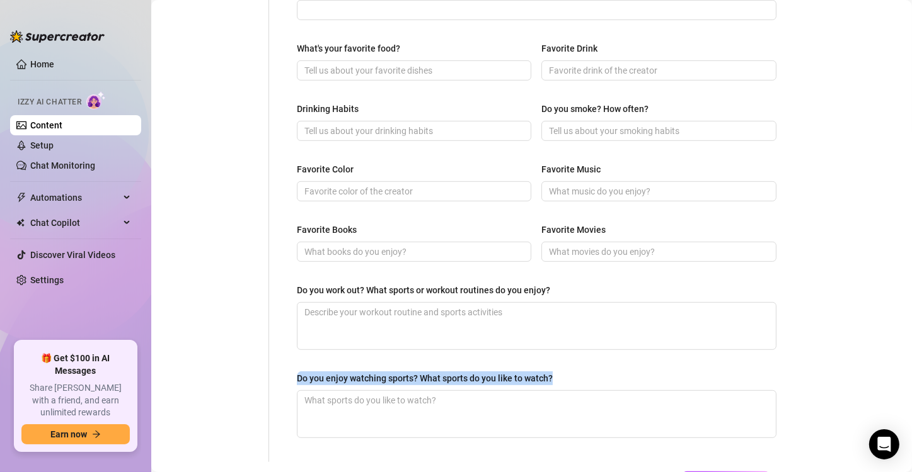
drag, startPoint x: 556, startPoint y: 374, endPoint x: 294, endPoint y: 372, distance: 262.1
click at [294, 372] on div "What are your hobbies and interests? What do you enjoy about them? Required Me …" at bounding box center [536, 37] width 505 height 852
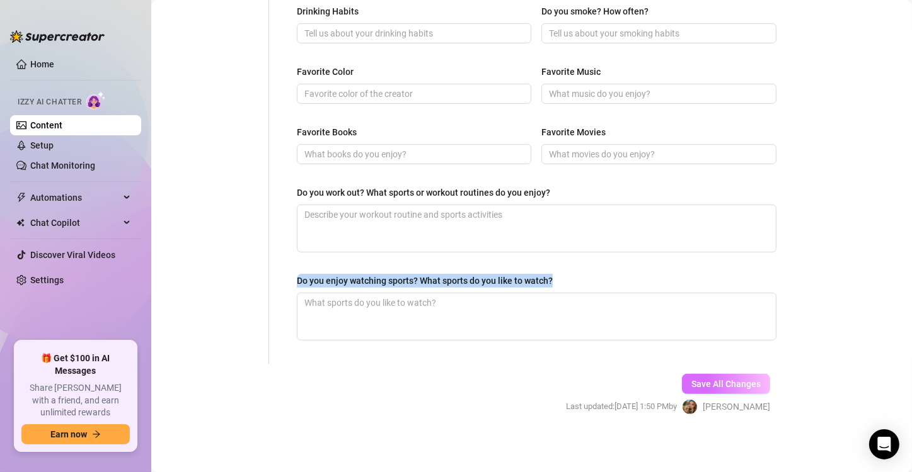
click at [682, 378] on button "Save All Changes" at bounding box center [726, 384] width 88 height 20
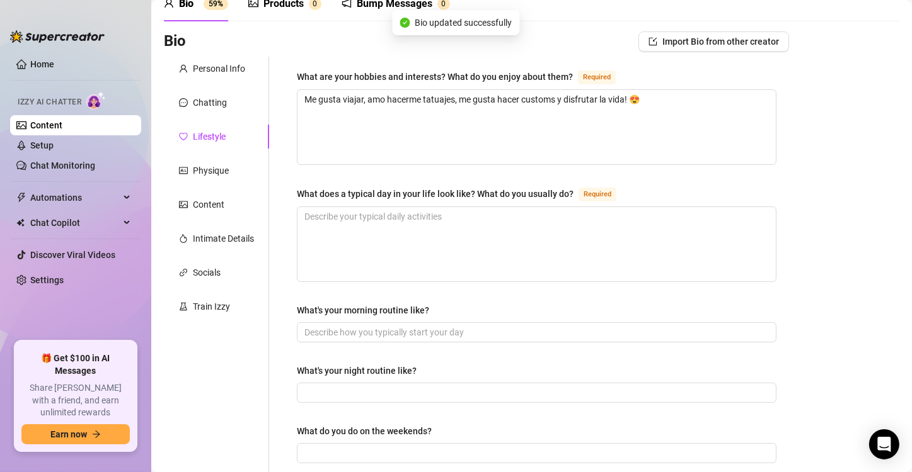
scroll to position [54, 0]
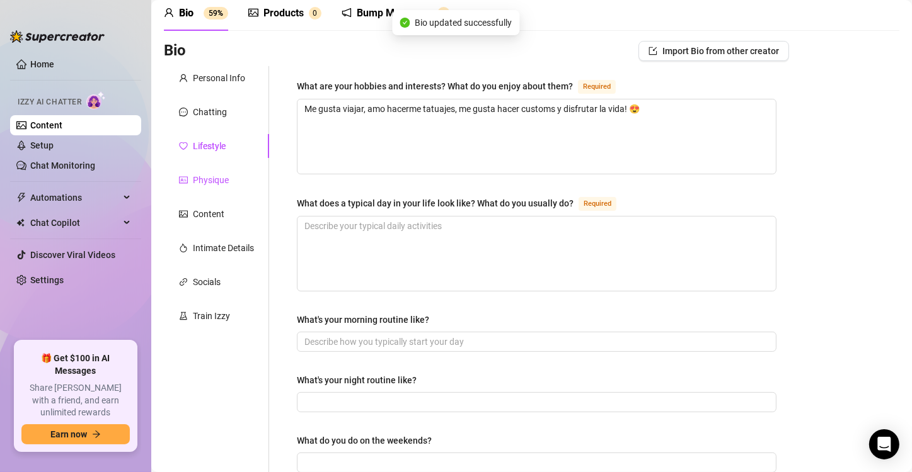
click at [224, 180] on div "Physique" at bounding box center [211, 180] width 36 height 14
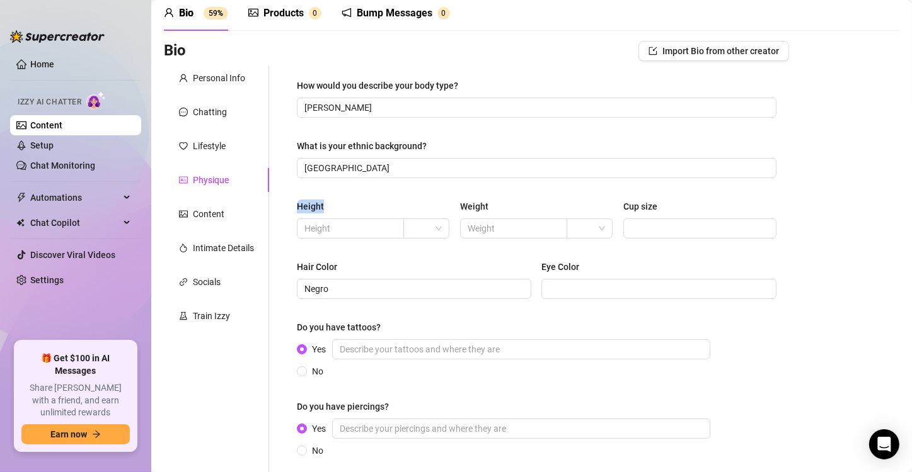
drag, startPoint x: 324, startPoint y: 205, endPoint x: 290, endPoint y: 205, distance: 34.0
click at [290, 205] on div "How would you describe your body type? Delgado What is your ethnic background? …" at bounding box center [536, 274] width 505 height 416
drag, startPoint x: 338, startPoint y: 207, endPoint x: 294, endPoint y: 206, distance: 43.5
click at [294, 206] on div "How would you describe your body type? Delgado What is your ethnic background? …" at bounding box center [536, 274] width 505 height 416
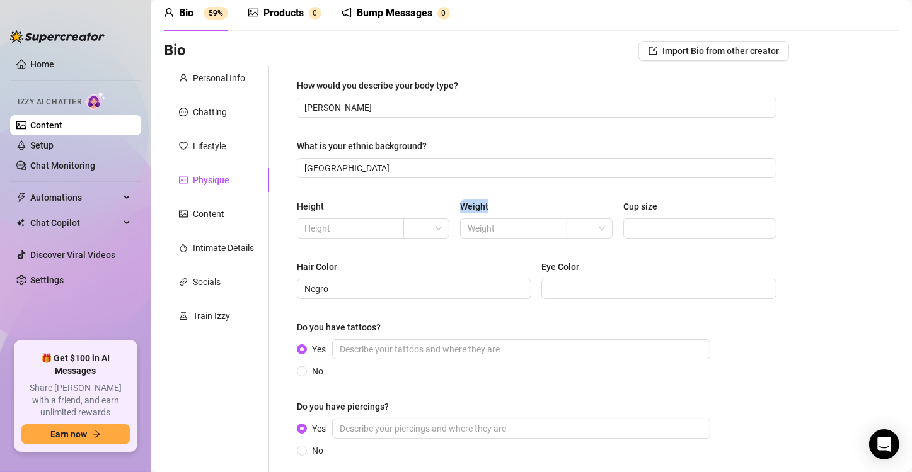
drag, startPoint x: 487, startPoint y: 203, endPoint x: 453, endPoint y: 203, distance: 34.0
click at [453, 203] on div "Height Weight Cup size" at bounding box center [536, 225] width 479 height 50
drag, startPoint x: 654, startPoint y: 205, endPoint x: 613, endPoint y: 205, distance: 40.9
click at [613, 205] on div "Height Weight Cup size" at bounding box center [536, 225] width 479 height 50
drag, startPoint x: 581, startPoint y: 263, endPoint x: 537, endPoint y: 263, distance: 44.7
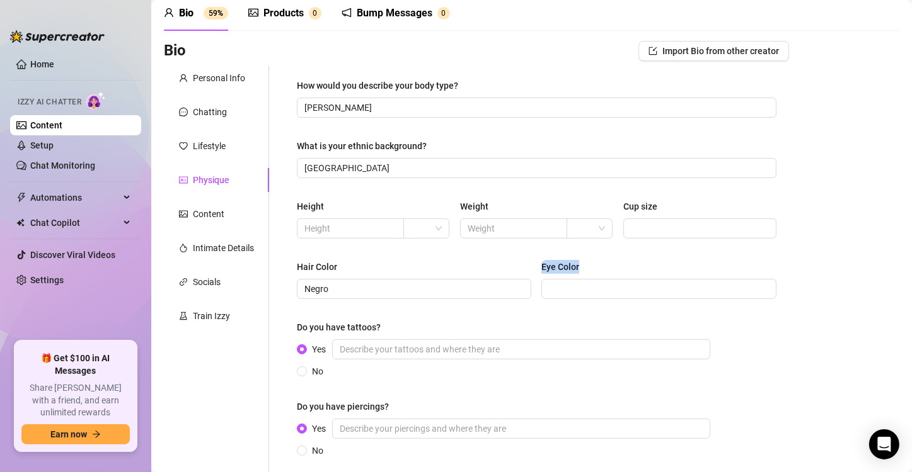
click at [537, 263] on div "Hair Color Negro Eye Color" at bounding box center [536, 285] width 479 height 50
drag, startPoint x: 383, startPoint y: 328, endPoint x: 292, endPoint y: 327, distance: 91.3
click at [292, 327] on div "How would you describe your body type? Delgado What is your ethnic background? …" at bounding box center [536, 274] width 505 height 416
drag, startPoint x: 393, startPoint y: 406, endPoint x: 295, endPoint y: 406, distance: 97.6
click at [295, 406] on div "How would you describe your body type? Delgado What is your ethnic background? …" at bounding box center [536, 274] width 505 height 416
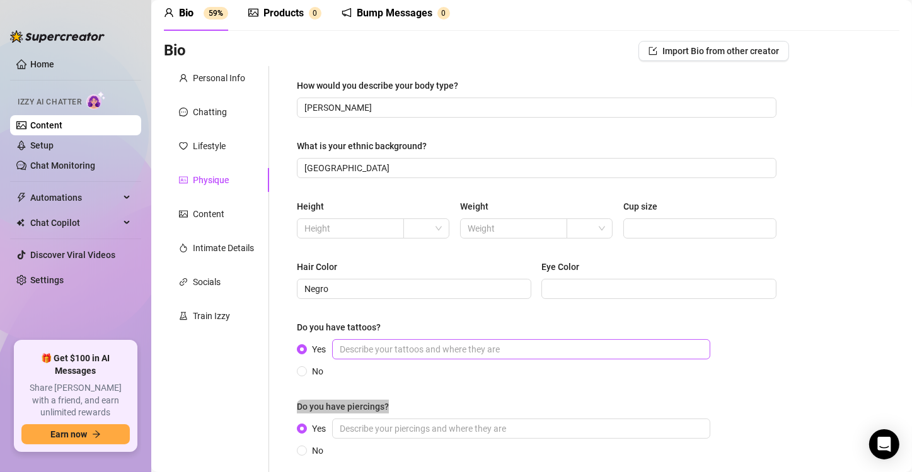
scroll to position [172, 0]
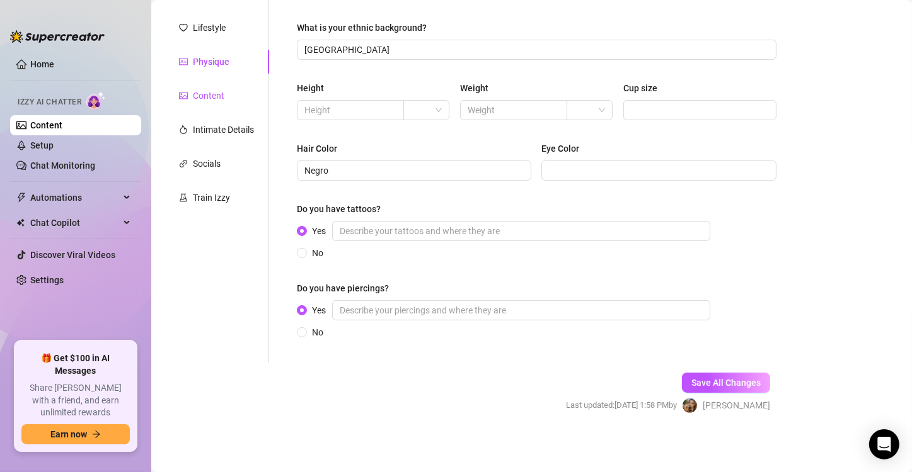
click at [218, 93] on div "Content" at bounding box center [208, 96] width 31 height 14
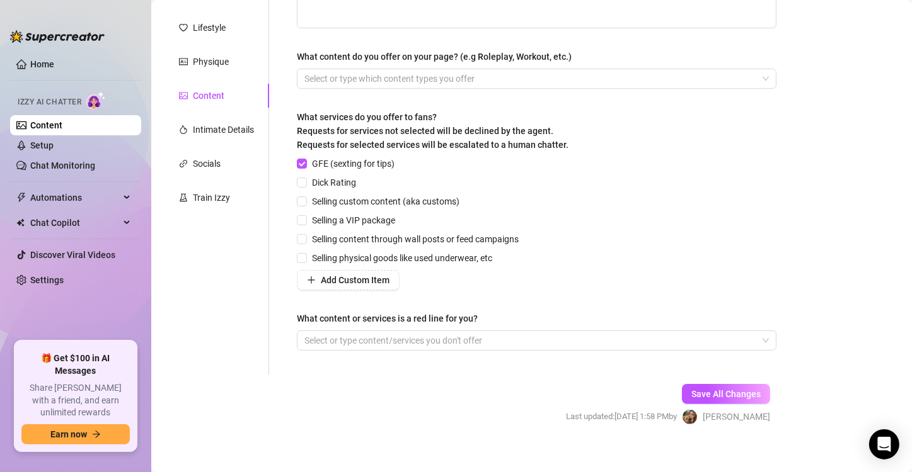
scroll to position [0, 0]
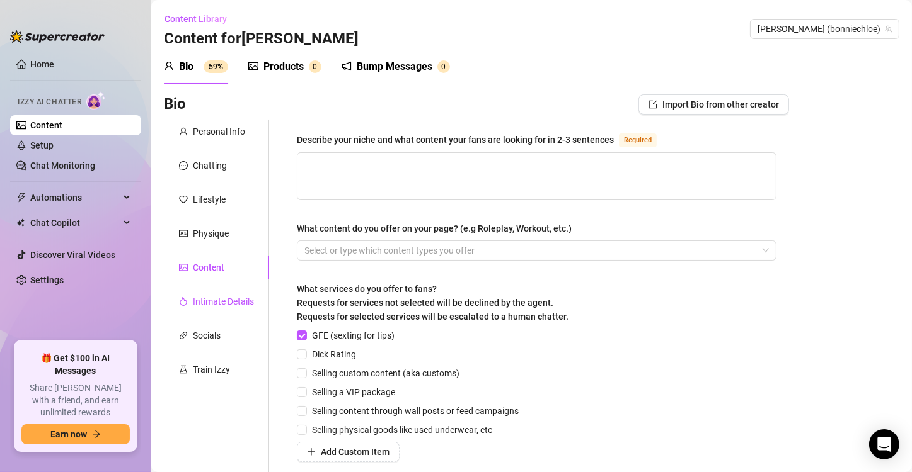
click at [239, 297] on div "Intimate Details" at bounding box center [223, 302] width 61 height 14
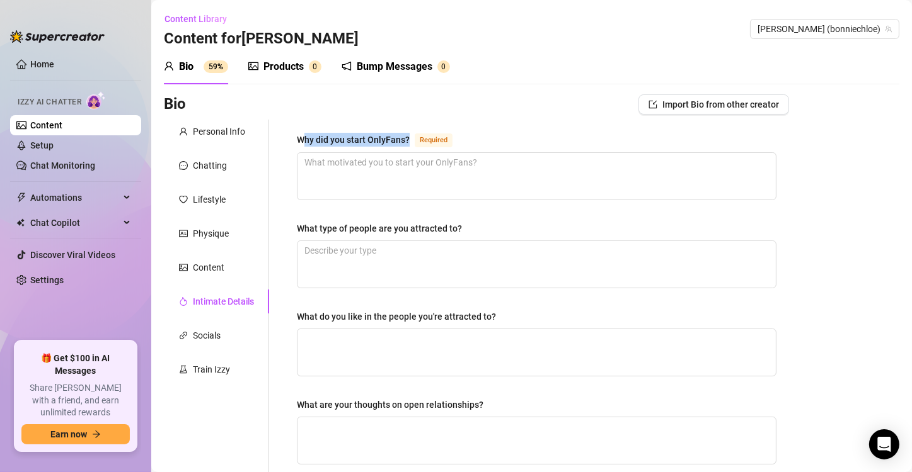
drag, startPoint x: 409, startPoint y: 135, endPoint x: 306, endPoint y: 137, distance: 103.3
click at [306, 137] on div "Why did you start OnlyFans?" at bounding box center [353, 140] width 113 height 14
click at [373, 142] on div "Why did you start OnlyFans?" at bounding box center [353, 140] width 113 height 14
click at [373, 153] on textarea "Why did you start OnlyFans? Required" at bounding box center [536, 176] width 478 height 47
drag, startPoint x: 413, startPoint y: 135, endPoint x: 300, endPoint y: 130, distance: 112.2
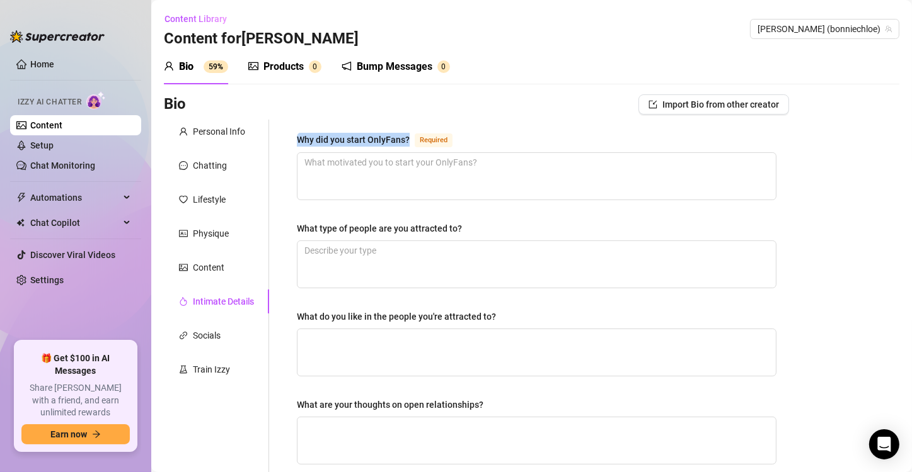
click at [300, 130] on div "Why did you start OnlyFans? Required What type of people are you attracted to? …" at bounding box center [536, 437] width 505 height 634
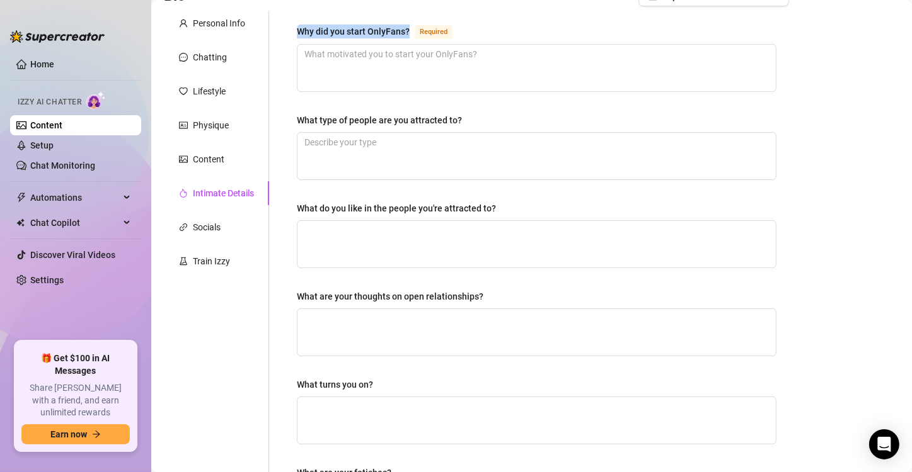
scroll to position [108, 0]
click at [409, 29] on div "Why did you start OnlyFans?" at bounding box center [353, 32] width 113 height 14
click at [409, 45] on textarea "Why did you start OnlyFans? Required" at bounding box center [536, 68] width 478 height 47
drag, startPoint x: 409, startPoint y: 29, endPoint x: 297, endPoint y: 20, distance: 113.2
click at [297, 20] on div "Why did you start OnlyFans? Required What type of people are you attracted to? …" at bounding box center [536, 328] width 505 height 634
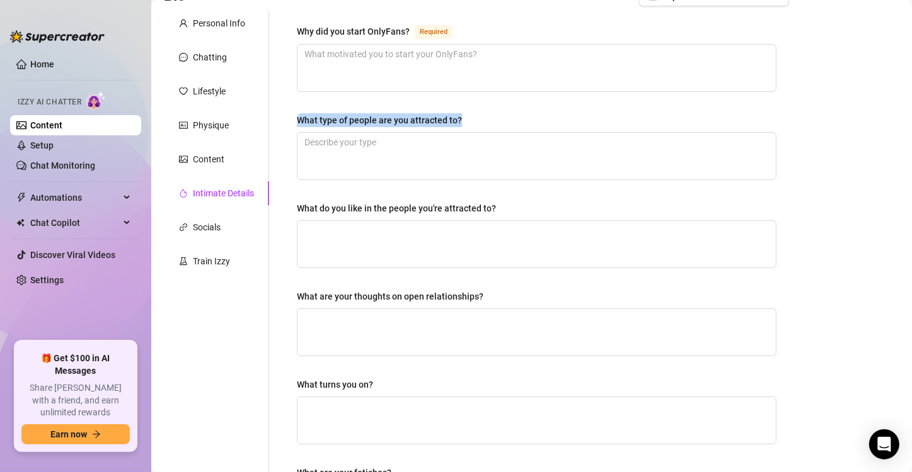
drag, startPoint x: 461, startPoint y: 118, endPoint x: 295, endPoint y: 117, distance: 165.7
click at [295, 117] on div "Why did you start OnlyFans? Required What type of people are you attracted to? …" at bounding box center [536, 328] width 505 height 634
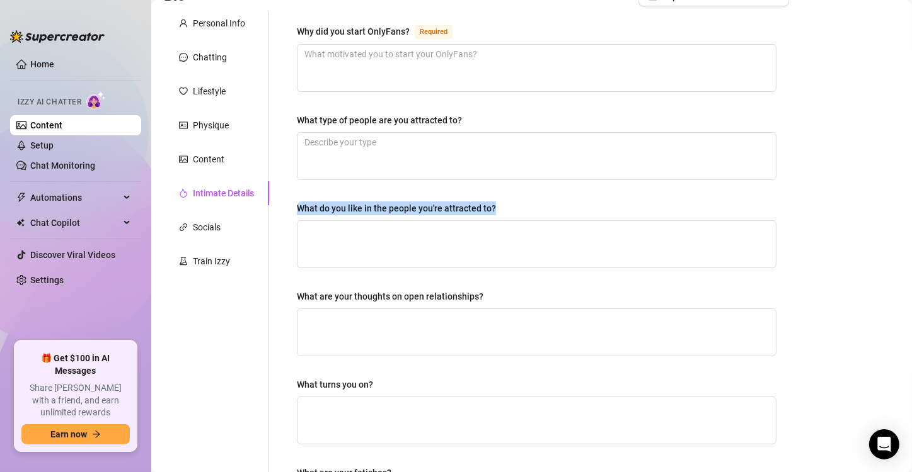
drag, startPoint x: 496, startPoint y: 205, endPoint x: 299, endPoint y: 204, distance: 196.6
click at [299, 204] on label "What do you like in the people you're attracted to?" at bounding box center [401, 209] width 208 height 14
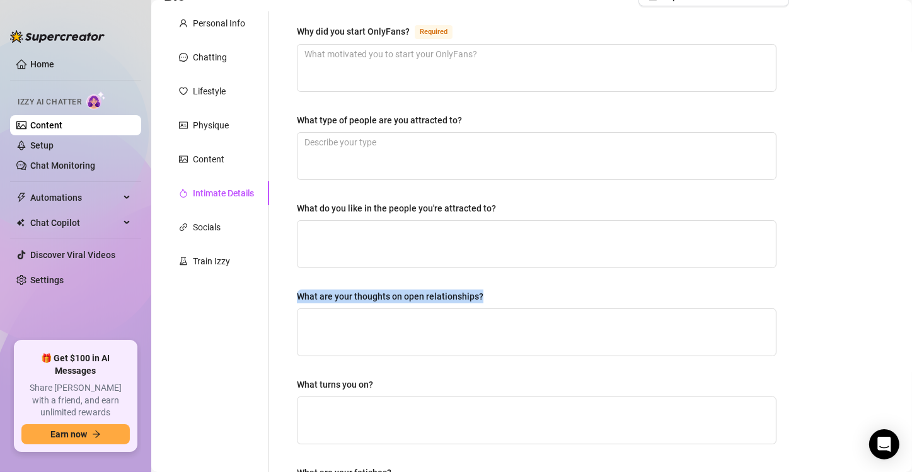
drag, startPoint x: 480, startPoint y: 292, endPoint x: 298, endPoint y: 294, distance: 182.1
click at [298, 294] on div "What are your thoughts on open relationships?" at bounding box center [390, 297] width 186 height 14
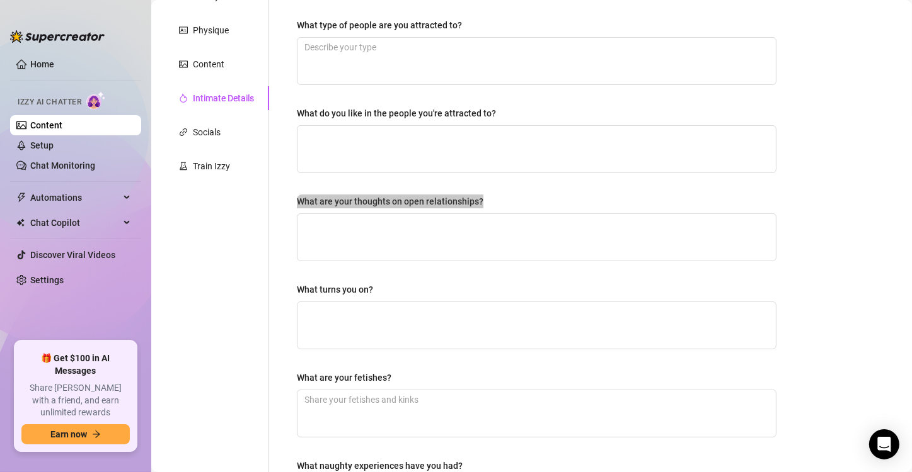
scroll to position [204, 0]
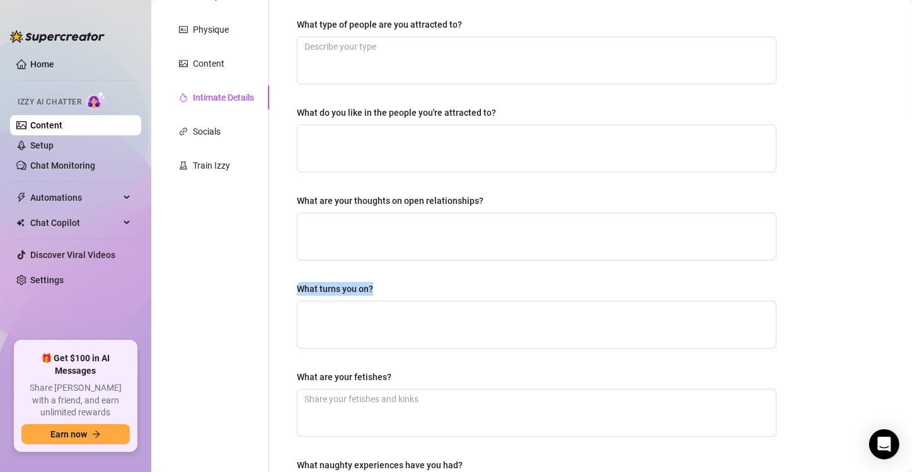
drag, startPoint x: 378, startPoint y: 289, endPoint x: 299, endPoint y: 282, distance: 79.0
click at [299, 282] on label "What turns you on?" at bounding box center [339, 289] width 85 height 14
drag, startPoint x: 392, startPoint y: 374, endPoint x: 297, endPoint y: 374, distance: 95.1
click at [297, 374] on div "Why did you start OnlyFans? Required What type of people are you attracted to? …" at bounding box center [536, 233] width 505 height 634
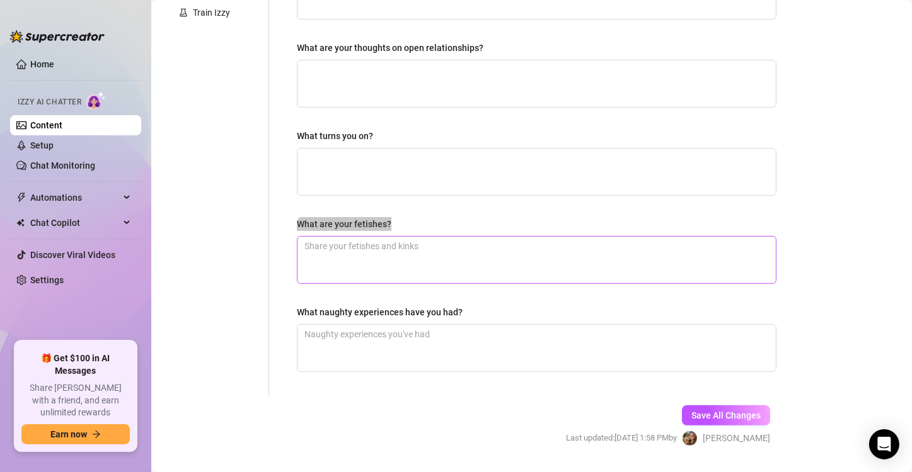
scroll to position [358, 0]
drag, startPoint x: 462, startPoint y: 311, endPoint x: 310, endPoint y: 297, distance: 153.0
click at [310, 297] on div "Why did you start OnlyFans? Required What type of people are you attracted to? …" at bounding box center [536, 78] width 479 height 609
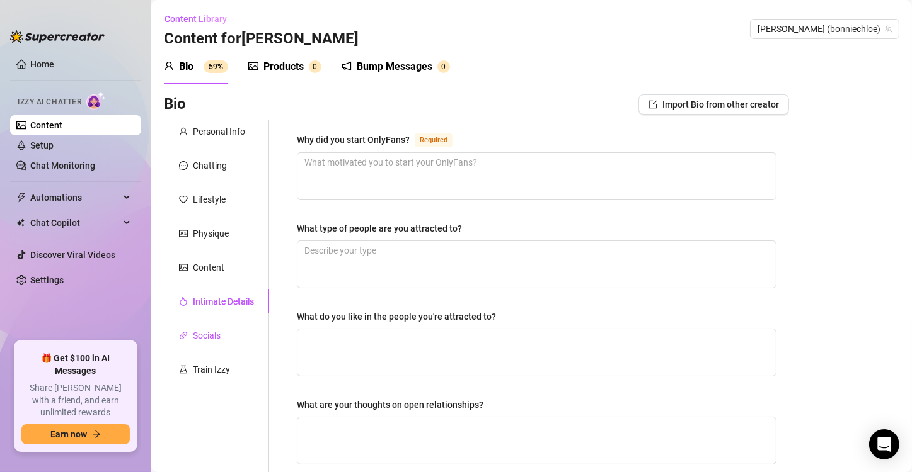
click at [210, 336] on div "Socials" at bounding box center [207, 336] width 28 height 14
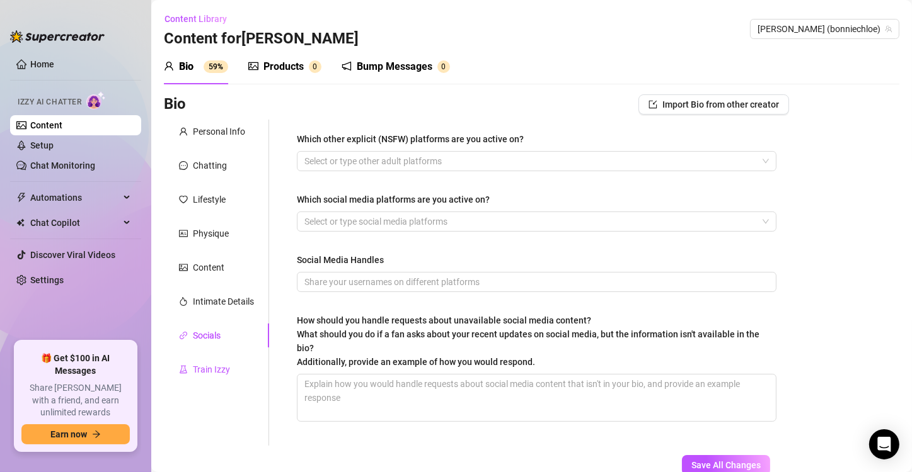
click at [206, 368] on div "Train Izzy" at bounding box center [211, 370] width 37 height 14
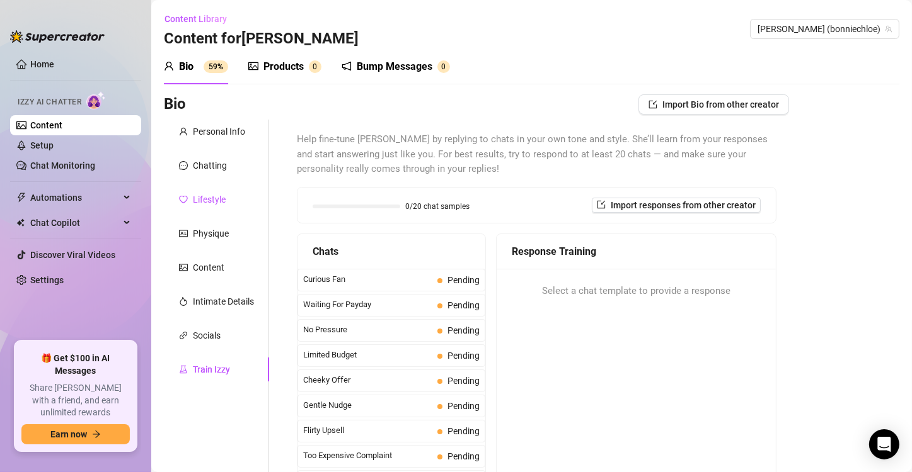
click at [224, 200] on div "Lifestyle" at bounding box center [209, 200] width 33 height 14
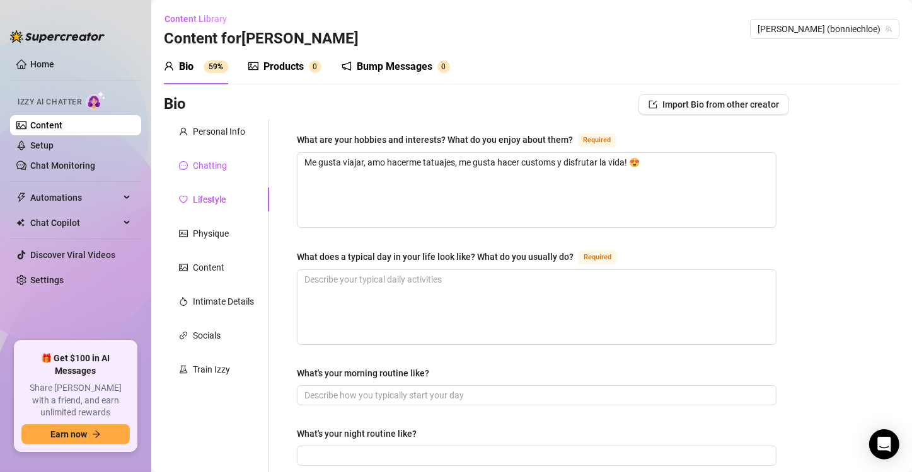
click at [211, 169] on div "Chatting" at bounding box center [210, 166] width 34 height 14
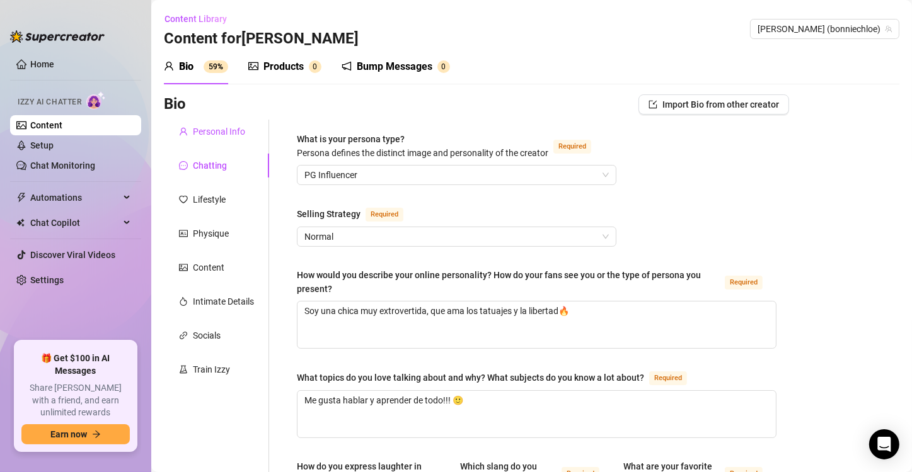
click at [219, 129] on div "Personal Info" at bounding box center [219, 132] width 52 height 14
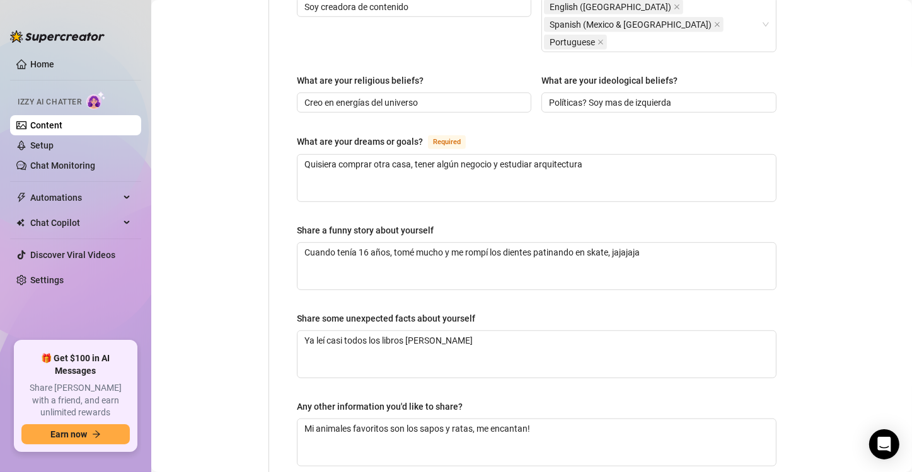
scroll to position [735, 0]
click at [438, 95] on input "Creo en energías del universo" at bounding box center [412, 102] width 217 height 14
click at [437, 95] on input "Creo en energías del universo" at bounding box center [412, 102] width 217 height 14
paste input "✨"
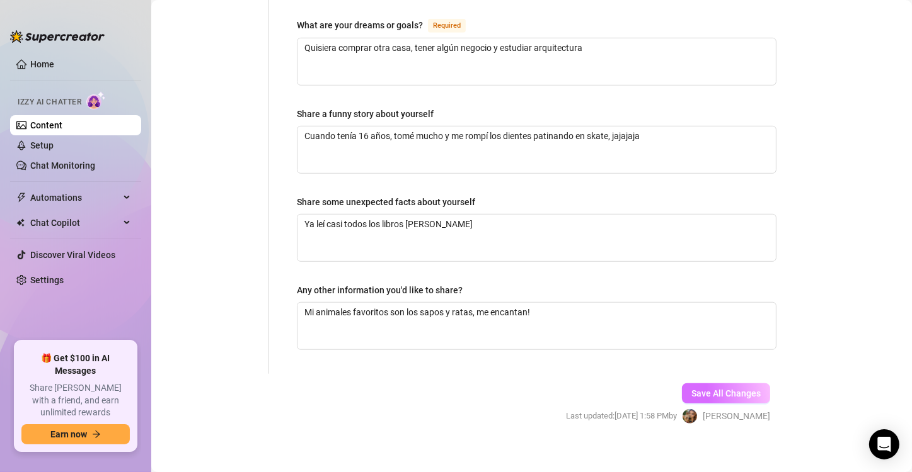
click at [737, 389] on span "Save All Changes" at bounding box center [725, 394] width 69 height 10
